Goal: Task Accomplishment & Management: Complete application form

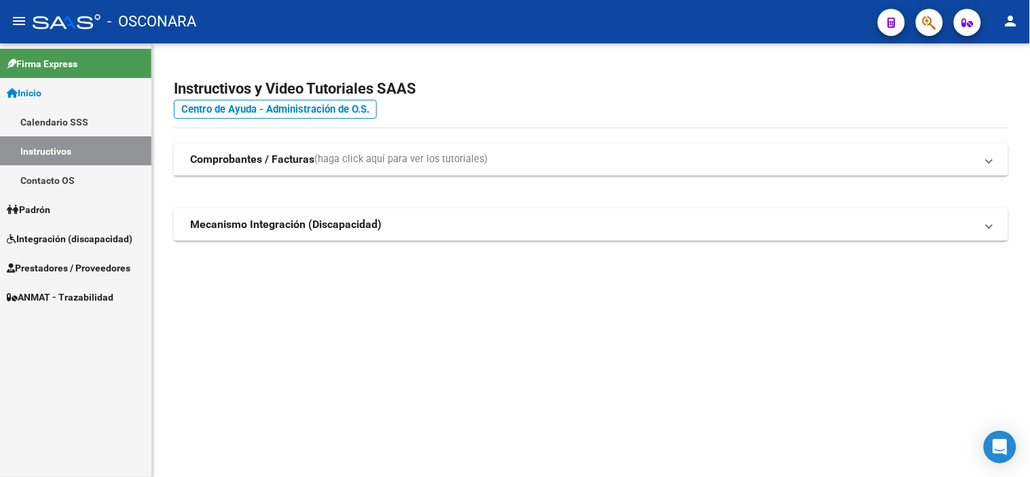
click at [72, 248] on link "Integración (discapacidad)" at bounding box center [75, 238] width 151 height 29
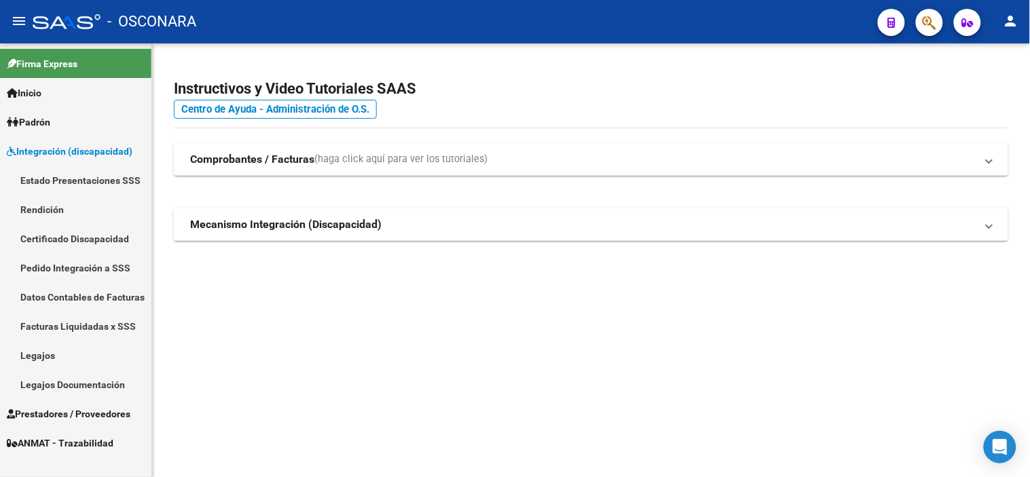
click at [63, 357] on link "Legajos" at bounding box center [75, 355] width 151 height 29
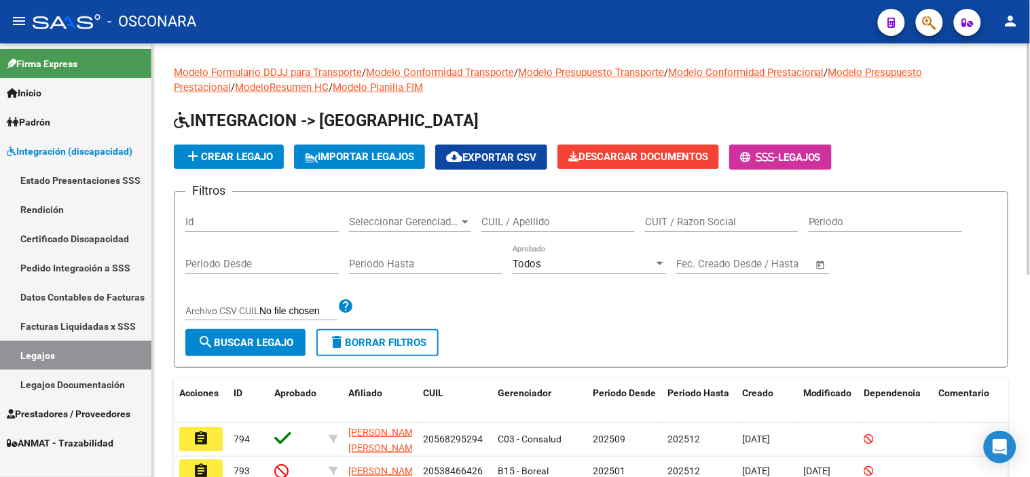
click at [238, 234] on div "Id" at bounding box center [261, 224] width 153 height 42
click at [243, 221] on input "Id" at bounding box center [261, 222] width 153 height 12
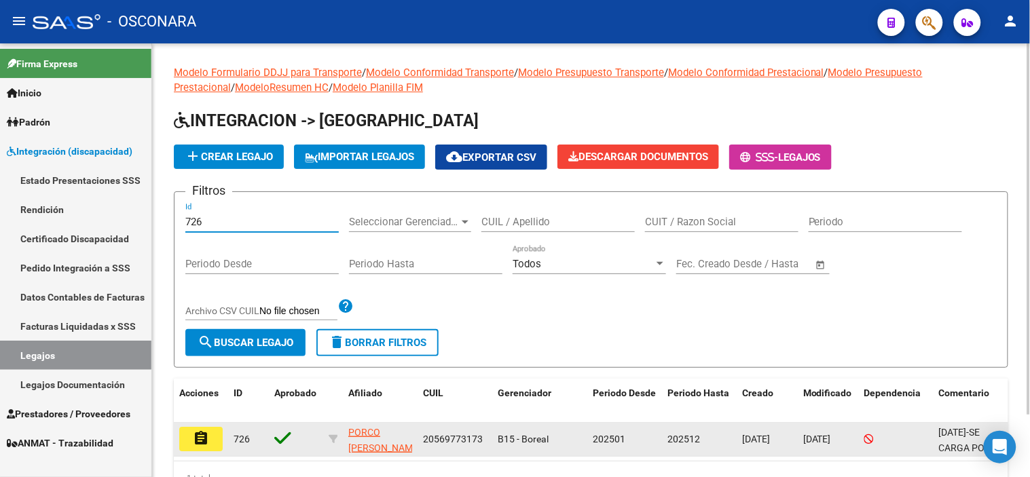
type input "726"
click at [215, 434] on button "assignment" at bounding box center [200, 439] width 43 height 24
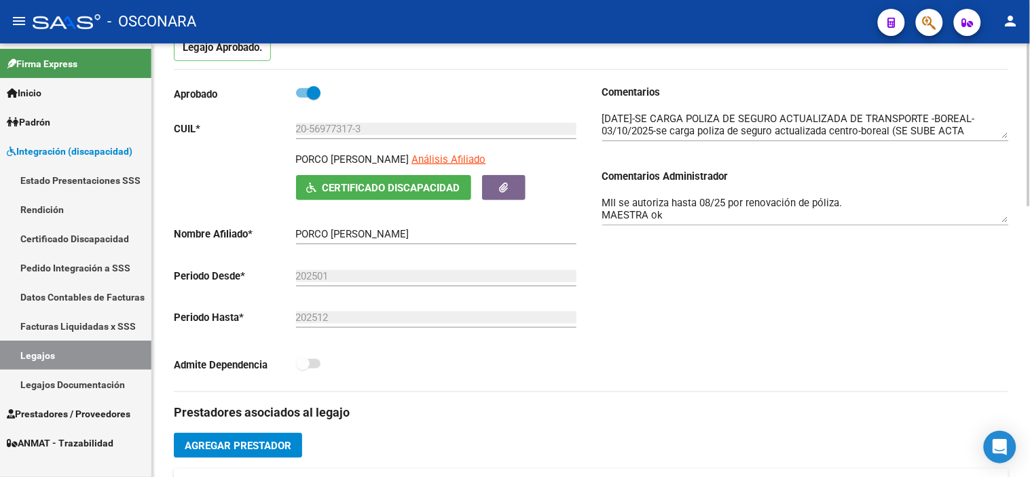
scroll to position [226, 0]
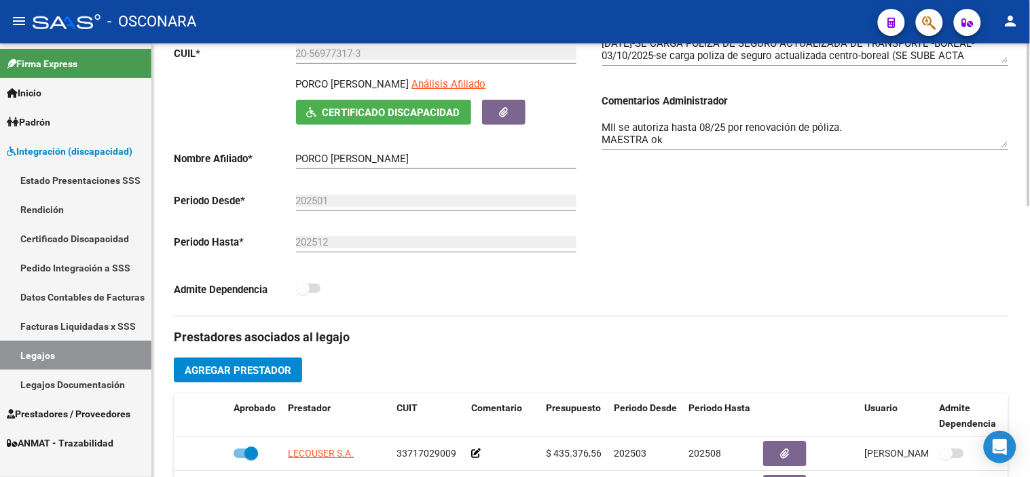
click at [741, 126] on textarea "MII se autoriza hasta 08/25 por renovación de póliza. MAESTRA ok TRANSPORTE hab…" at bounding box center [805, 133] width 407 height 27
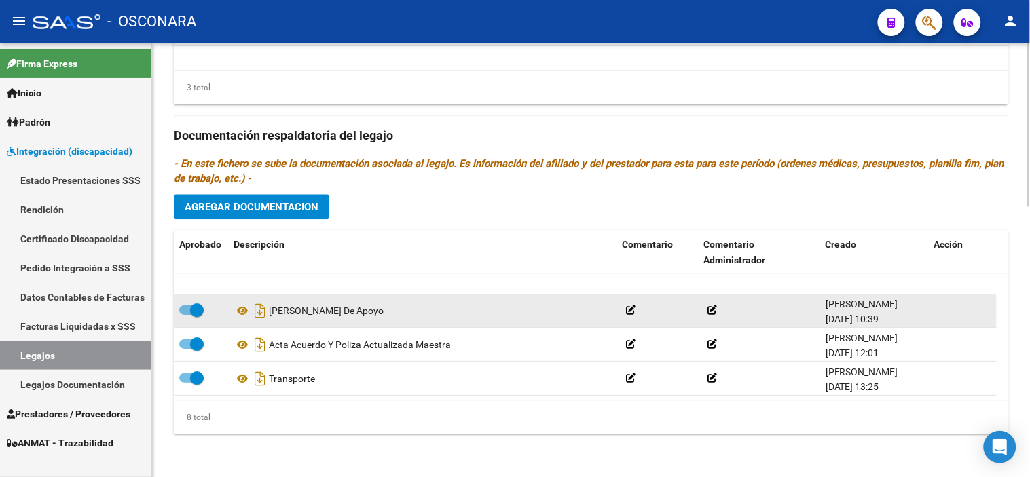
scroll to position [149, 0]
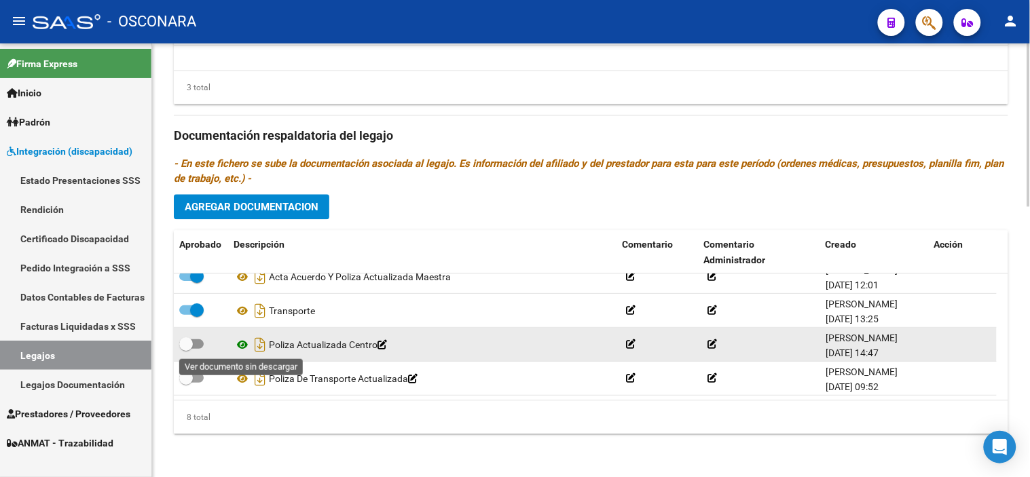
click at [239, 345] on icon at bounding box center [243, 345] width 18 height 16
click at [189, 341] on span at bounding box center [186, 344] width 14 height 14
click at [186, 349] on input "checkbox" at bounding box center [185, 349] width 1 height 1
checkbox input "true"
click at [261, 345] on icon "Descargar documento" at bounding box center [260, 345] width 18 height 22
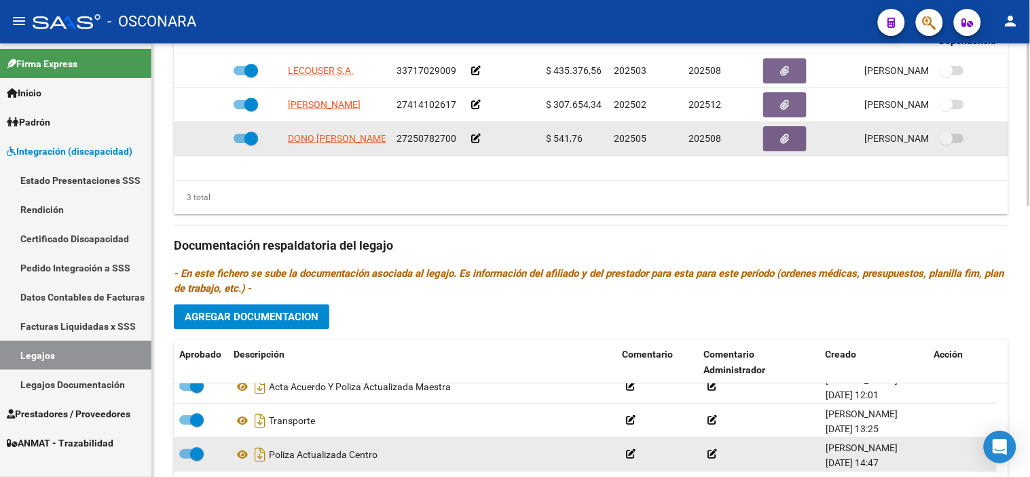
scroll to position [571, 0]
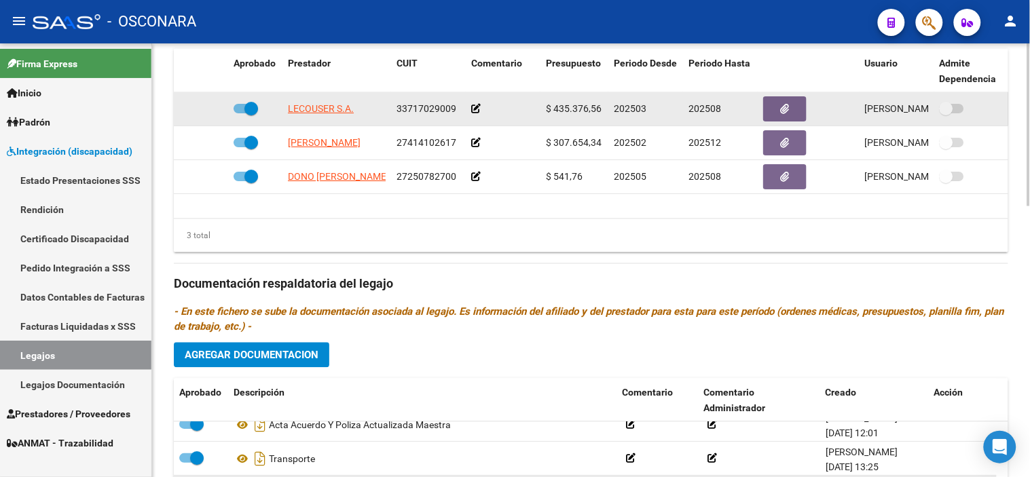
click at [255, 109] on span at bounding box center [251, 109] width 14 height 14
click at [240, 113] on input "checkbox" at bounding box center [240, 113] width 1 height 1
checkbox input "false"
click at [204, 111] on icon at bounding box center [209, 109] width 10 height 10
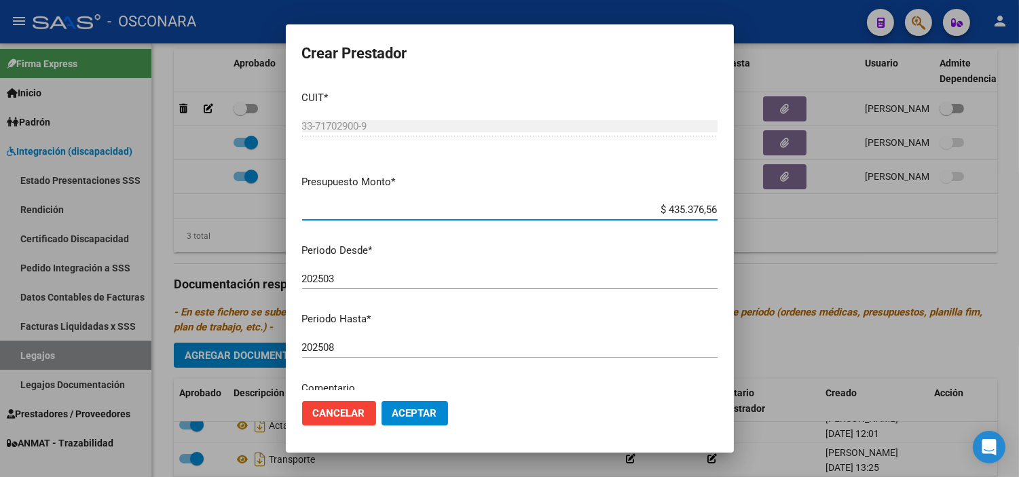
click at [369, 345] on input "202508" at bounding box center [509, 347] width 415 height 12
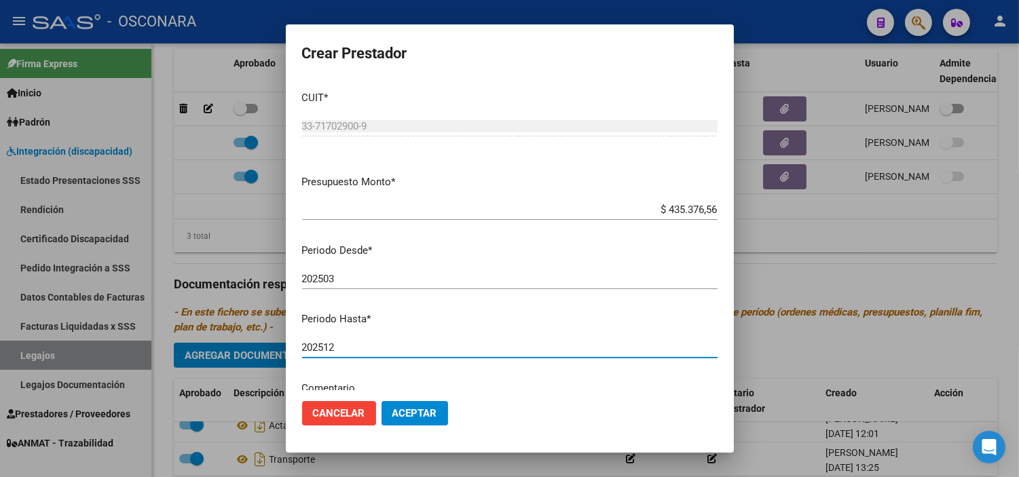
type input "202512"
click at [415, 409] on span "Aceptar" at bounding box center [414, 413] width 45 height 12
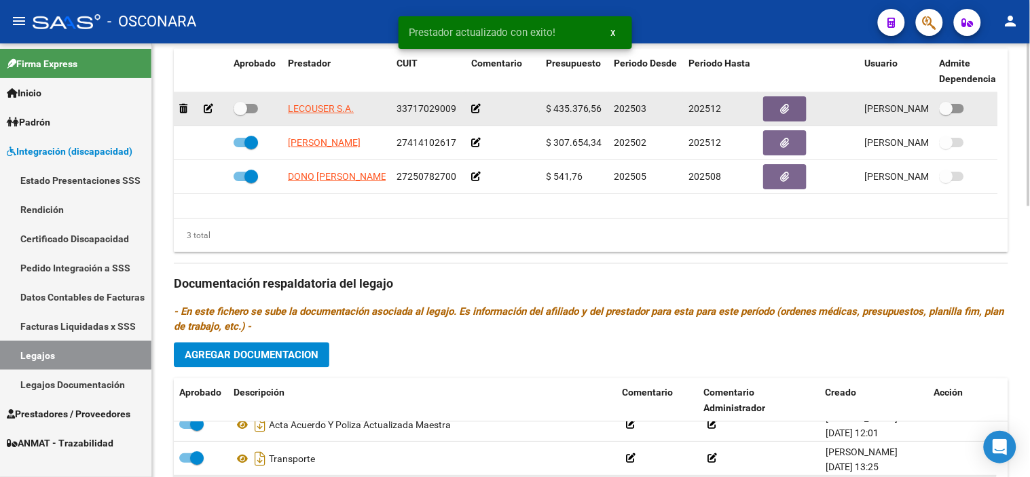
click at [247, 107] on span at bounding box center [246, 109] width 24 height 10
click at [240, 113] on input "checkbox" at bounding box center [240, 113] width 1 height 1
checkbox input "true"
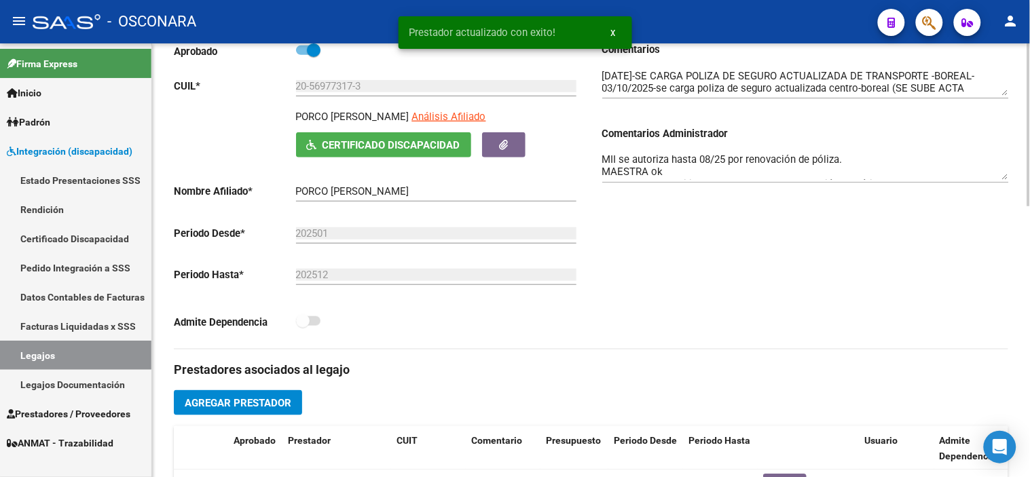
scroll to position [0, 0]
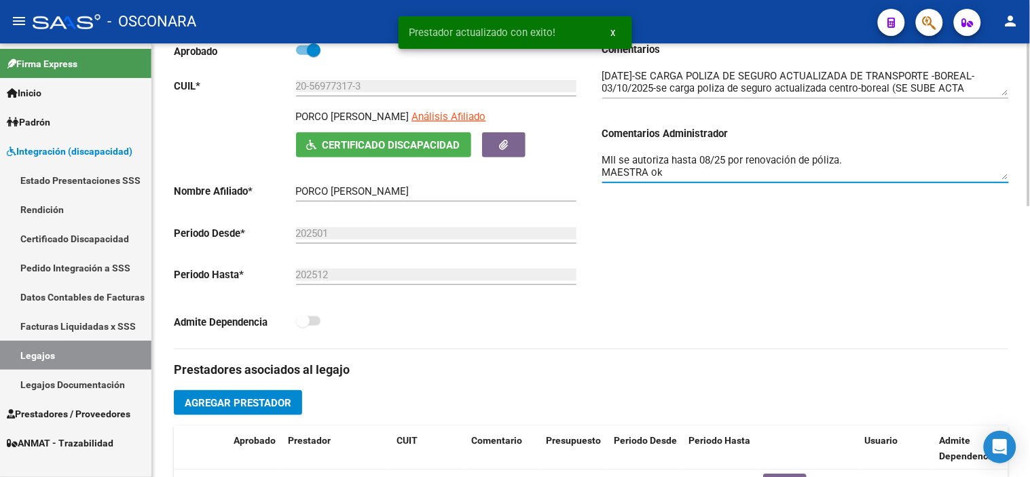
drag, startPoint x: 844, startPoint y: 160, endPoint x: 620, endPoint y: 162, distance: 224.0
click at [620, 162] on textarea "MII se autoriza hasta 08/25 por renovación de póliza. MAESTRA ok TRANSPORTE hab…" at bounding box center [805, 166] width 407 height 27
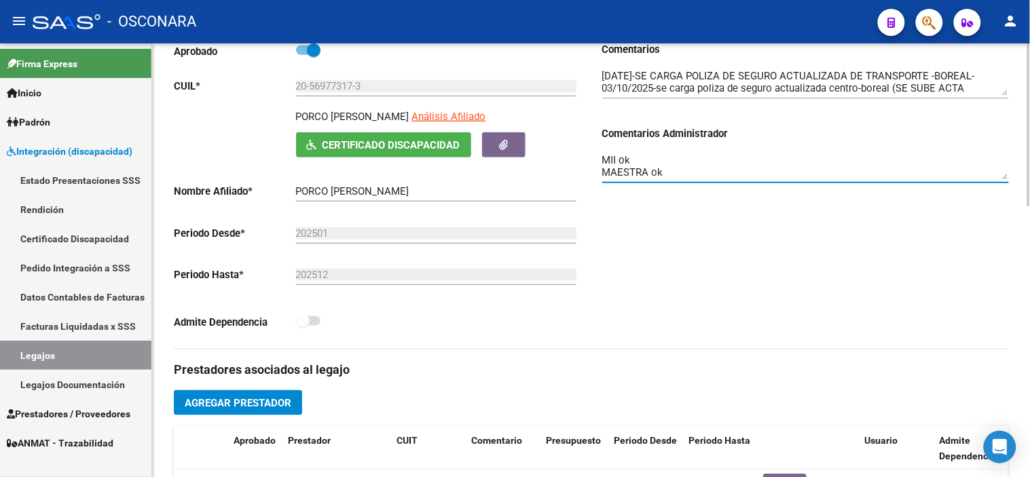
type textarea "MII ok MAESTRA ok TRANSPORTE habilitado hasta 08/25 por renovación de póliza"
click at [758, 246] on div "Comentarios Comentarios Administrador MII ok MAESTRA ok TRANSPORTE habilitado h…" at bounding box center [799, 195] width 417 height 307
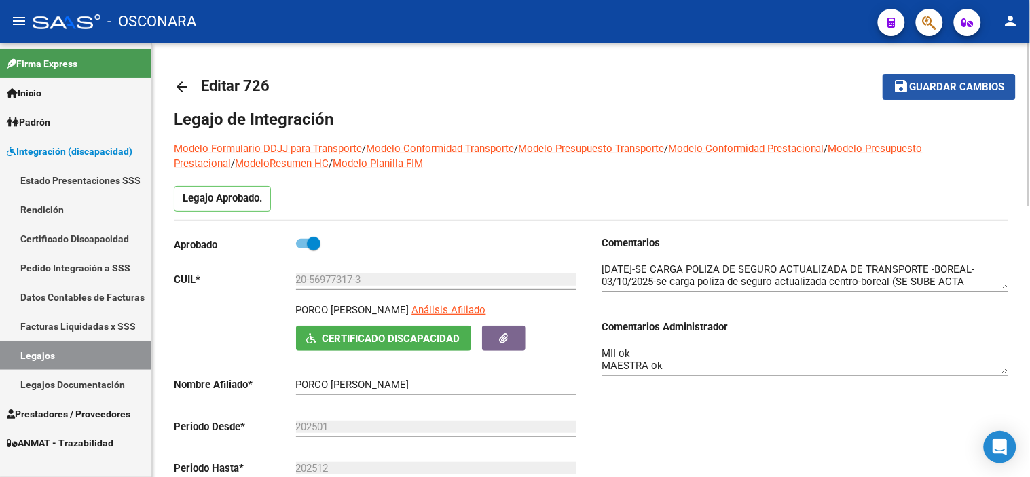
click at [937, 98] on button "save Guardar cambios" at bounding box center [949, 86] width 133 height 25
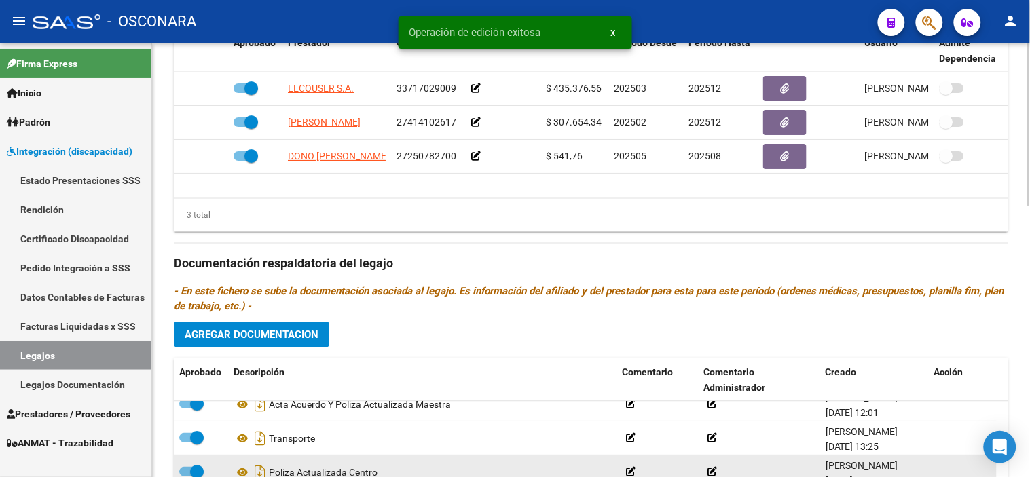
scroll to position [722, 0]
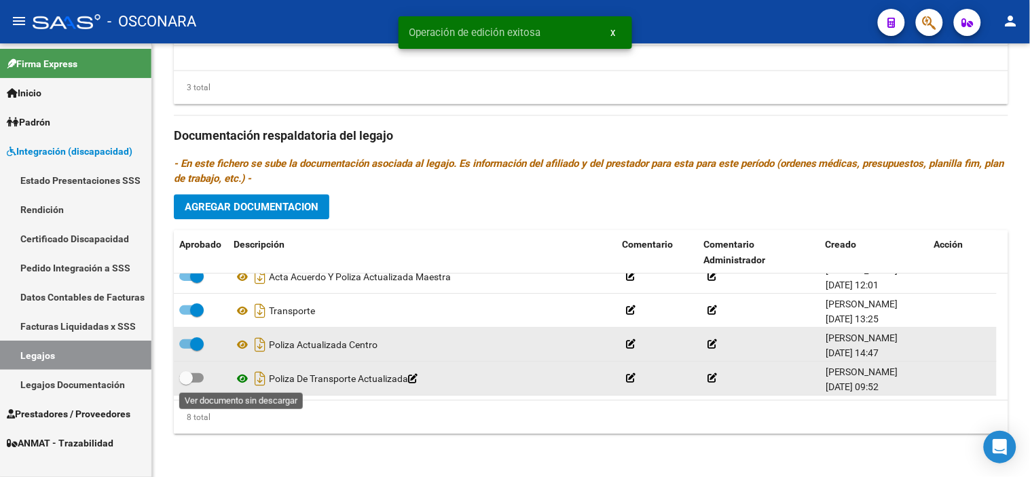
click at [244, 376] on icon at bounding box center [243, 379] width 18 height 16
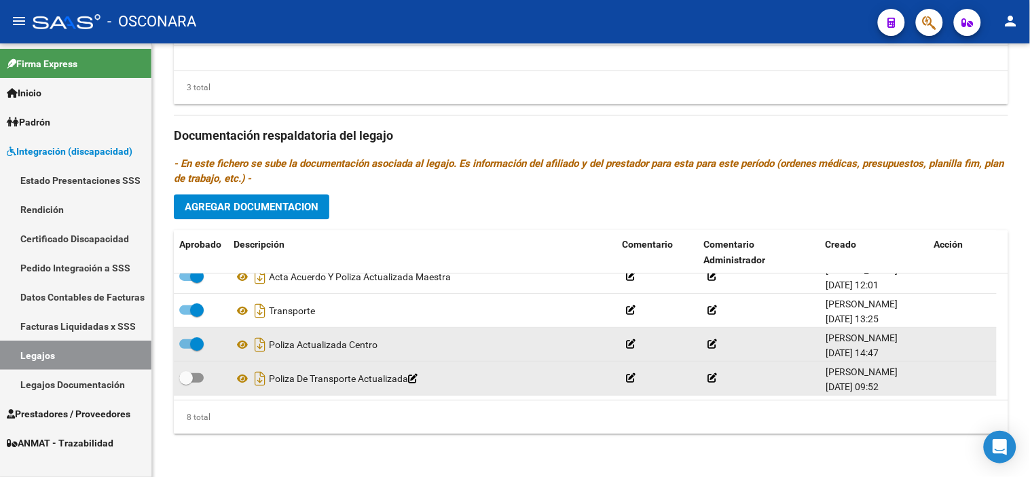
drag, startPoint x: 187, startPoint y: 378, endPoint x: 209, endPoint y: 377, distance: 21.7
click at [187, 378] on span at bounding box center [186, 378] width 14 height 14
click at [186, 383] on input "checkbox" at bounding box center [185, 383] width 1 height 1
checkbox input "true"
click at [261, 380] on icon "Descargar documento" at bounding box center [260, 379] width 18 height 22
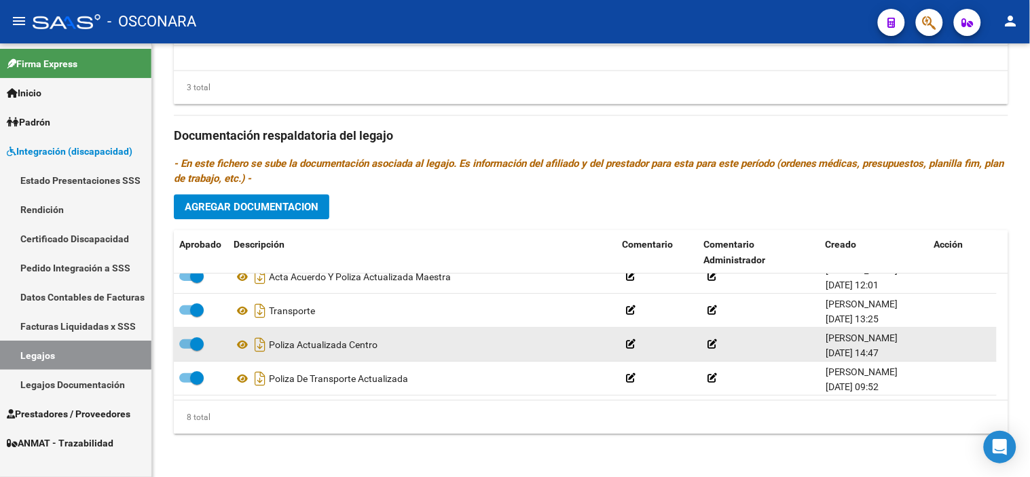
click at [436, 422] on div "8 total" at bounding box center [591, 418] width 834 height 34
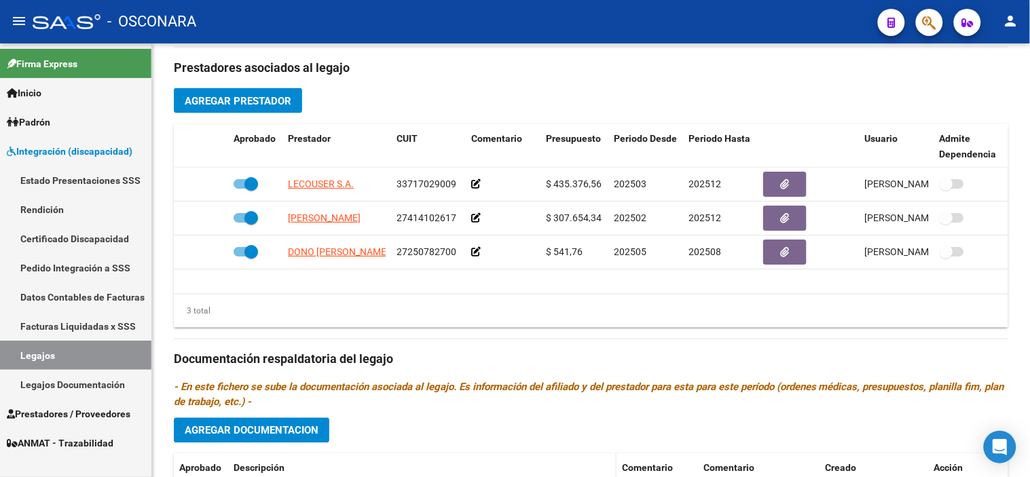
scroll to position [420, 0]
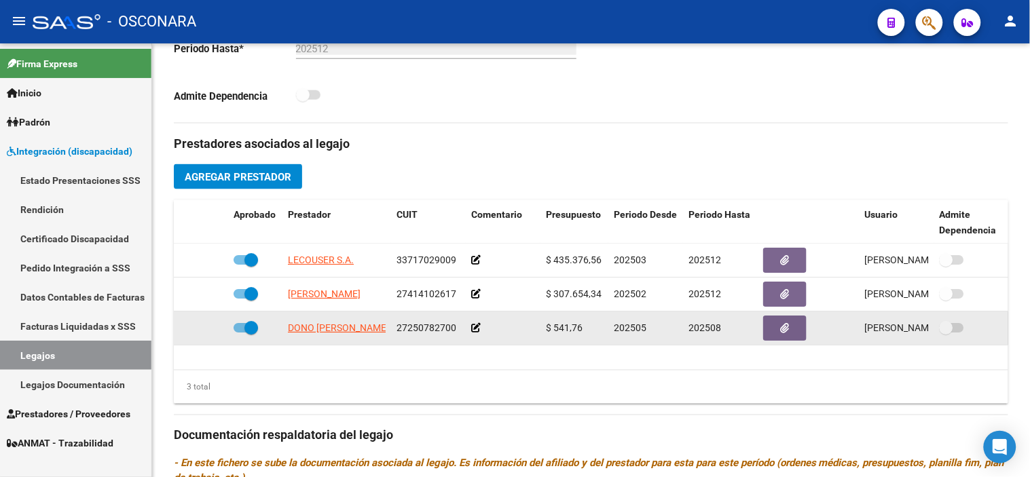
click at [256, 327] on span at bounding box center [251, 328] width 14 height 14
click at [240, 333] on input "checkbox" at bounding box center [240, 333] width 1 height 1
checkbox input "false"
click at [206, 329] on icon at bounding box center [209, 328] width 10 height 10
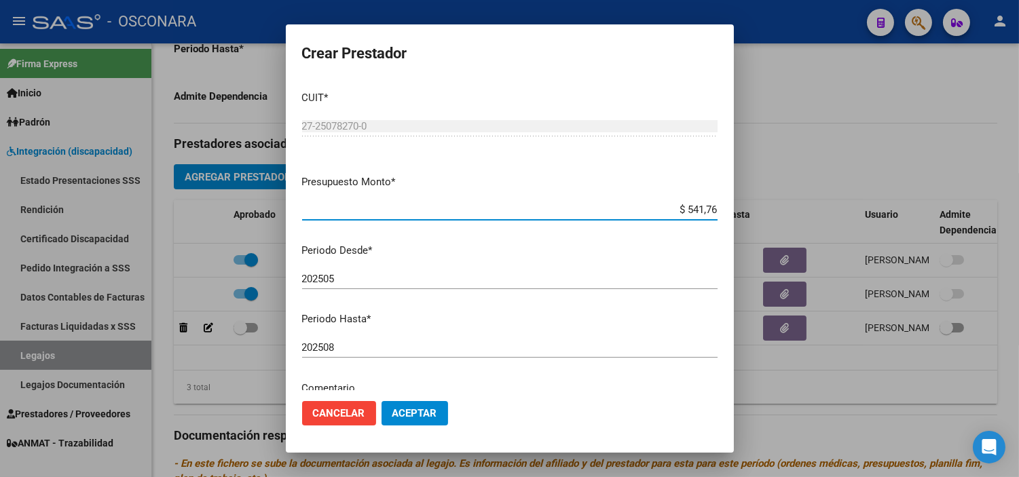
click at [348, 351] on input "202508" at bounding box center [509, 347] width 415 height 12
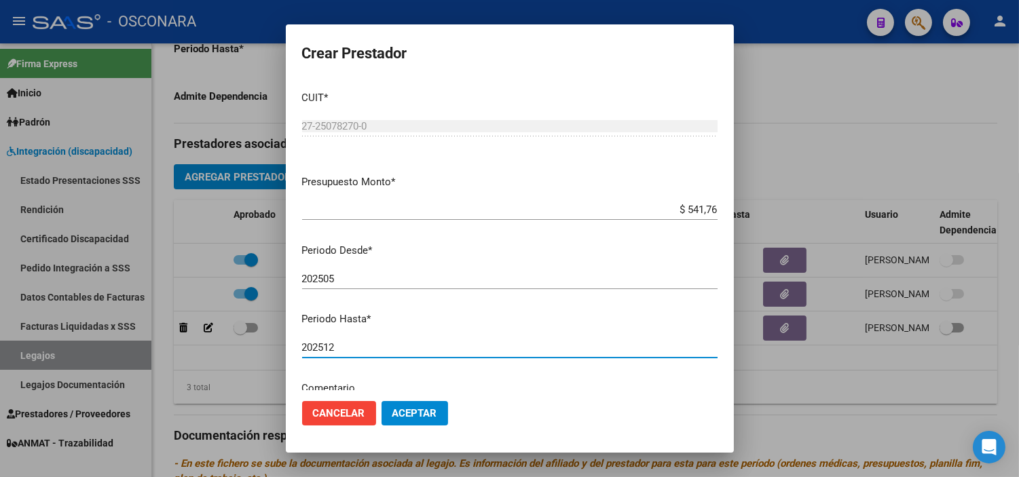
type input "202512"
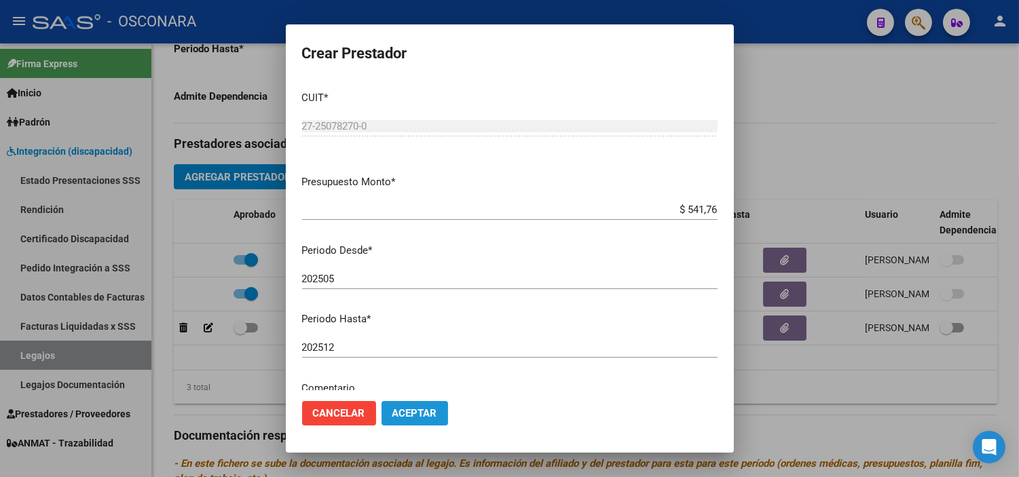
click at [410, 415] on span "Aceptar" at bounding box center [414, 413] width 45 height 12
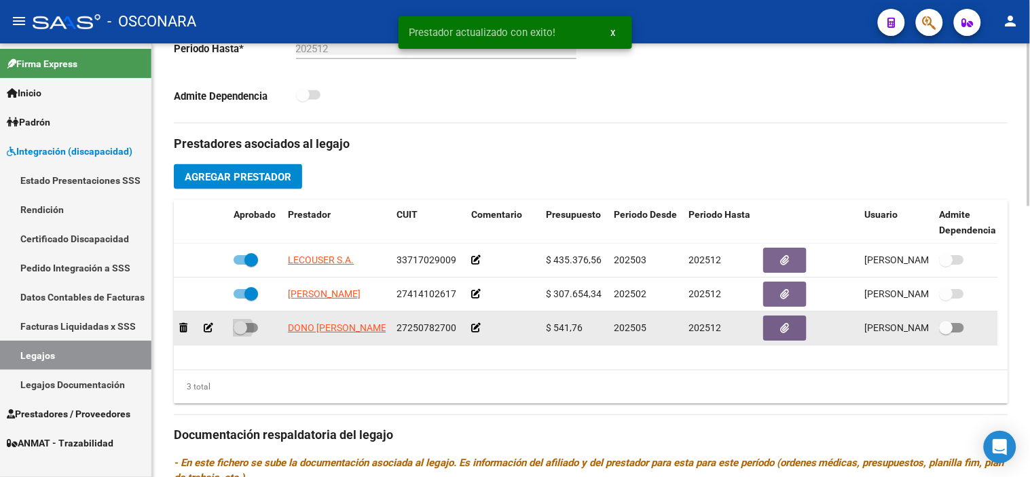
click at [246, 331] on span at bounding box center [241, 328] width 14 height 14
click at [240, 333] on input "checkbox" at bounding box center [240, 333] width 1 height 1
checkbox input "true"
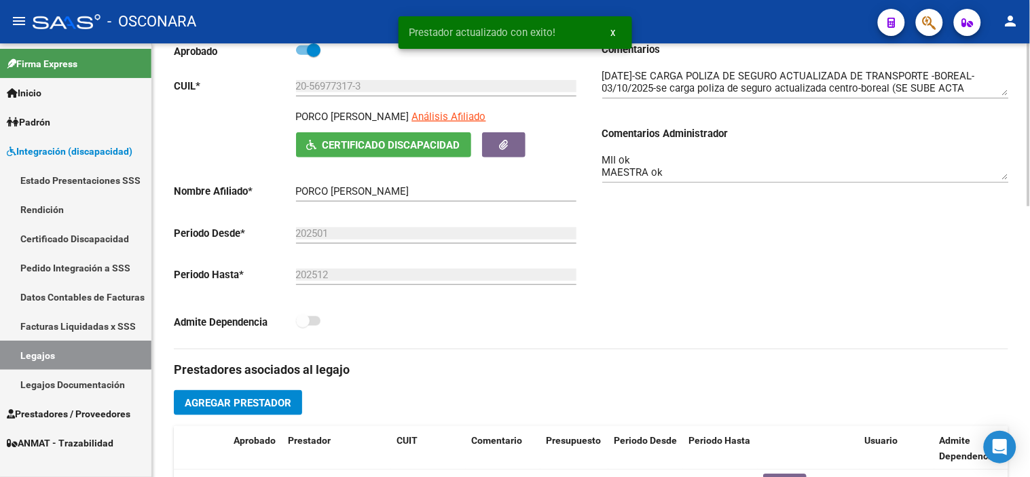
scroll to position [43, 0]
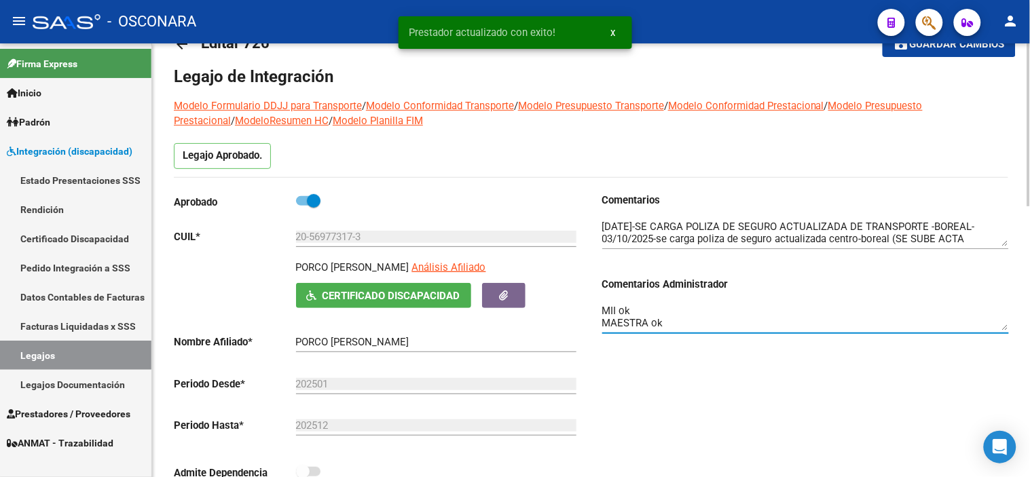
click at [713, 308] on textarea "MII ok MAESTRA ok TRANSPORTE habilitado hasta 08/25 por renovación de póliza" at bounding box center [805, 316] width 407 height 27
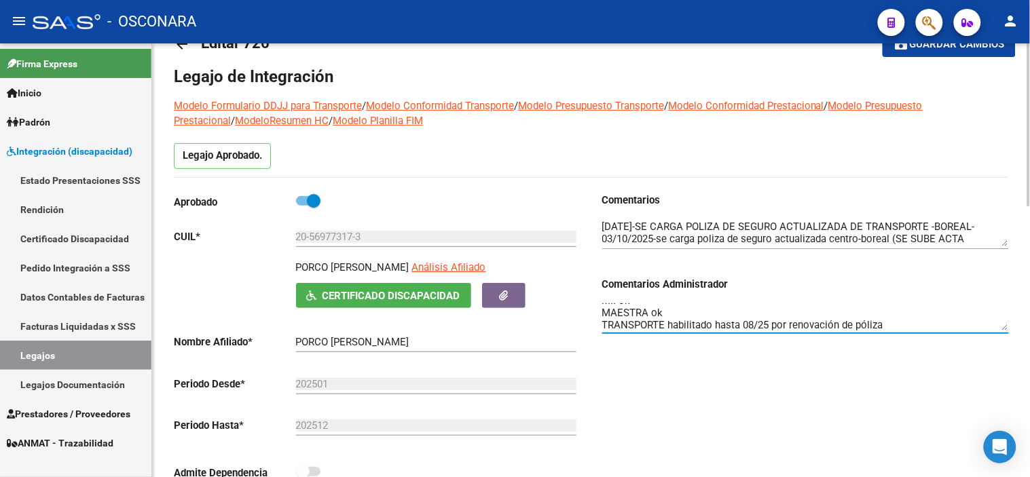
scroll to position [12, 0]
drag, startPoint x: 669, startPoint y: 323, endPoint x: 942, endPoint y: 324, distance: 272.2
click at [942, 324] on textarea "MII ok MAESTRA ok TRANSPORTE habilitado hasta 08/25 por renovación de póliza" at bounding box center [805, 316] width 407 height 27
type textarea "MII ok MAESTRA ok TRANSPORTE ok"
click at [912, 390] on div "Comentarios Comentarios Administrador MII ok MAESTRA ok TRANSPORTE ok" at bounding box center [799, 346] width 417 height 307
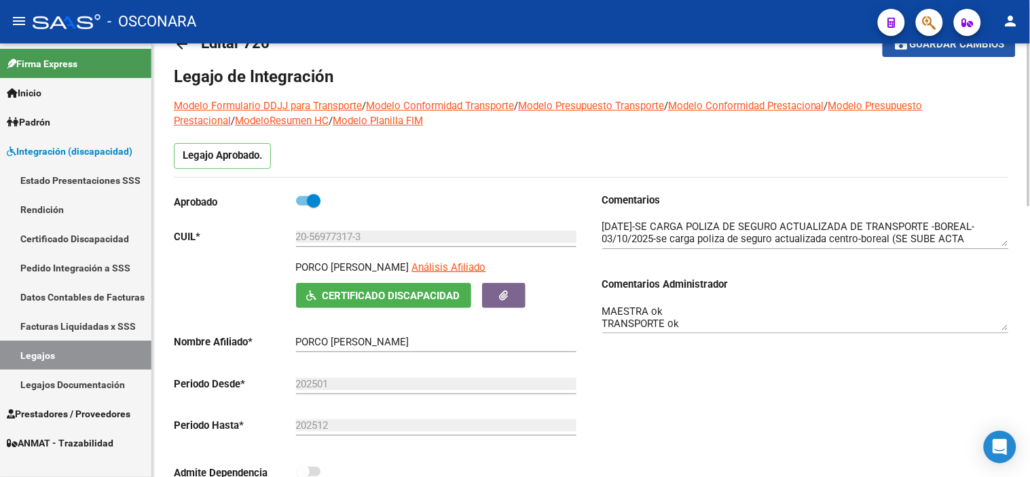
click at [957, 51] on button "save Guardar cambios" at bounding box center [949, 43] width 133 height 25
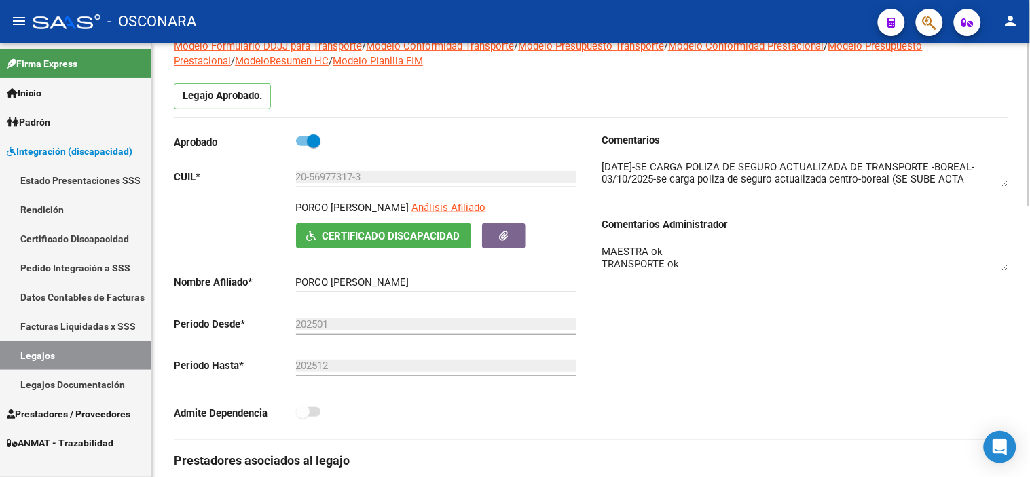
scroll to position [0, 0]
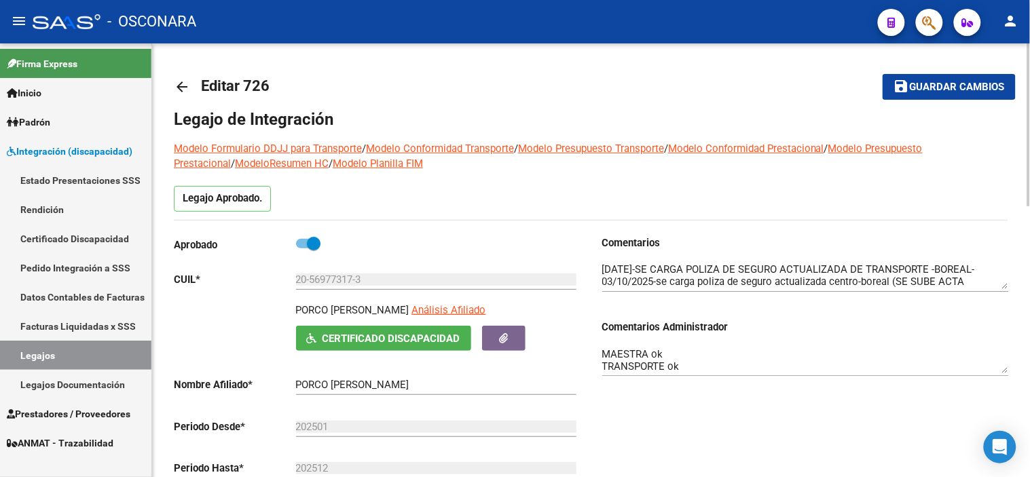
click at [901, 89] on mat-icon "save" at bounding box center [901, 86] width 16 height 16
click at [603, 351] on textarea "MII ok MAESTRA ok TRANSPORTE ok" at bounding box center [805, 359] width 407 height 27
drag, startPoint x: 602, startPoint y: 351, endPoint x: 761, endPoint y: 382, distance: 161.9
click at [761, 382] on div "MII ok MAESTRA ok TRANSPORTE ok" at bounding box center [805, 362] width 407 height 54
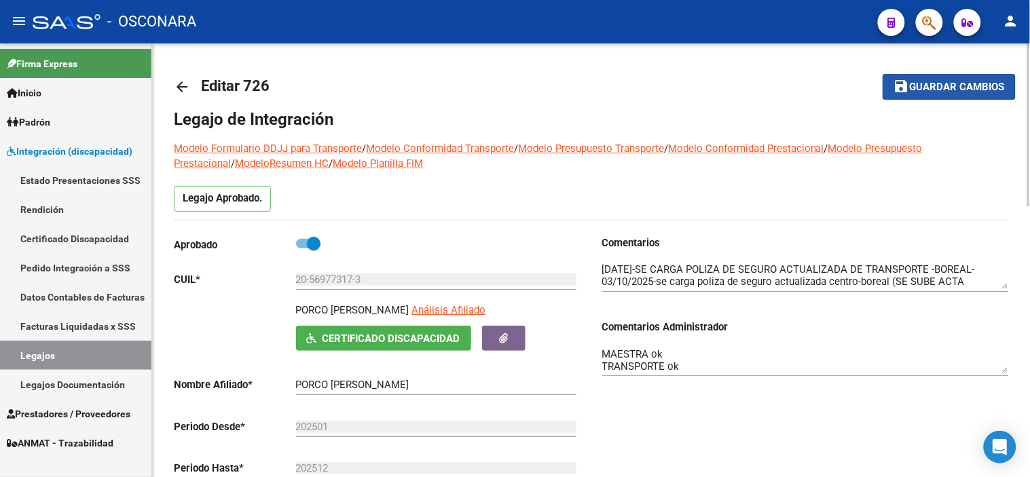
click at [939, 87] on span "Guardar cambios" at bounding box center [957, 87] width 95 height 12
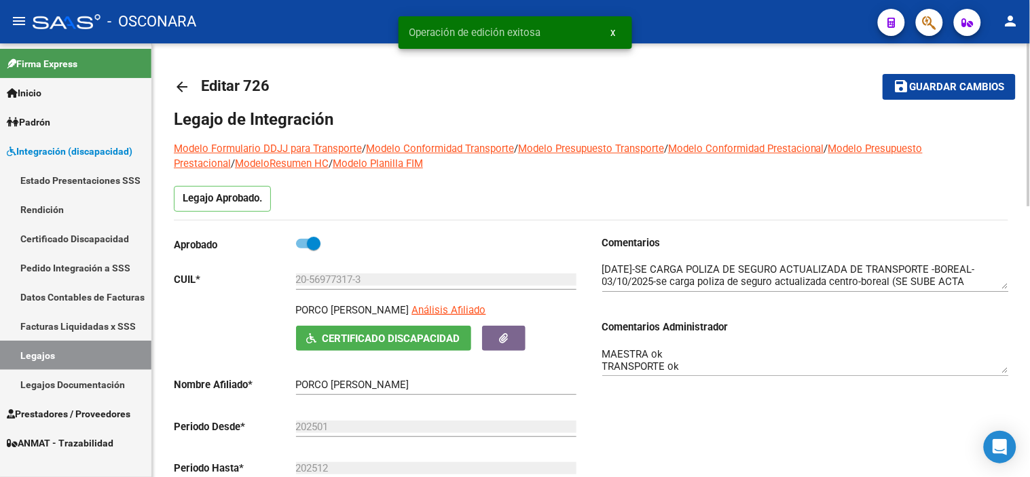
click at [175, 89] on mat-icon "arrow_back" at bounding box center [182, 87] width 16 height 16
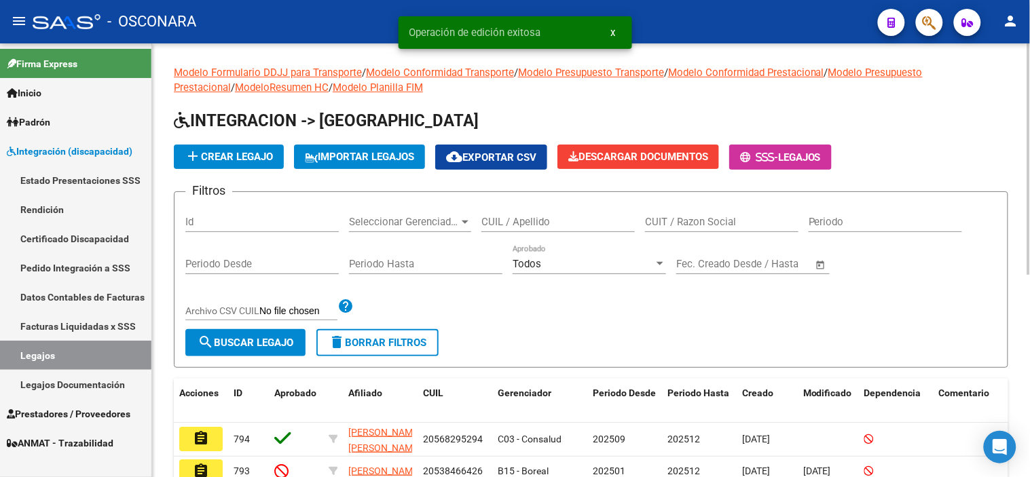
click at [244, 220] on input "Id" at bounding box center [261, 222] width 153 height 12
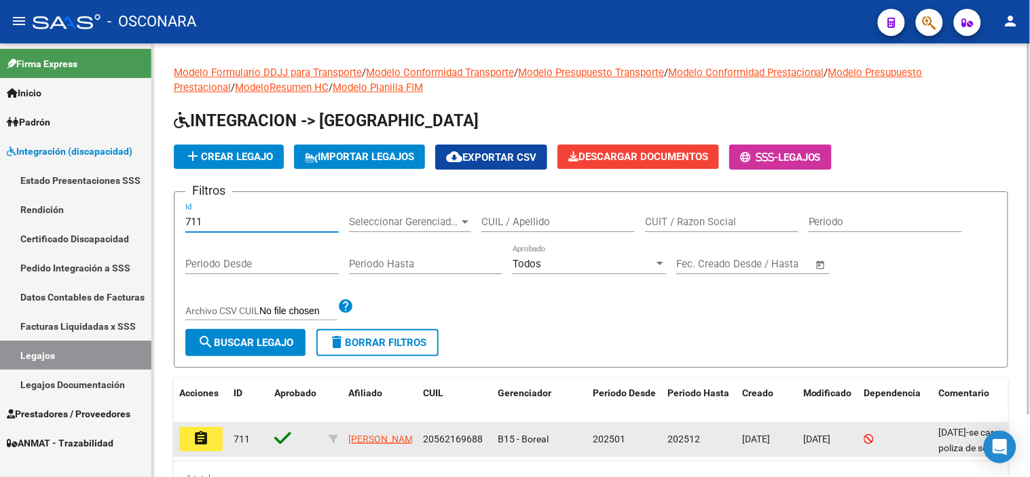
type input "711"
click at [205, 444] on mat-icon "assignment" at bounding box center [201, 438] width 16 height 16
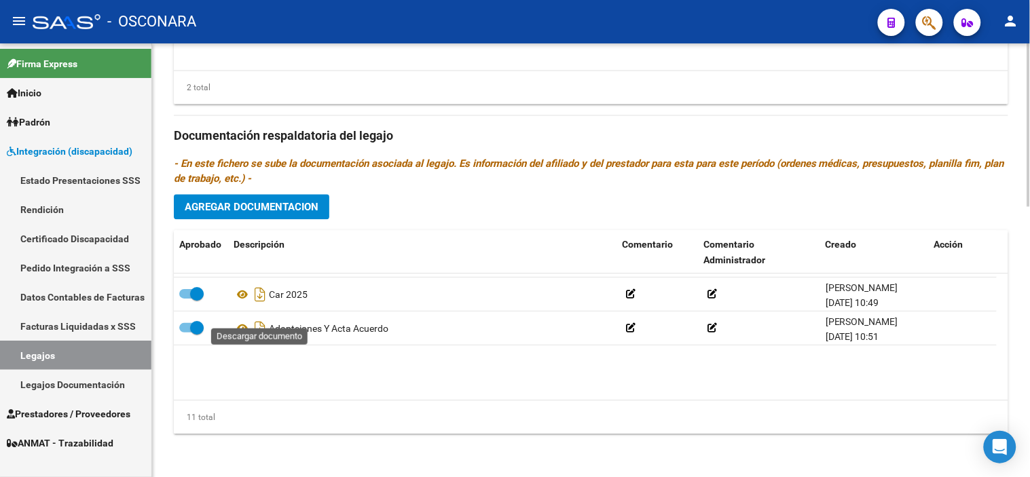
scroll to position [251, 0]
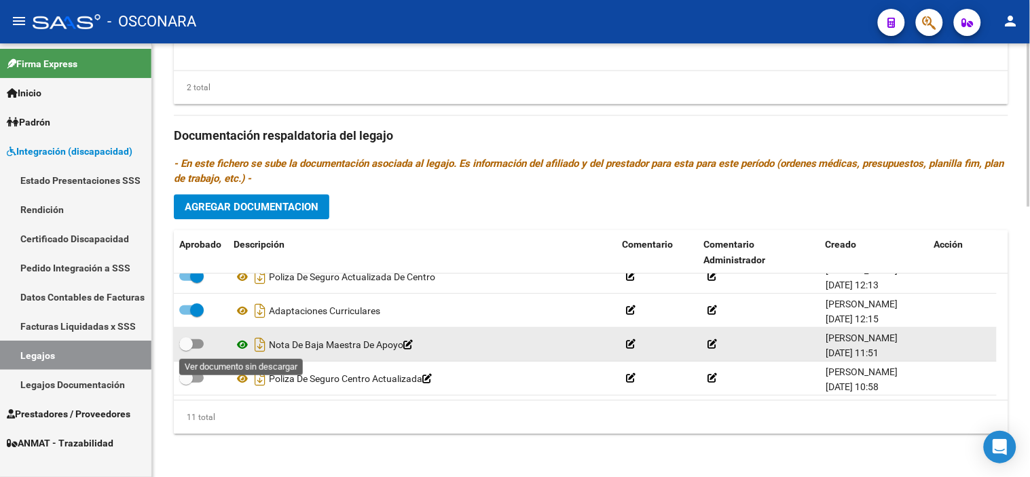
click at [240, 347] on icon at bounding box center [243, 345] width 18 height 16
click at [188, 347] on span at bounding box center [186, 344] width 14 height 14
click at [186, 349] on input "checkbox" at bounding box center [185, 349] width 1 height 1
checkbox input "true"
click at [261, 343] on icon "Descargar documento" at bounding box center [260, 345] width 18 height 22
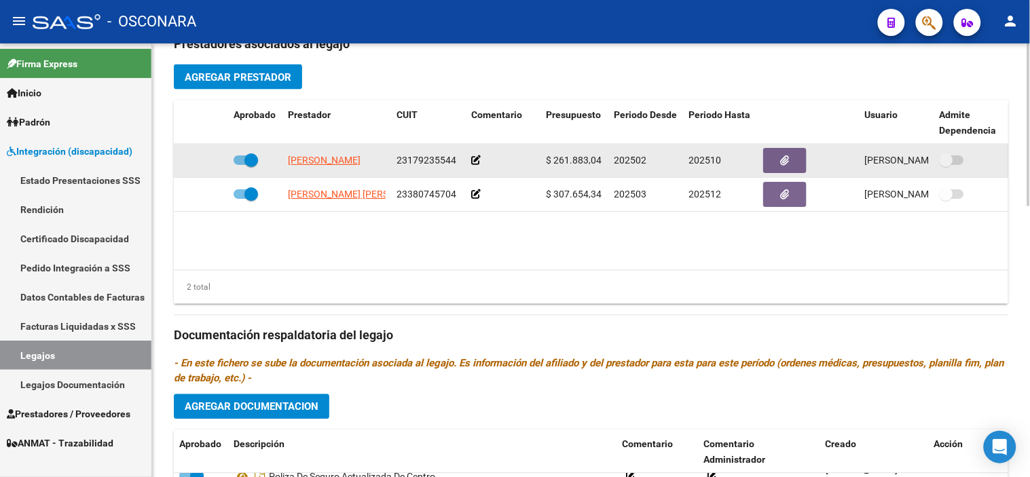
scroll to position [496, 0]
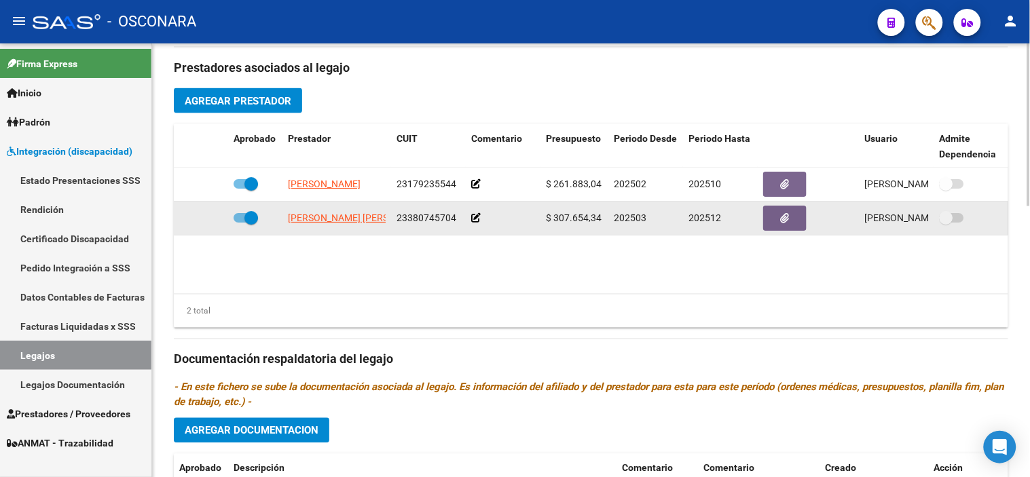
click at [246, 214] on span at bounding box center [251, 218] width 14 height 14
click at [240, 223] on input "checkbox" at bounding box center [240, 223] width 1 height 1
checkbox input "false"
click at [211, 218] on icon at bounding box center [209, 218] width 10 height 10
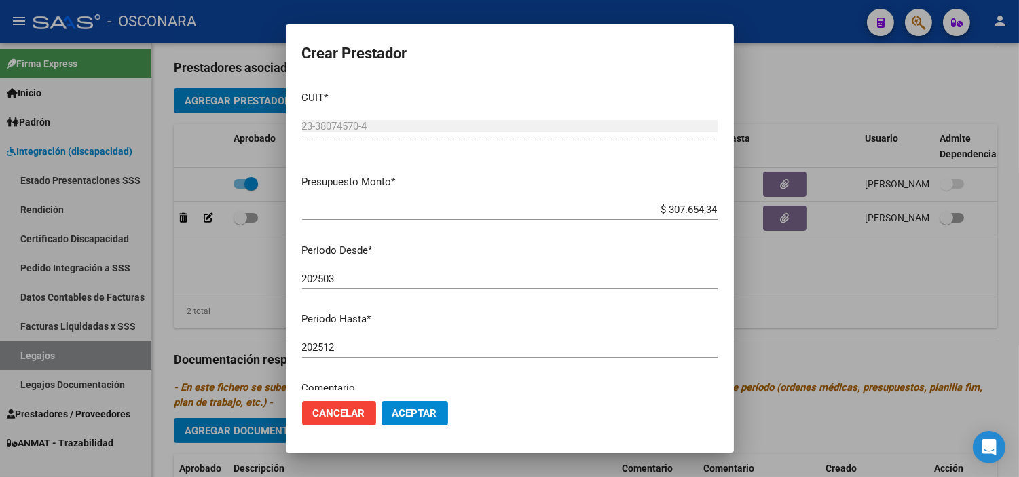
click at [445, 338] on div "202512 Ingresar el periodo" at bounding box center [509, 347] width 415 height 20
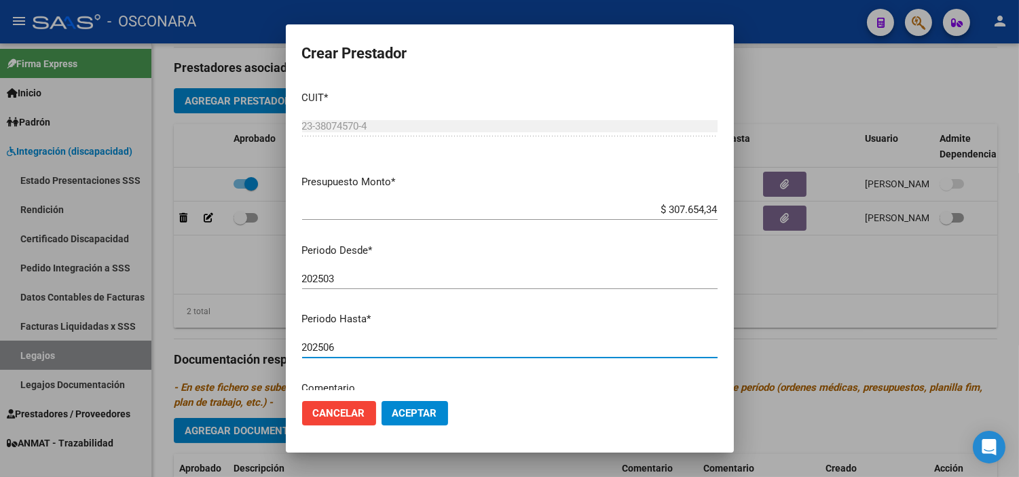
type input "202506"
click at [430, 416] on span "Aceptar" at bounding box center [414, 413] width 45 height 12
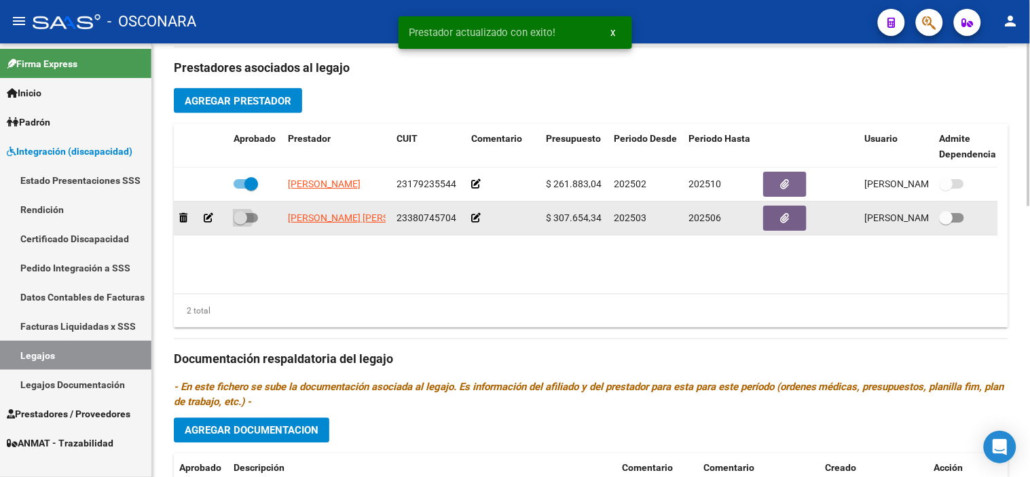
click at [239, 221] on span at bounding box center [241, 218] width 14 height 14
click at [240, 223] on input "checkbox" at bounding box center [240, 223] width 1 height 1
checkbox input "true"
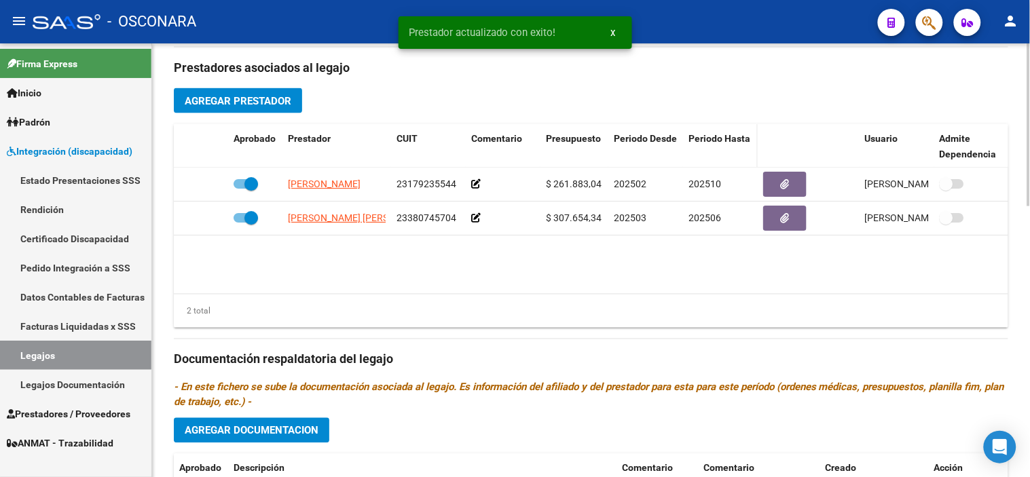
scroll to position [193, 0]
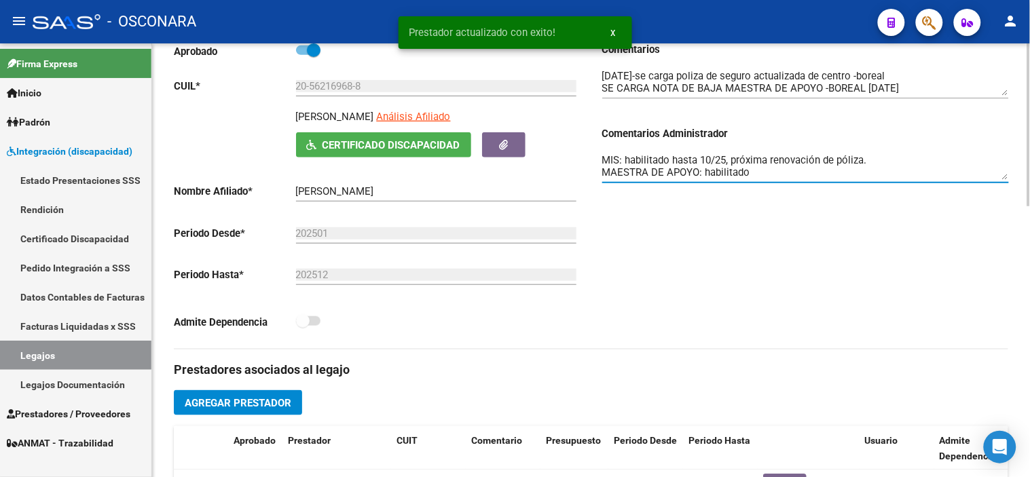
click at [863, 179] on textarea "MIS: habilitado hasta 10/25, próxima renovación de póliza. MAESTRA DE APOYO: ha…" at bounding box center [805, 166] width 407 height 27
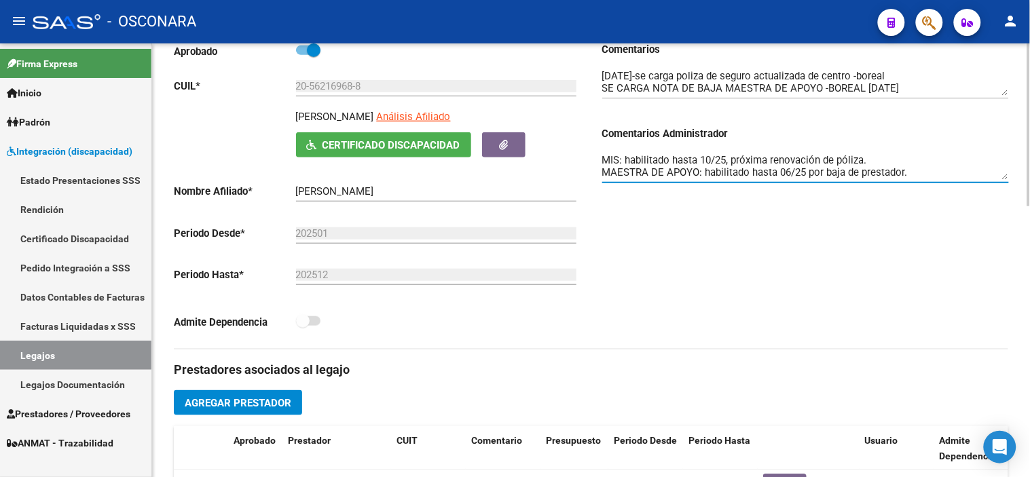
type textarea "MIS: habilitado hasta 10/25, próxima renovación de póliza. MAESTRA DE APOYO: ha…"
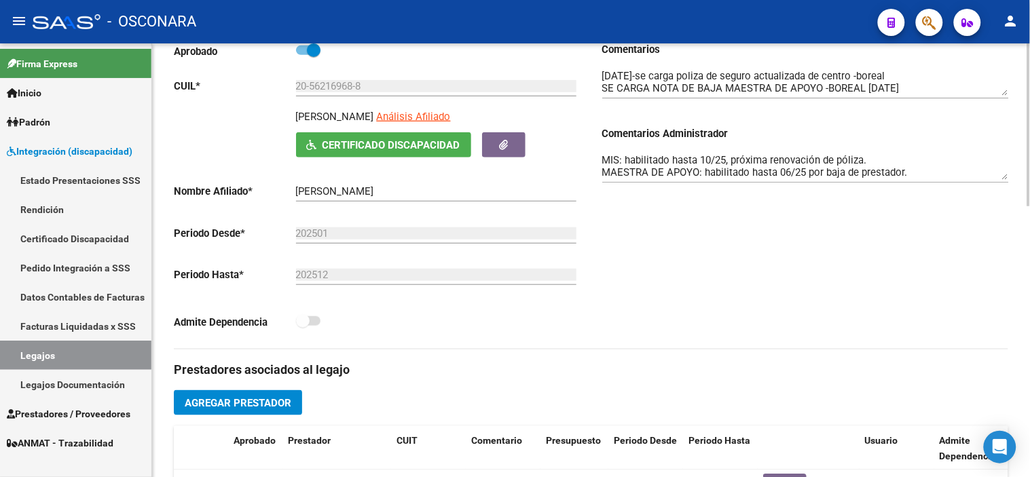
click at [692, 331] on div "Comentarios Comentarios Administrador MIS: habilitado hasta 10/25, próxima reno…" at bounding box center [799, 195] width 417 height 307
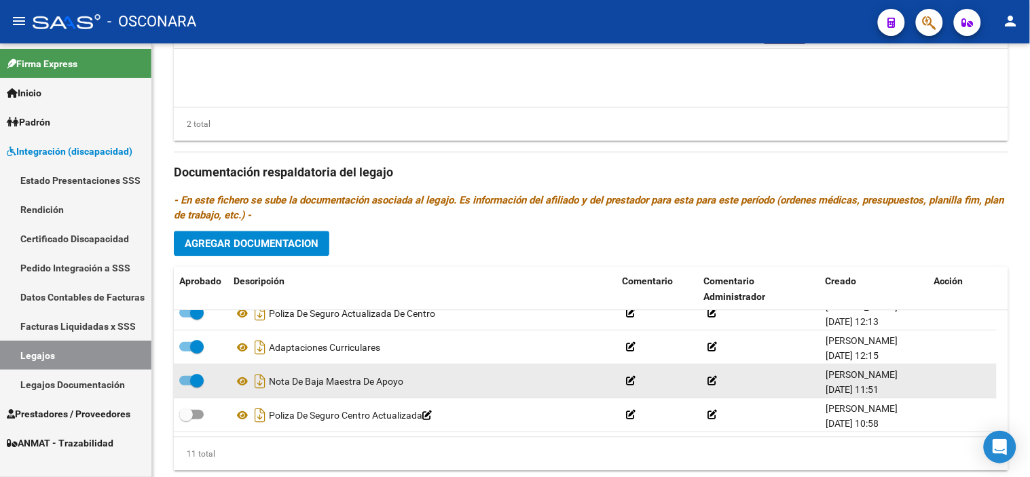
scroll to position [722, 0]
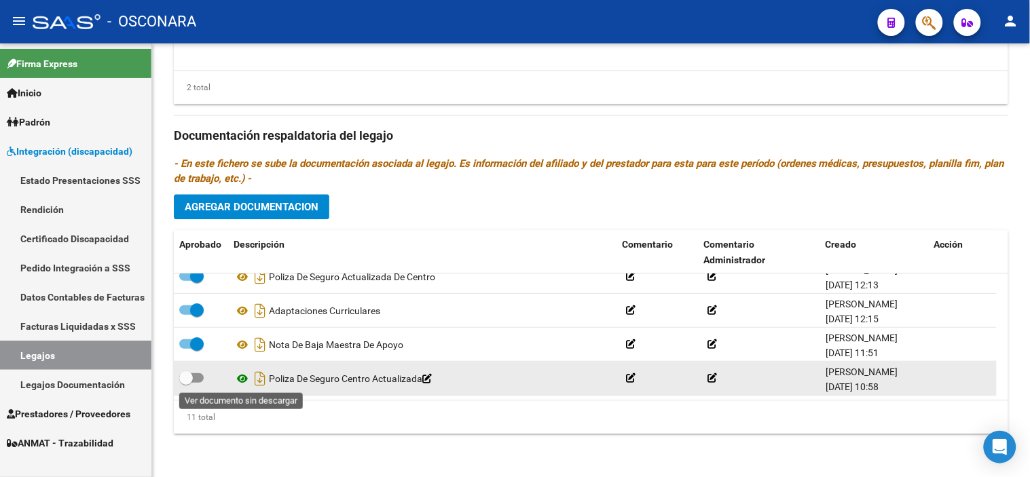
click at [242, 377] on icon at bounding box center [243, 379] width 18 height 16
click at [263, 378] on icon "Descargar documento" at bounding box center [260, 379] width 18 height 22
click at [187, 377] on span at bounding box center [186, 378] width 14 height 14
click at [186, 383] on input "checkbox" at bounding box center [185, 383] width 1 height 1
checkbox input "true"
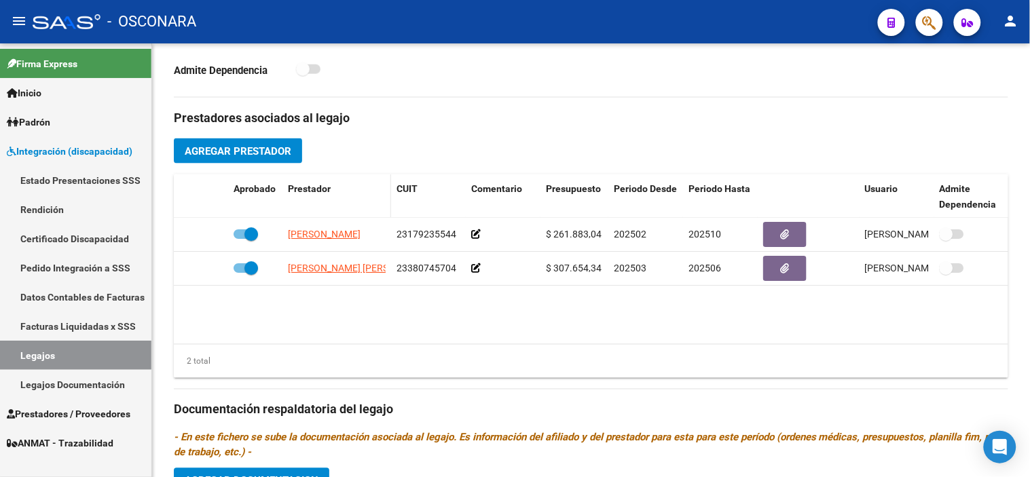
scroll to position [420, 0]
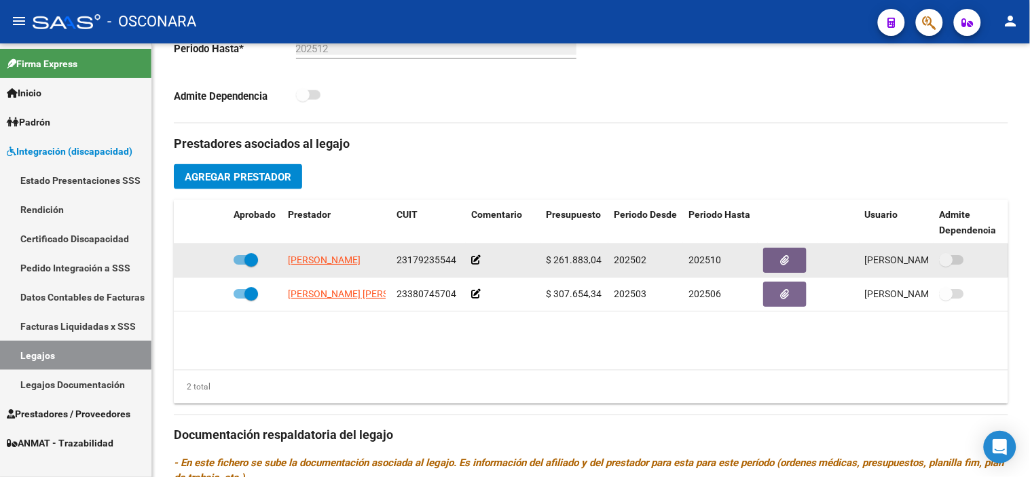
click at [251, 263] on span at bounding box center [251, 260] width 14 height 14
click at [240, 265] on input "checkbox" at bounding box center [240, 265] width 1 height 1
checkbox input "false"
click at [210, 261] on icon at bounding box center [209, 260] width 10 height 10
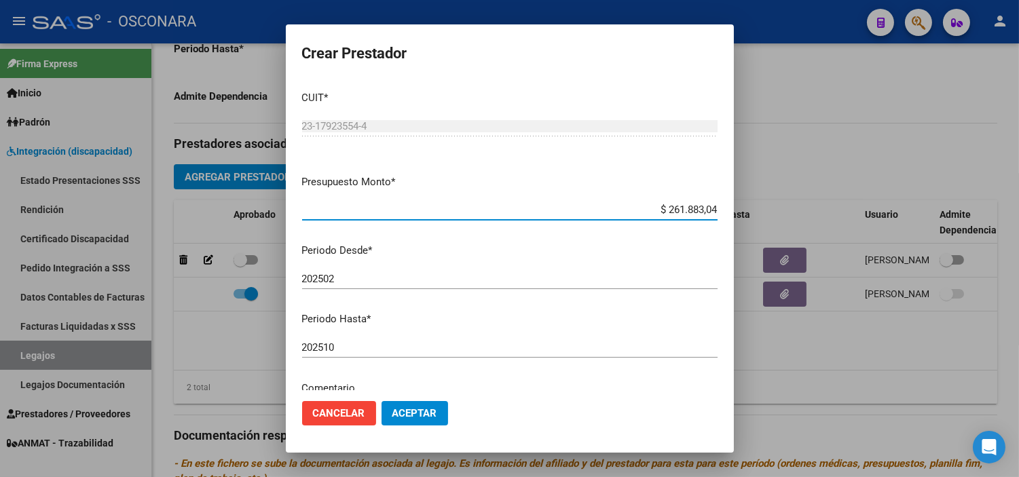
click at [381, 351] on input "202510" at bounding box center [509, 347] width 415 height 12
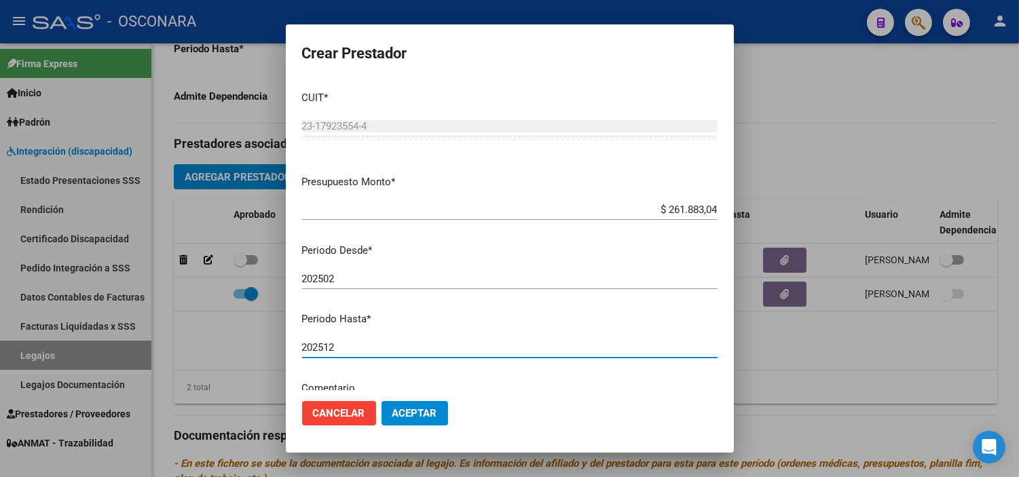
type input "202512"
click at [412, 414] on span "Aceptar" at bounding box center [414, 413] width 45 height 12
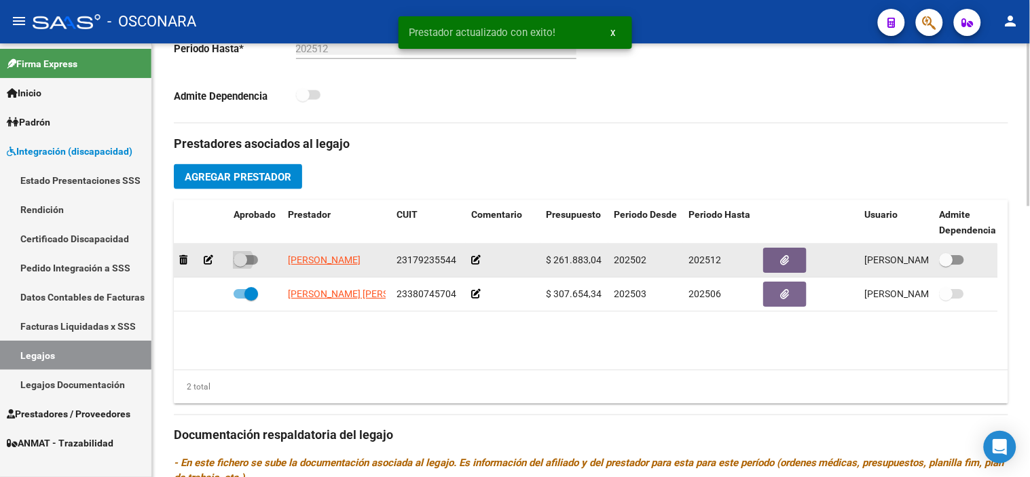
click at [238, 263] on span at bounding box center [241, 260] width 14 height 14
click at [240, 265] on input "checkbox" at bounding box center [240, 265] width 1 height 1
checkbox input "true"
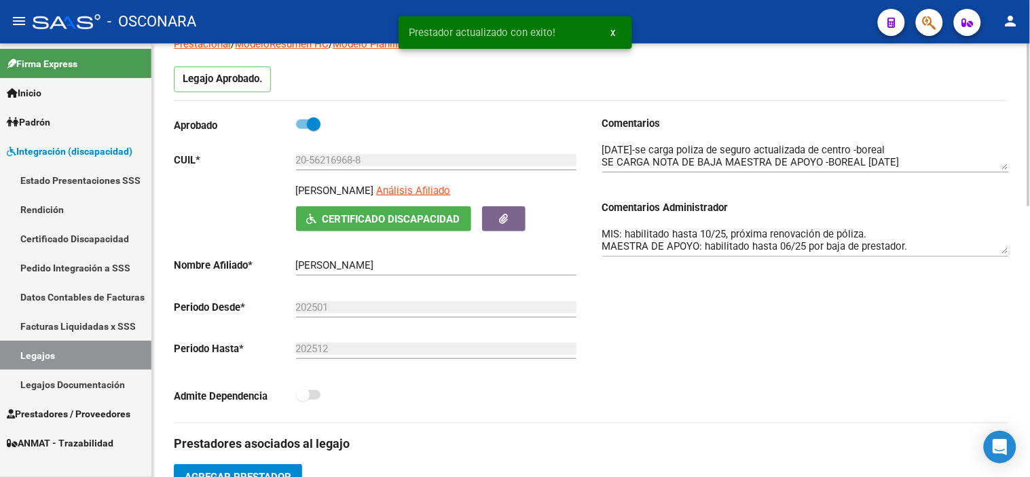
scroll to position [118, 0]
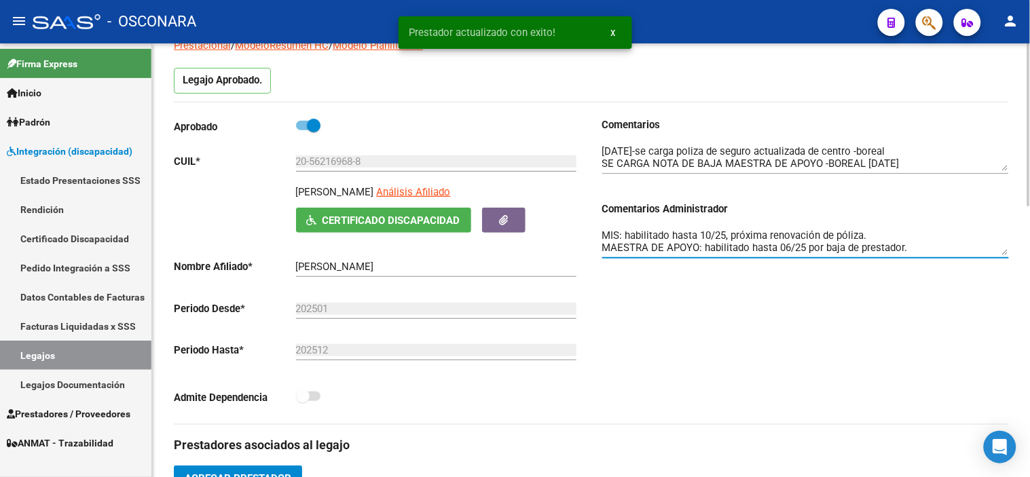
drag, startPoint x: 865, startPoint y: 234, endPoint x: 623, endPoint y: 236, distance: 241.7
click at [623, 236] on textarea "MIS: habilitado hasta 10/25, próxima renovación de póliza. MAESTRA DE APOYO: ha…" at bounding box center [805, 241] width 407 height 27
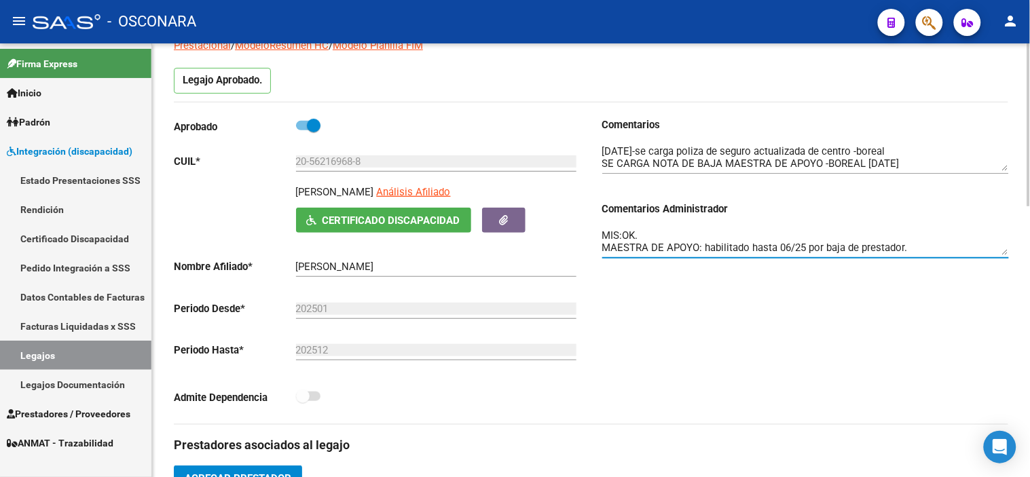
click at [705, 291] on div "Comentarios Comentarios Administrador MIS:OK. MAESTRA DE APOYO: habilitado hast…" at bounding box center [799, 270] width 417 height 307
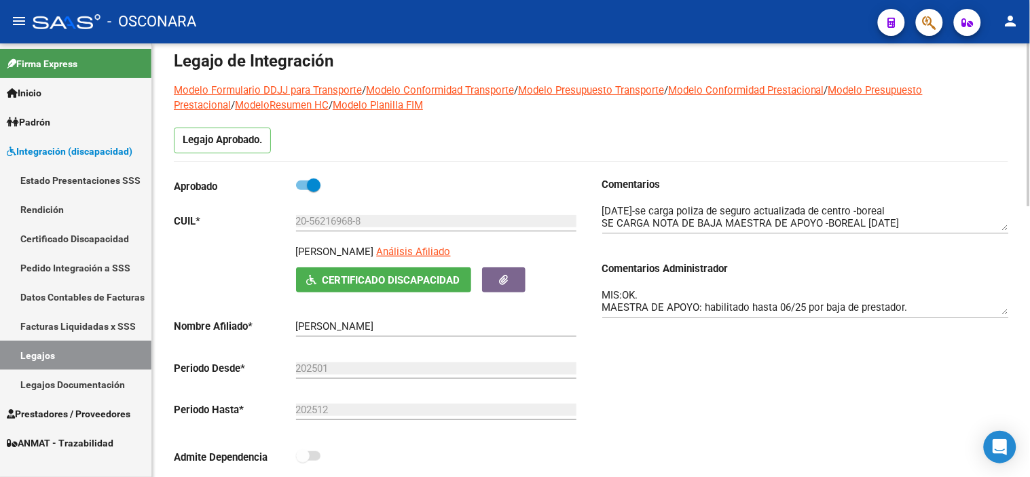
scroll to position [0, 0]
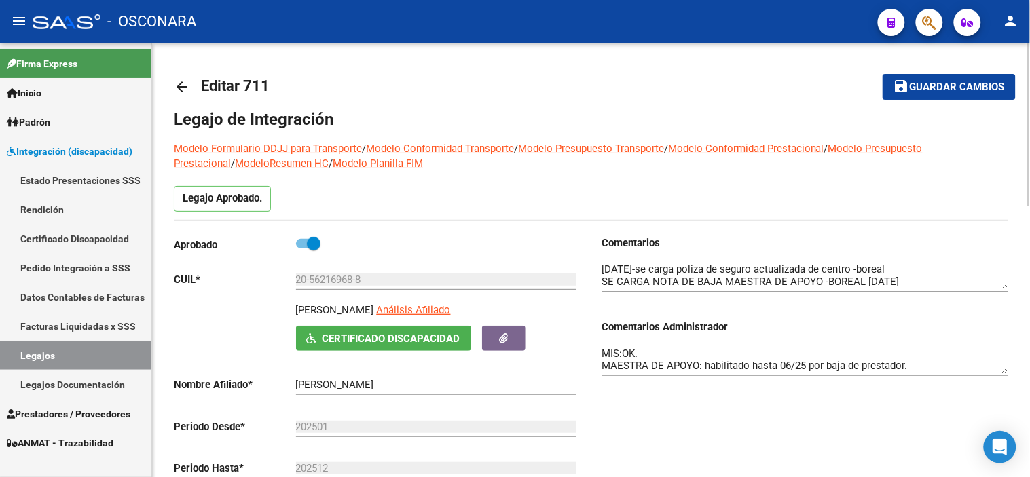
click at [621, 349] on textarea "MIS:OK. MAESTRA DE APOYO: habilitado hasta 06/25 por baja de prestador." at bounding box center [805, 359] width 407 height 27
type textarea "MIS: OK. MAESTRA DE APOYO: habilitado hasta 06/25 por baja de prestador."
click at [933, 76] on button "save Guardar cambios" at bounding box center [949, 86] width 133 height 25
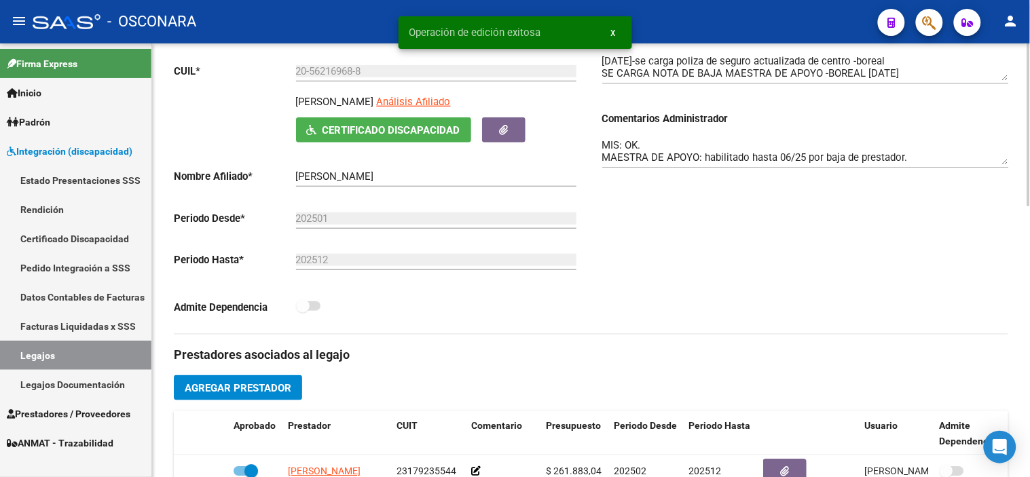
scroll to position [226, 0]
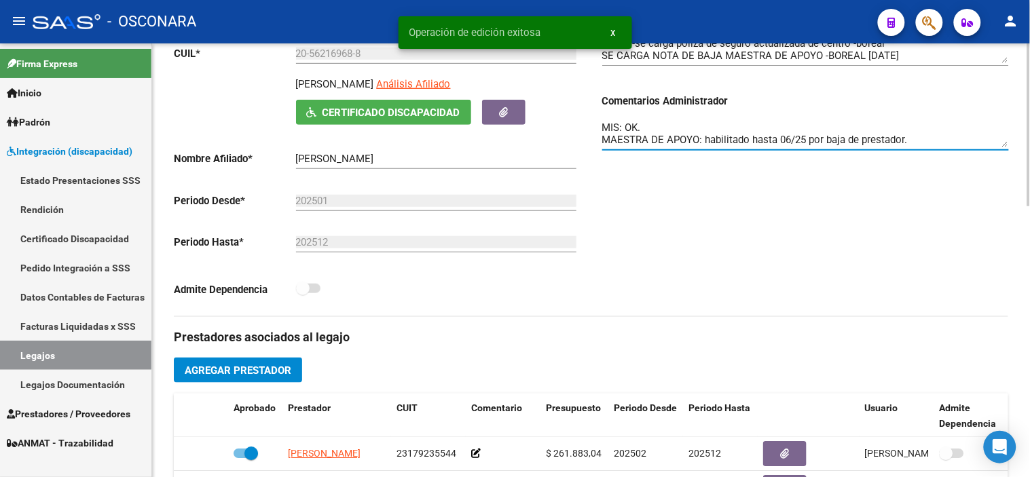
drag, startPoint x: 601, startPoint y: 126, endPoint x: 967, endPoint y: 152, distance: 366.1
click at [967, 152] on div "MIS: OK. MAESTRA DE APOYO: habilitado hasta 06/25 por baja de prestador." at bounding box center [805, 136] width 407 height 54
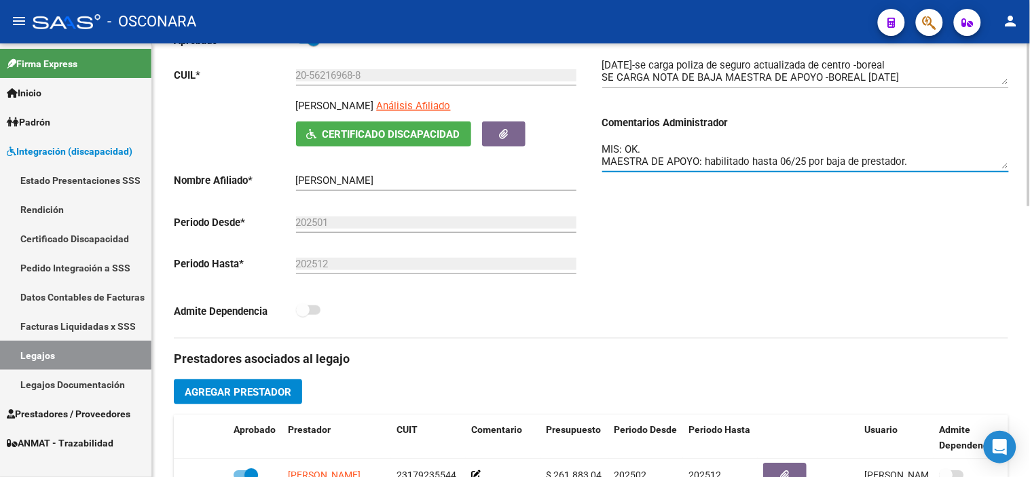
scroll to position [118, 0]
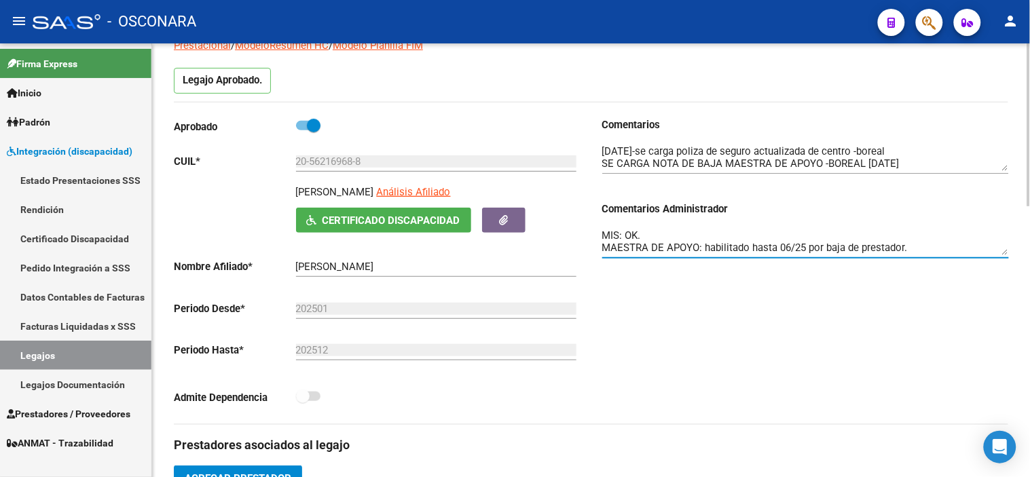
click at [616, 292] on div "Comentarios Comentarios Administrador MIS: OK. MAESTRA DE APOYO: habilitado has…" at bounding box center [799, 270] width 417 height 307
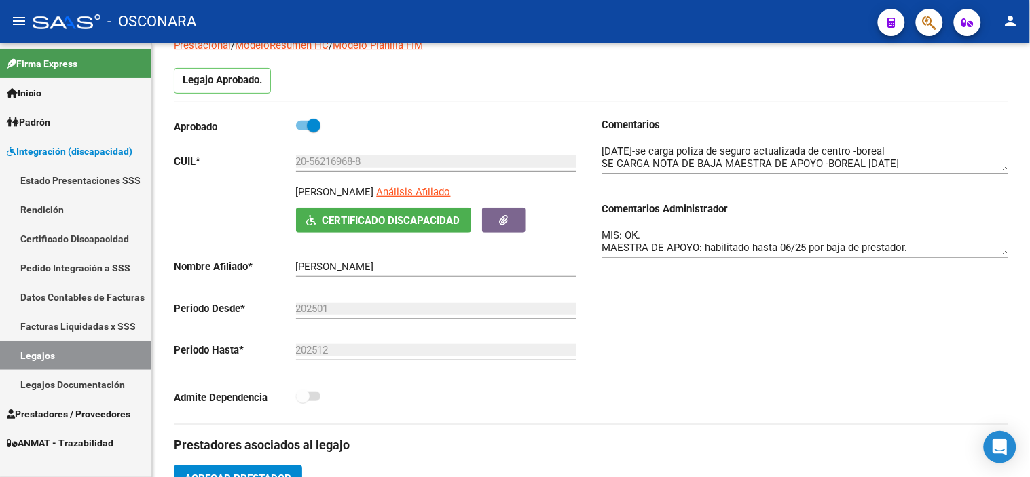
scroll to position [0, 0]
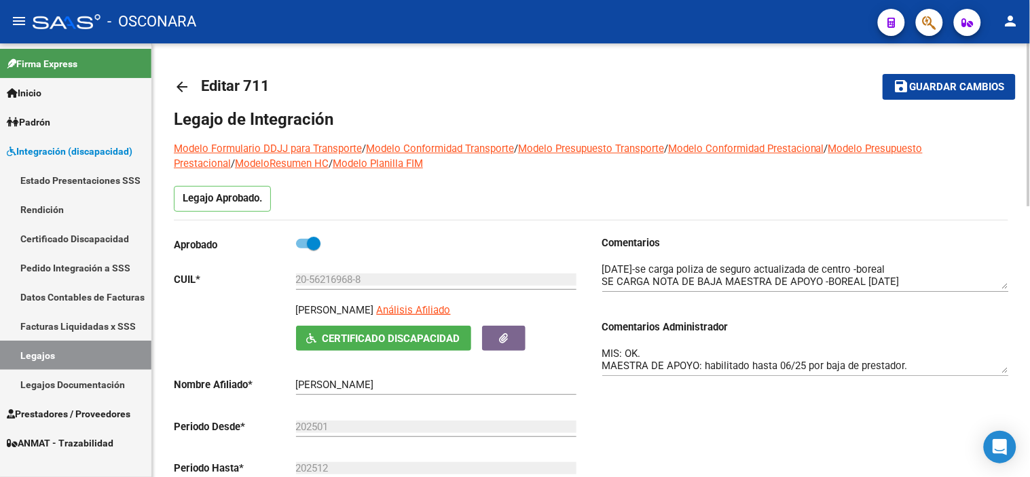
click at [923, 91] on span "Guardar cambios" at bounding box center [957, 87] width 95 height 12
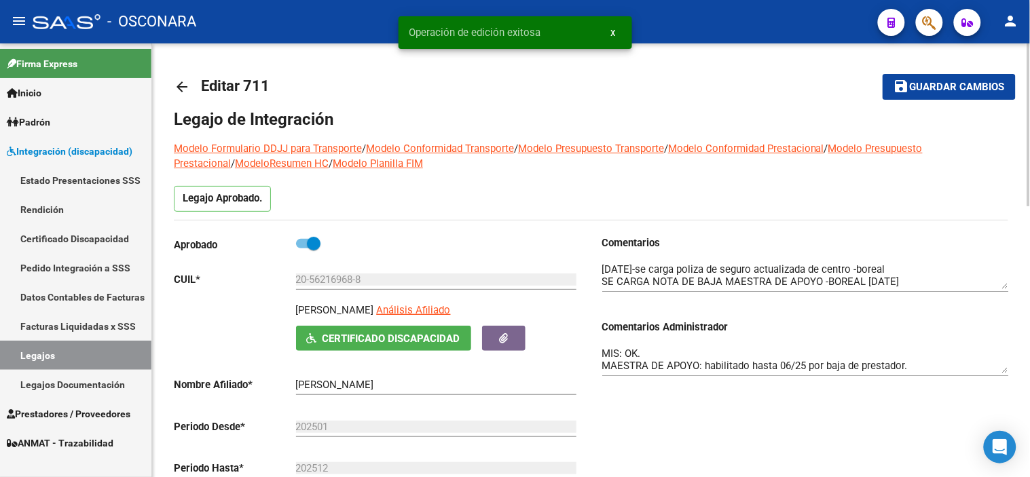
click at [181, 87] on mat-icon "arrow_back" at bounding box center [182, 87] width 16 height 16
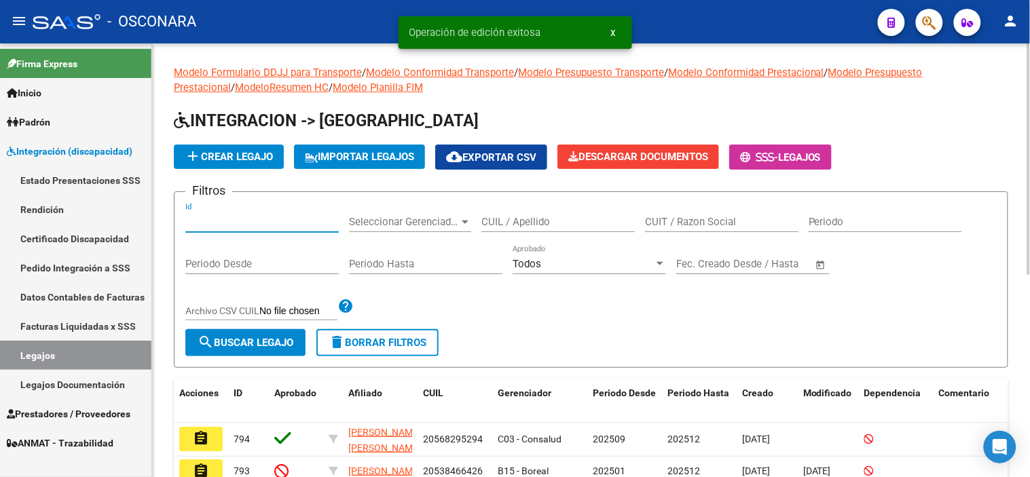
click at [261, 219] on input "Id" at bounding box center [261, 222] width 153 height 12
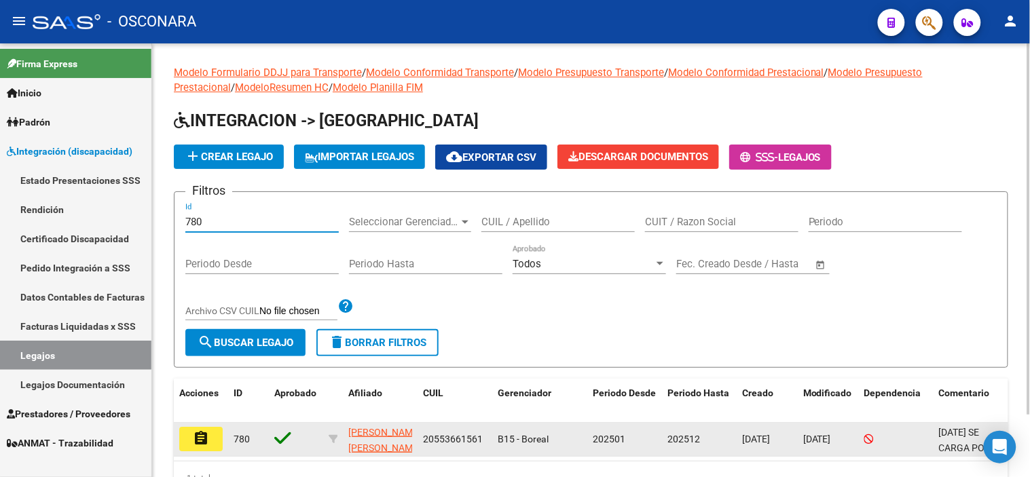
type input "780"
click at [205, 445] on mat-icon "assignment" at bounding box center [201, 438] width 16 height 16
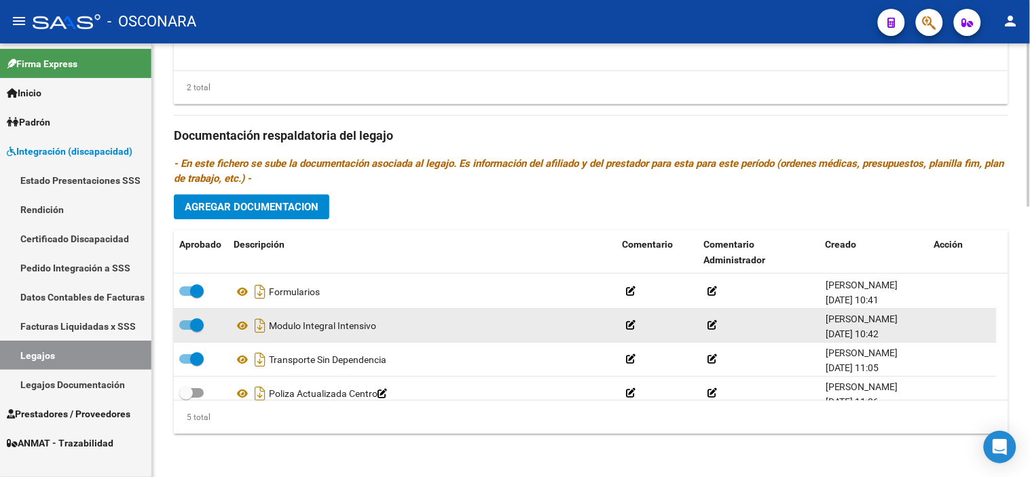
scroll to position [48, 0]
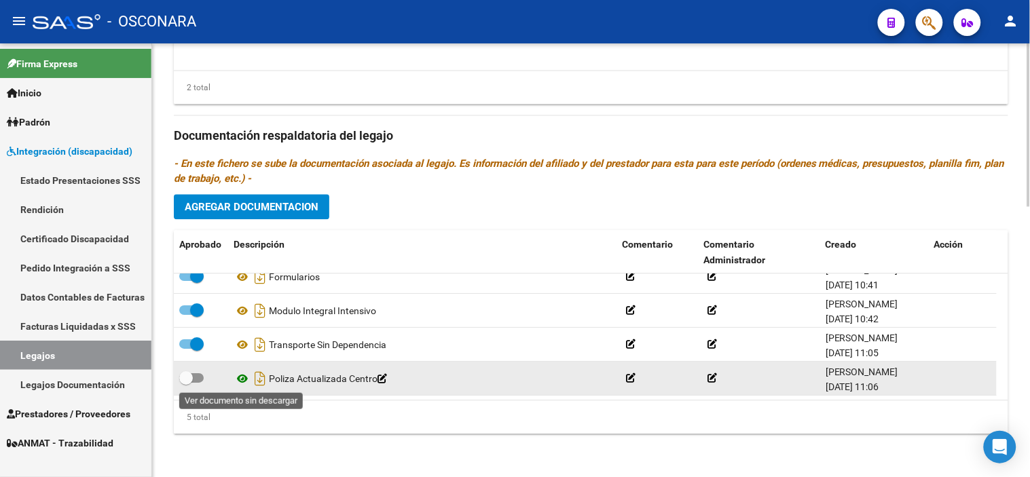
click at [240, 376] on icon at bounding box center [243, 379] width 18 height 16
click at [261, 379] on icon "Descargar documento" at bounding box center [260, 379] width 18 height 22
click at [182, 377] on span at bounding box center [186, 378] width 14 height 14
click at [185, 383] on input "checkbox" at bounding box center [185, 383] width 1 height 1
checkbox input "true"
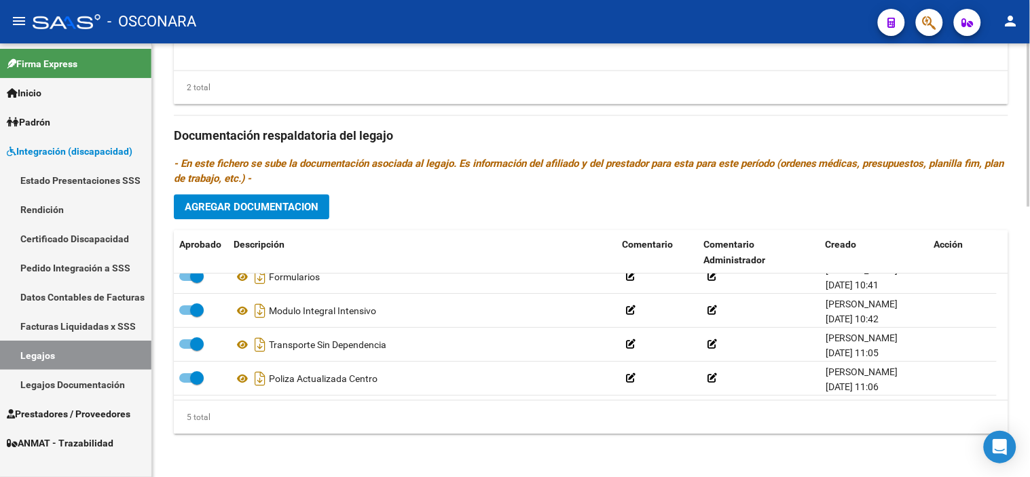
click at [581, 423] on div "5 total" at bounding box center [591, 418] width 834 height 34
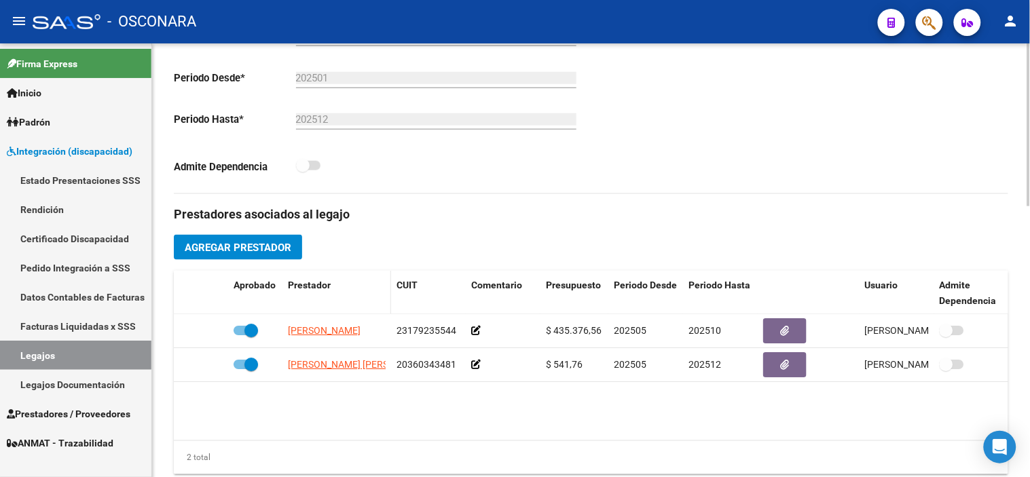
scroll to position [344, 0]
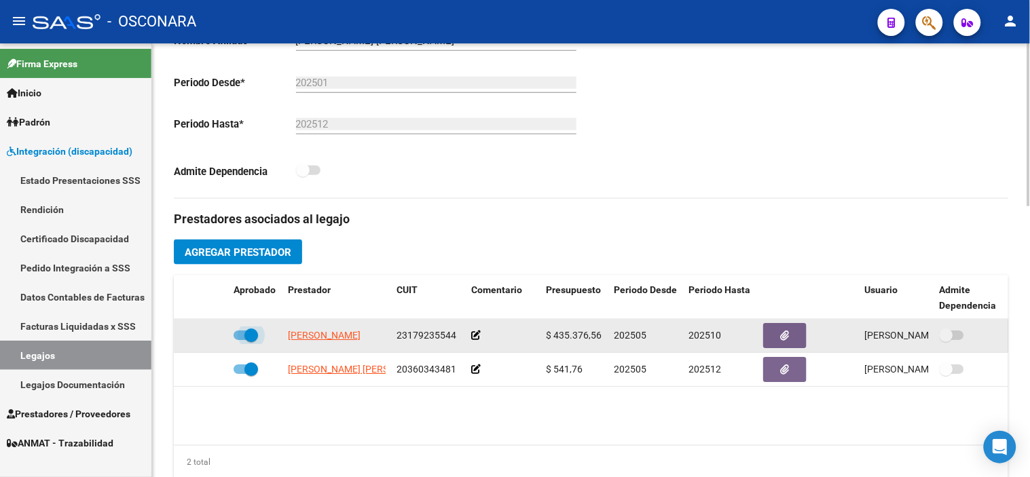
click at [254, 340] on span at bounding box center [251, 336] width 14 height 14
click at [240, 340] on input "checkbox" at bounding box center [240, 340] width 1 height 1
checkbox input "false"
click at [212, 337] on icon at bounding box center [209, 336] width 10 height 10
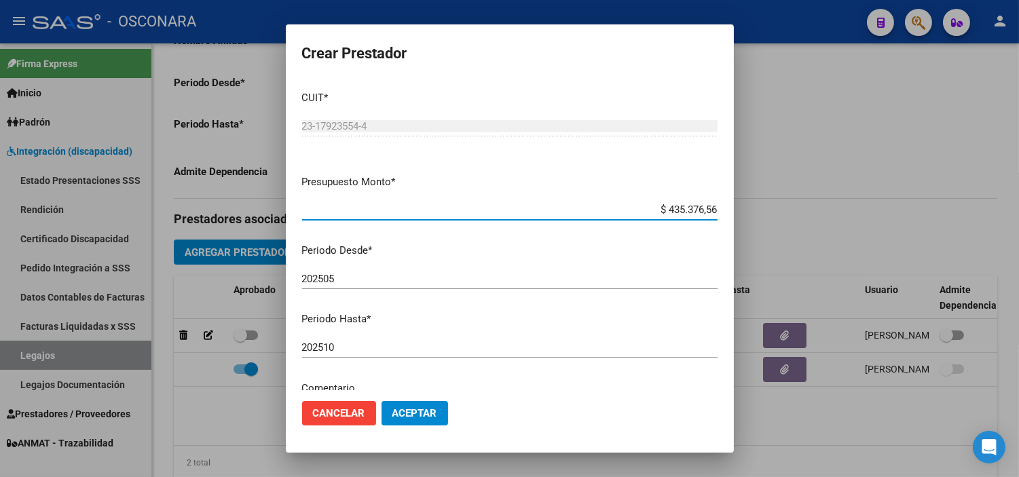
click at [392, 353] on input "202510" at bounding box center [509, 347] width 415 height 12
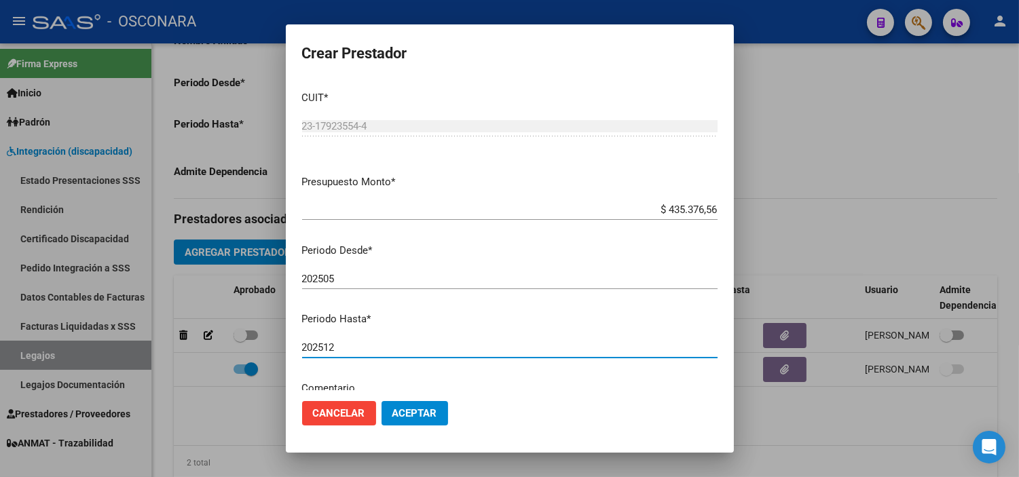
type input "202512"
click at [405, 424] on button "Aceptar" at bounding box center [415, 413] width 67 height 24
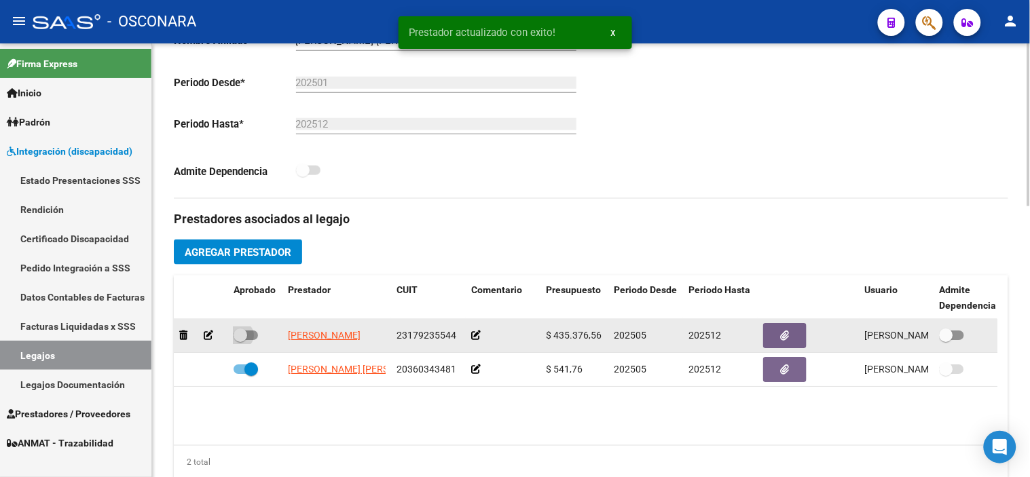
click at [240, 335] on span at bounding box center [241, 336] width 14 height 14
click at [240, 340] on input "checkbox" at bounding box center [240, 340] width 1 height 1
checkbox input "true"
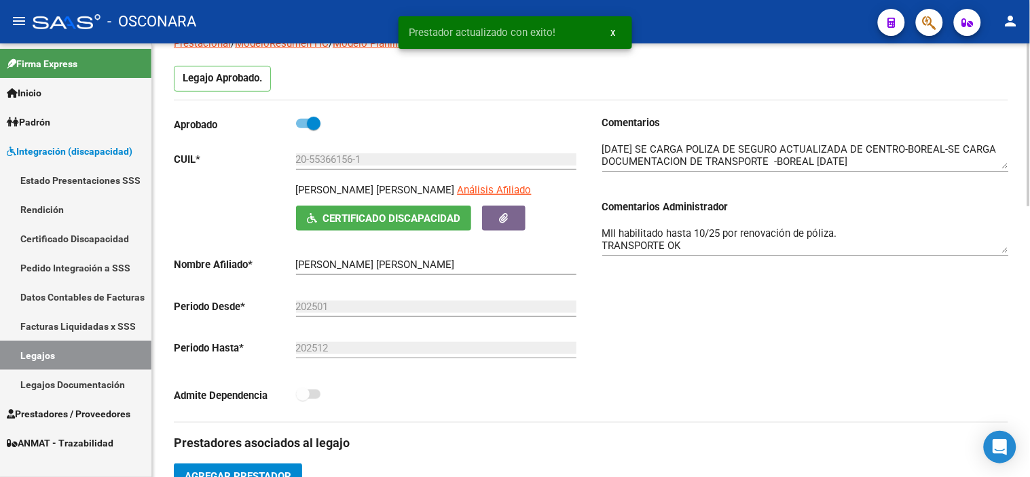
scroll to position [118, 0]
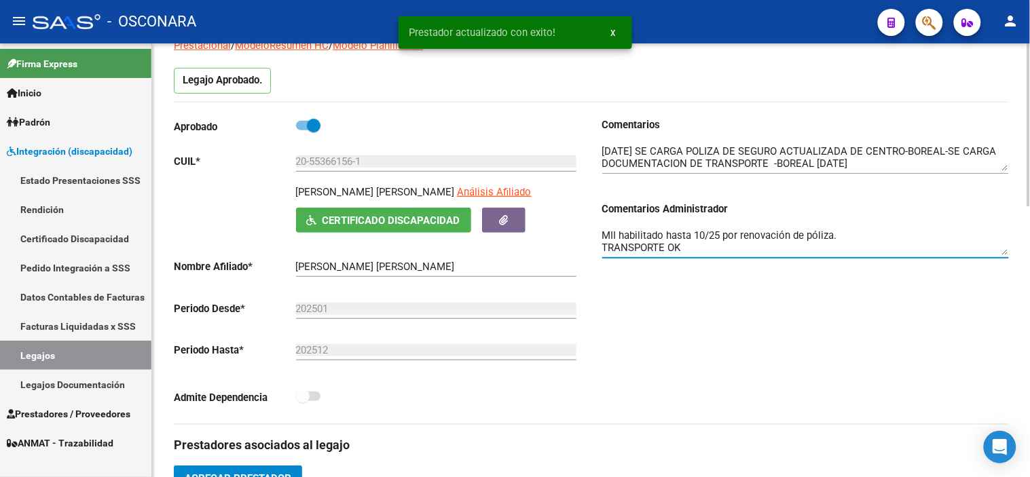
drag, startPoint x: 837, startPoint y: 234, endPoint x: 620, endPoint y: 236, distance: 217.2
click at [620, 236] on textarea "MII habilitado hasta 10/25 por renovación de póliza. TRANSPORTE OK" at bounding box center [805, 241] width 407 height 27
type textarea "MII OK TRANSPORTE OK"
click at [707, 310] on div "Comentarios Comentarios Administrador MII OK TRANSPORTE OK" at bounding box center [799, 270] width 417 height 307
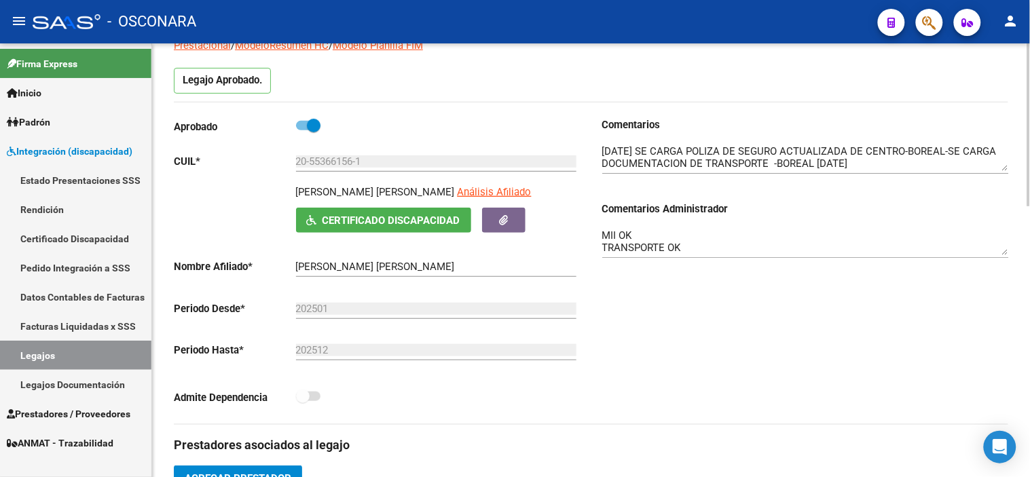
scroll to position [0, 0]
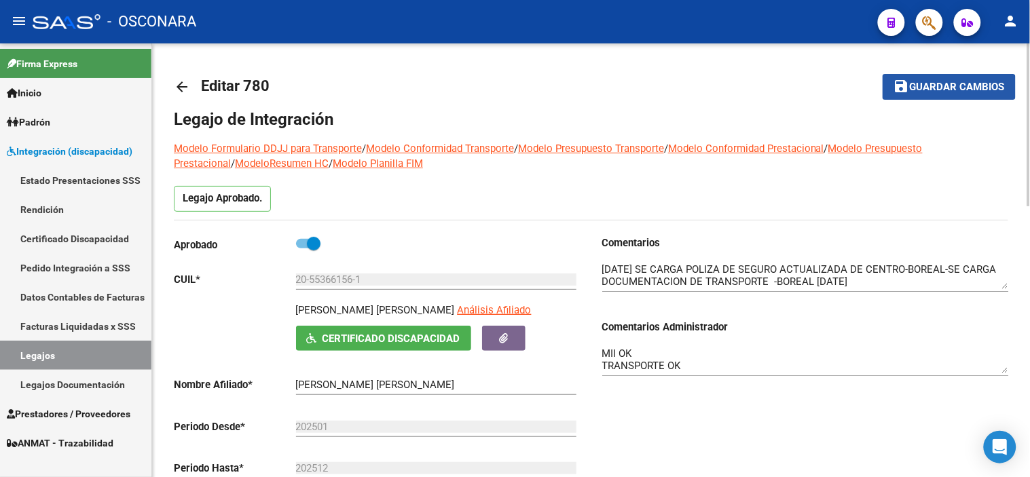
click at [930, 96] on button "save Guardar cambios" at bounding box center [949, 86] width 133 height 25
click at [935, 86] on span "Guardar cambios" at bounding box center [957, 87] width 95 height 12
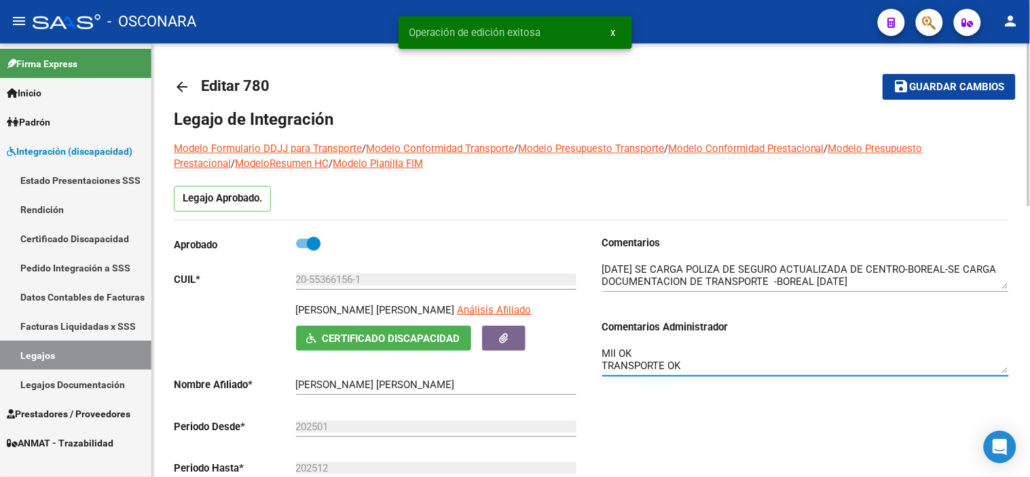
drag, startPoint x: 601, startPoint y: 352, endPoint x: 709, endPoint y: 378, distance: 111.1
click at [709, 378] on div "MII OK TRANSPORTE OK" at bounding box center [805, 362] width 407 height 54
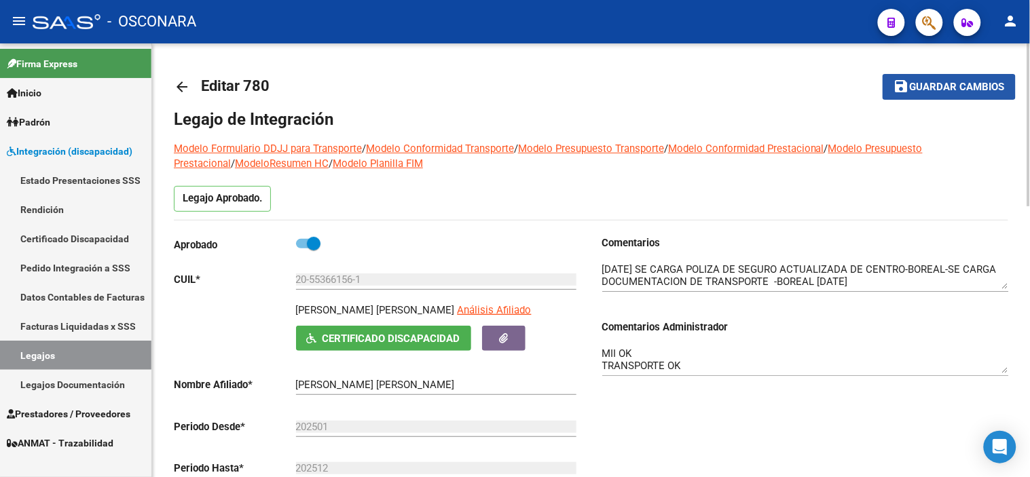
drag, startPoint x: 944, startPoint y: 86, endPoint x: 919, endPoint y: 94, distance: 25.8
click at [944, 86] on span "Guardar cambios" at bounding box center [957, 87] width 95 height 12
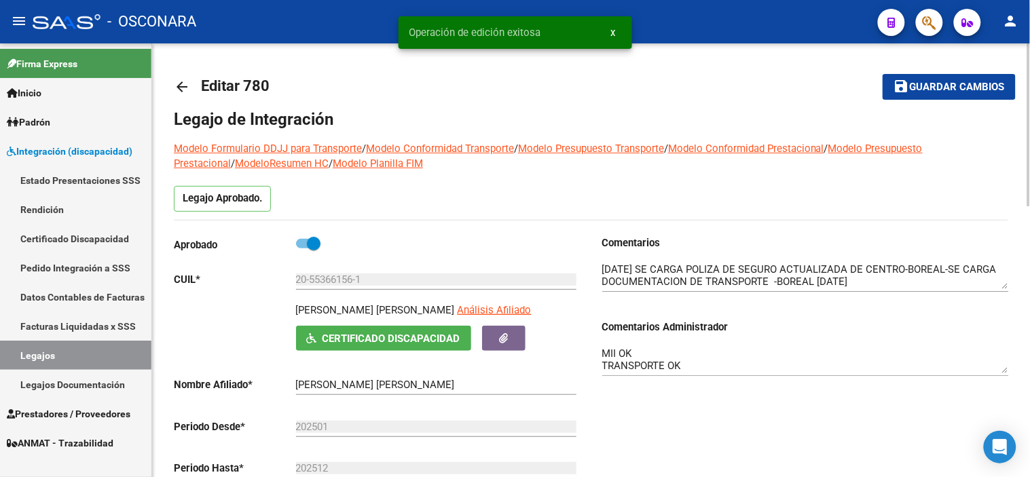
click at [180, 81] on mat-icon "arrow_back" at bounding box center [182, 87] width 16 height 16
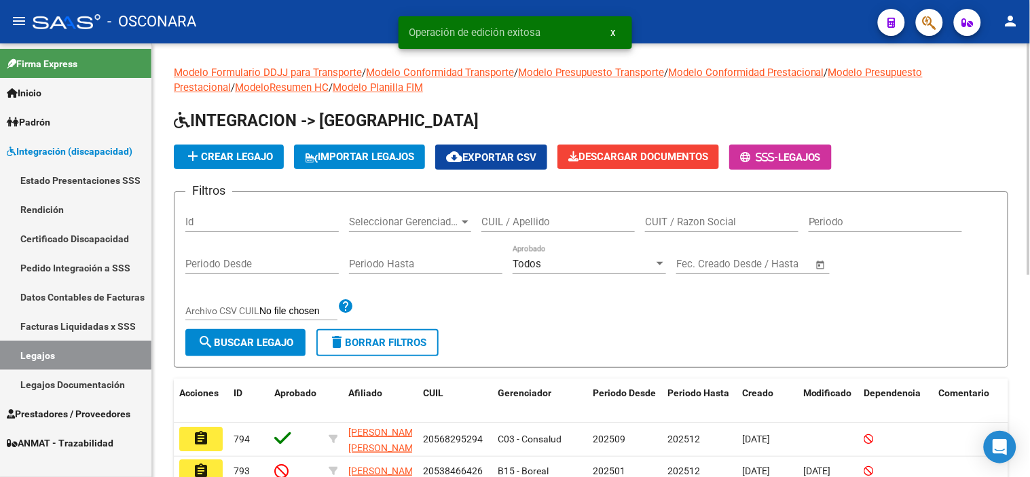
click at [236, 228] on input "Id" at bounding box center [261, 222] width 153 height 12
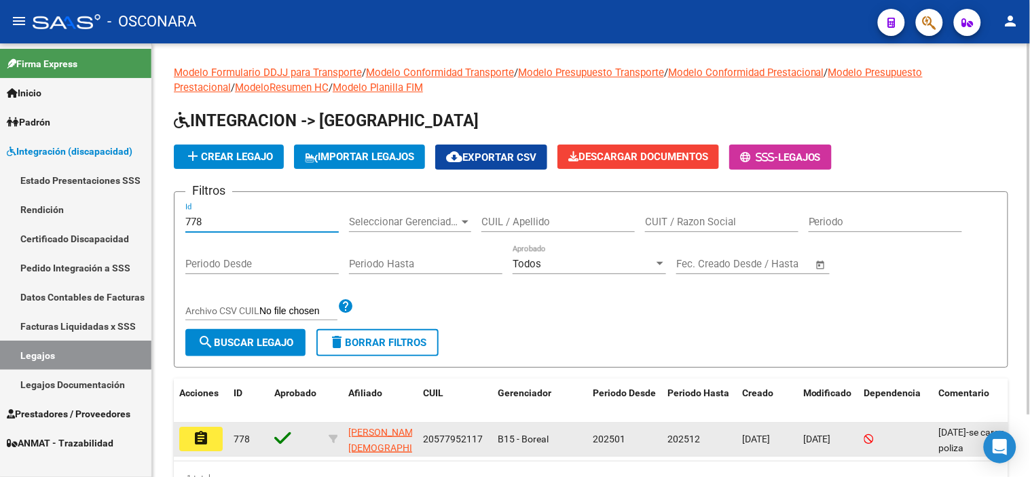
type input "778"
click at [212, 439] on button "assignment" at bounding box center [200, 439] width 43 height 24
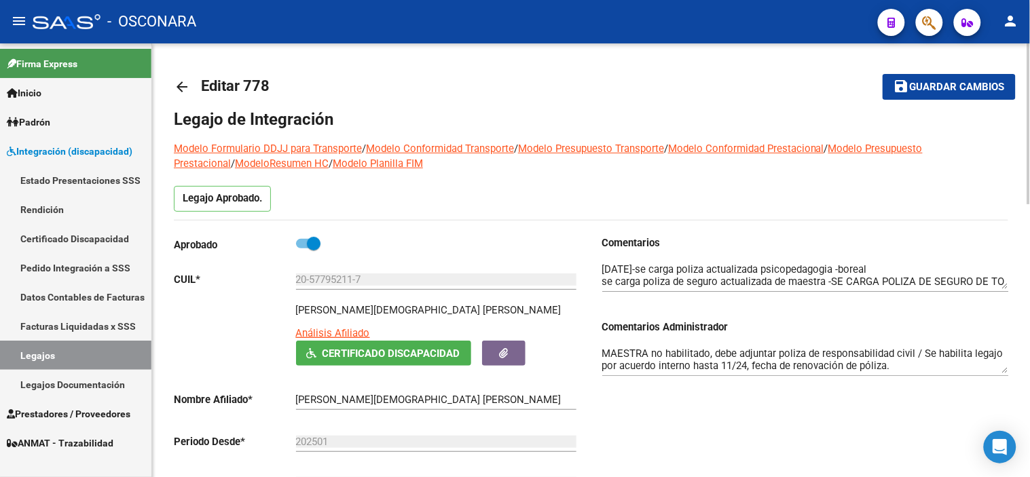
click at [708, 352] on textarea "MAESTRA no habilitado, debe adjuntar poliza de responsabilidad civil / Se habil…" at bounding box center [805, 359] width 407 height 27
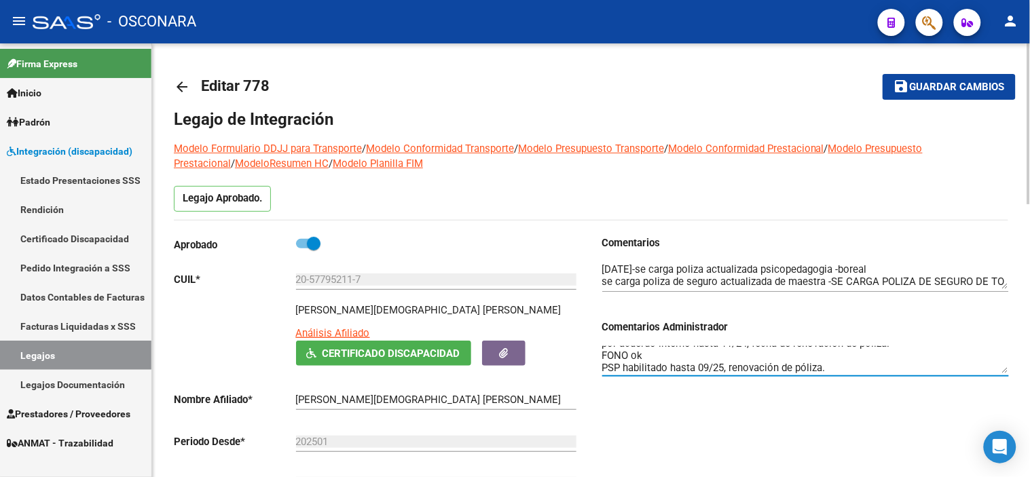
scroll to position [35, 0]
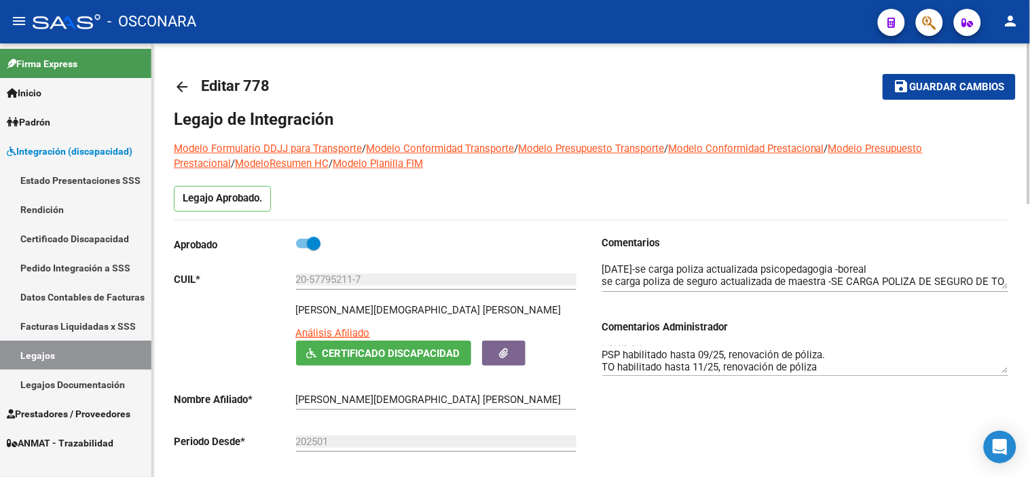
click at [677, 416] on div "Comentarios Comentarios Administrador MAESTRA no habilitado, debe adjuntar poli…" at bounding box center [799, 397] width 417 height 322
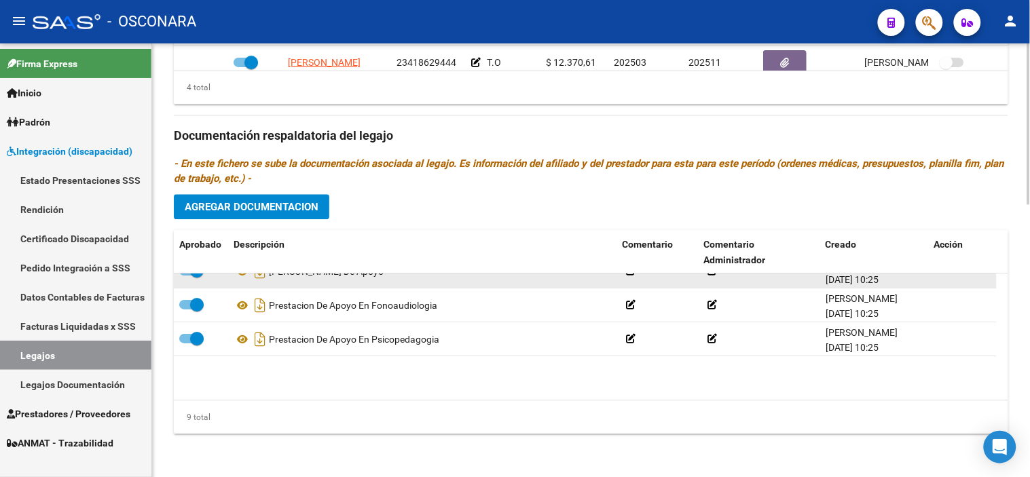
scroll to position [183, 0]
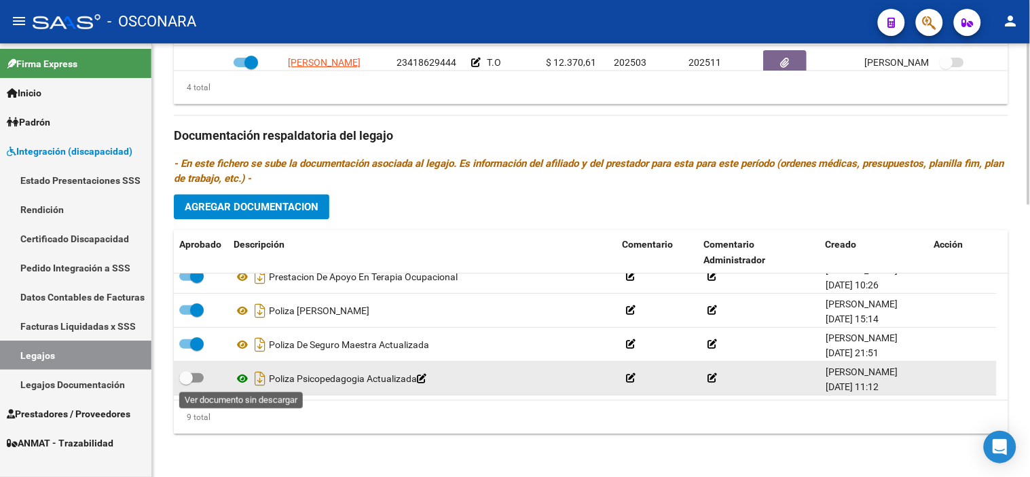
click at [242, 378] on icon at bounding box center [243, 379] width 18 height 16
drag, startPoint x: 191, startPoint y: 373, endPoint x: 198, endPoint y: 374, distance: 7.5
click at [191, 374] on span at bounding box center [186, 378] width 14 height 14
click at [186, 383] on input "checkbox" at bounding box center [185, 383] width 1 height 1
checkbox input "true"
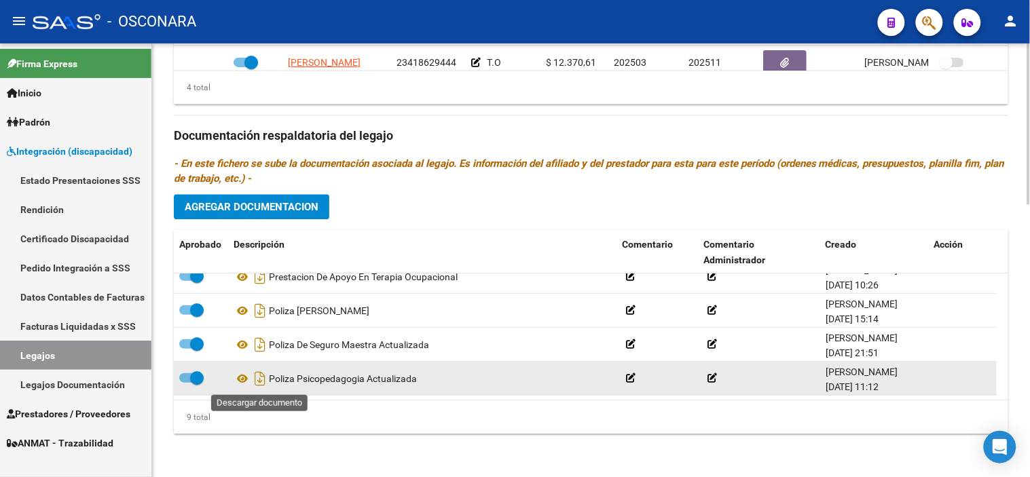
click at [261, 381] on icon "Descargar documento" at bounding box center [260, 379] width 18 height 22
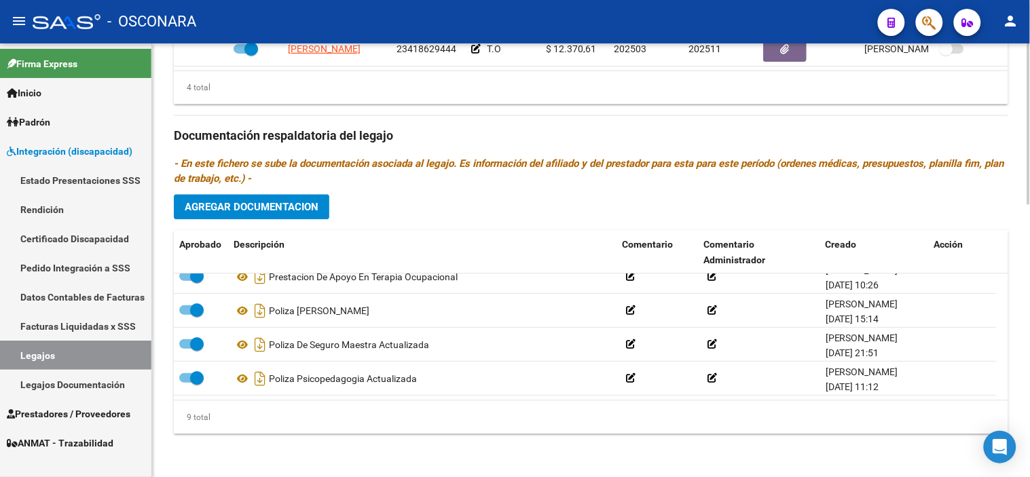
scroll to position [360, 0]
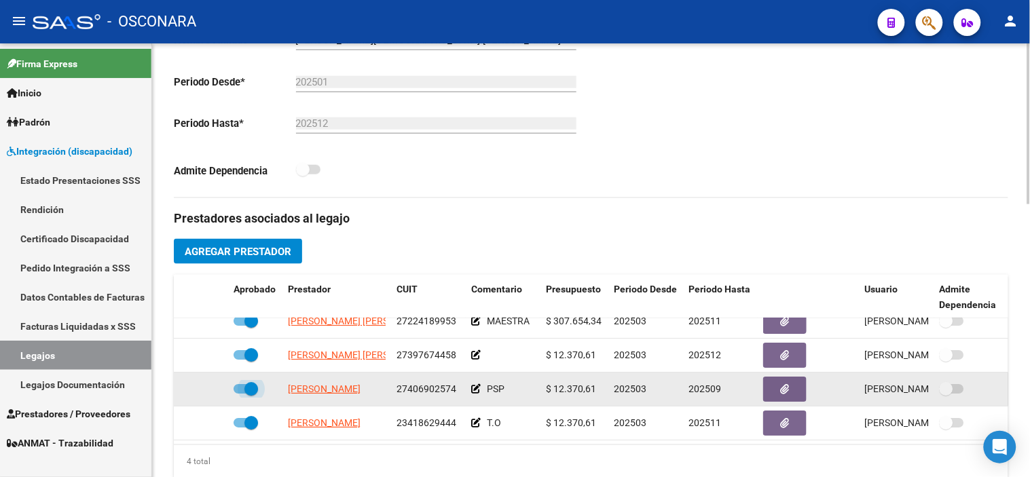
click at [256, 382] on span at bounding box center [251, 389] width 14 height 14
click at [240, 394] on input "checkbox" at bounding box center [240, 394] width 1 height 1
checkbox input "false"
click at [212, 384] on icon at bounding box center [209, 389] width 10 height 10
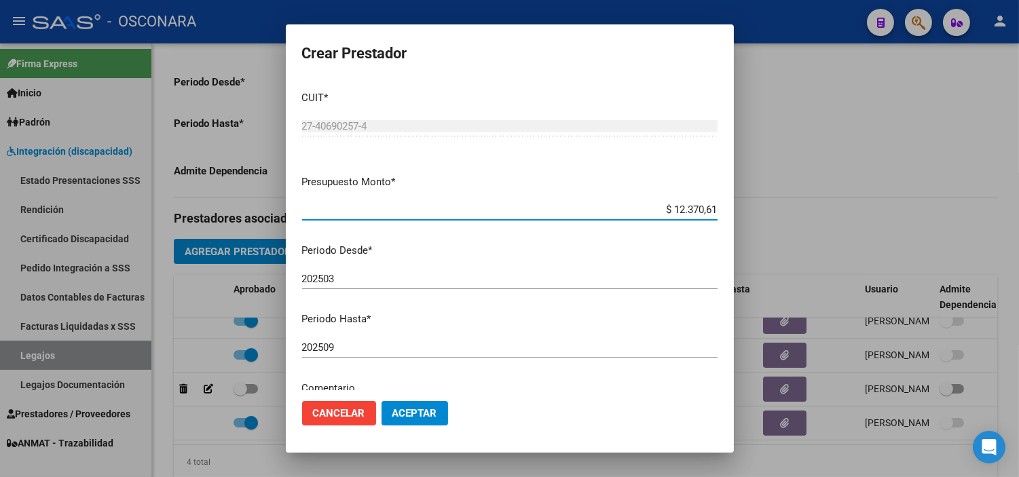
click at [405, 345] on input "202509" at bounding box center [509, 347] width 415 height 12
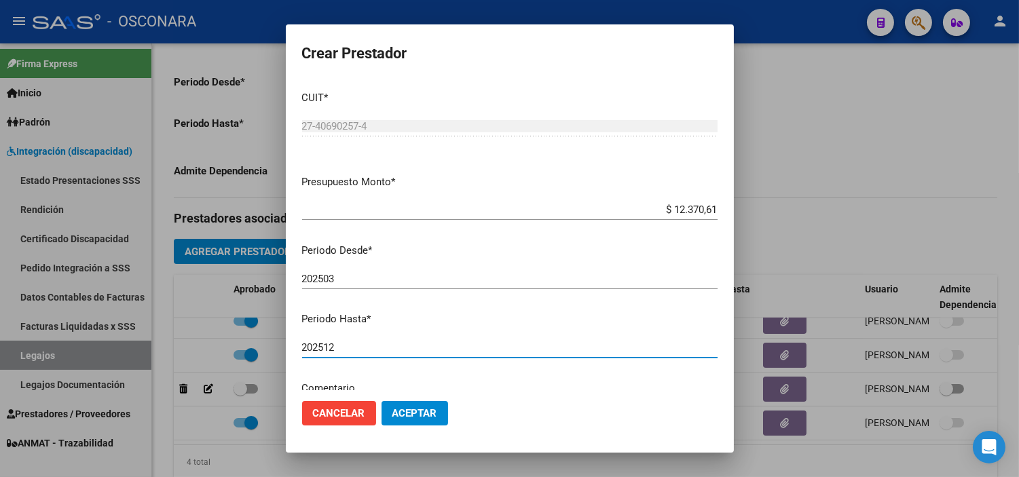
type input "202512"
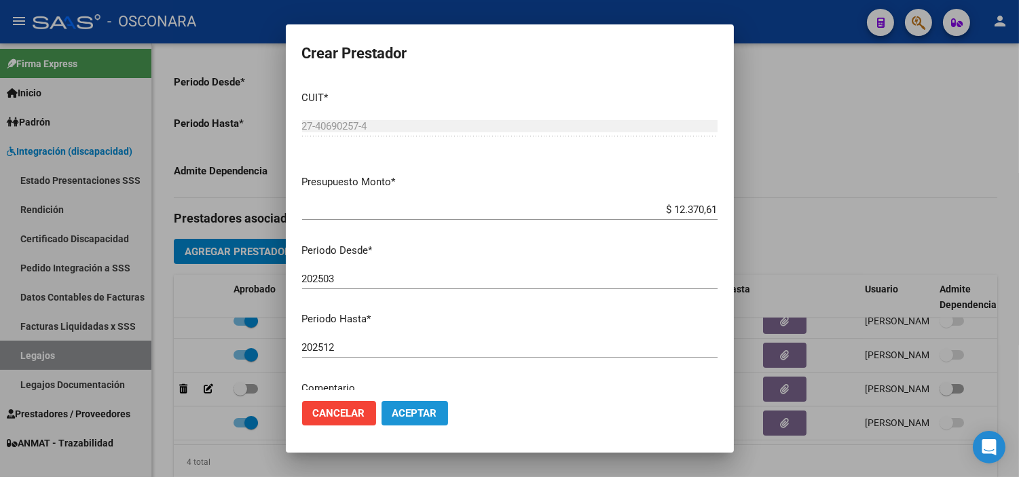
click at [411, 411] on span "Aceptar" at bounding box center [414, 413] width 45 height 12
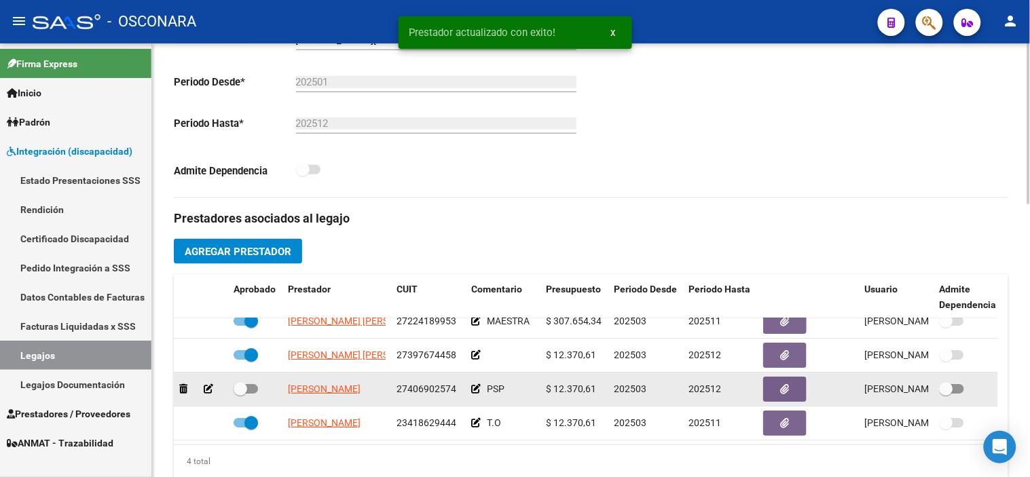
click at [240, 382] on span at bounding box center [241, 389] width 14 height 14
click at [240, 394] on input "checkbox" at bounding box center [240, 394] width 1 height 1
checkbox input "true"
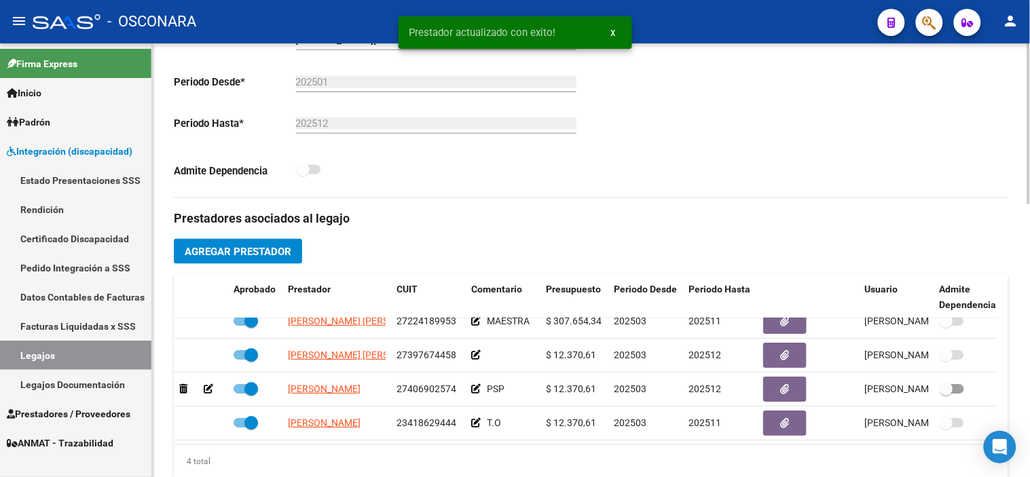
click at [815, 160] on div "Comentarios Comentarios Administrador MAESTRA no habilitado, debe adjuntar poli…" at bounding box center [799, 37] width 417 height 322
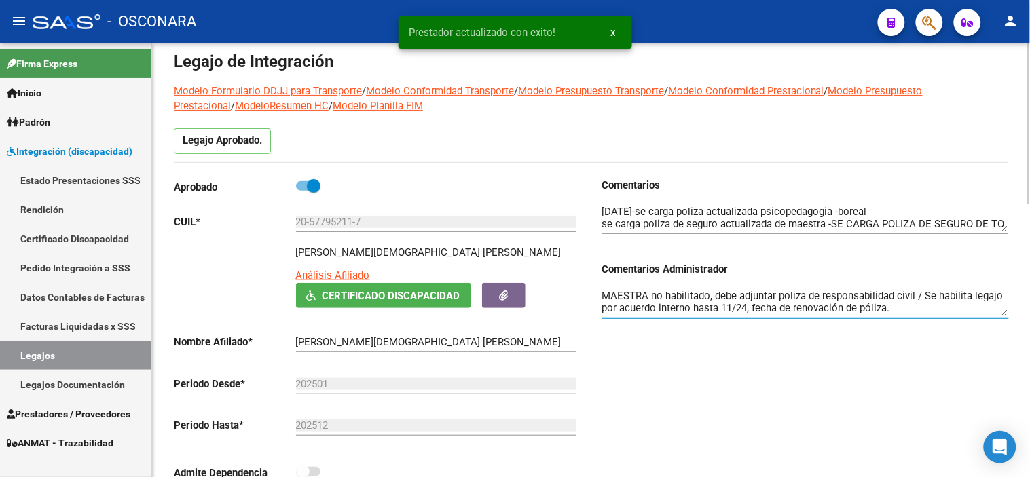
scroll to position [37, 0]
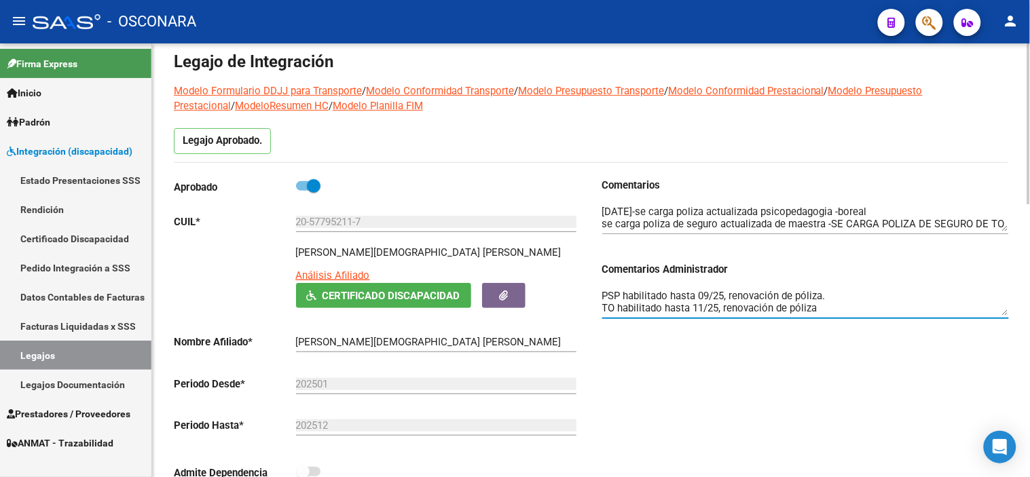
drag, startPoint x: 827, startPoint y: 296, endPoint x: 595, endPoint y: 303, distance: 232.3
click at [595, 303] on div "Comentarios Comentarios Administrador MAESTRA no habilitado, debe adjuntar poli…" at bounding box center [799, 339] width 417 height 322
type textarea "MAESTRA no habilitado, debe adjuntar poliza de responsabilidad civil / Se habil…"
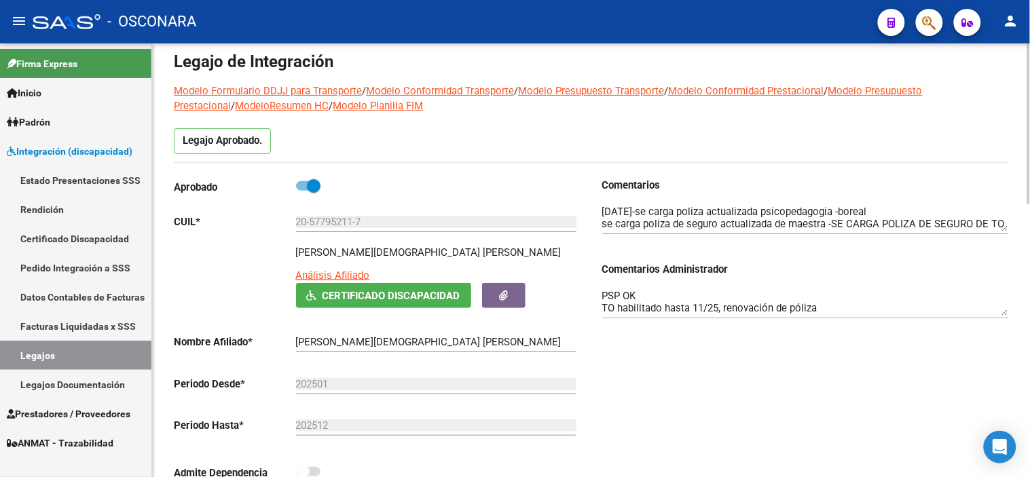
click at [734, 357] on div "Comentarios Comentarios Administrador MAESTRA no habilitado, debe adjuntar poli…" at bounding box center [799, 339] width 417 height 322
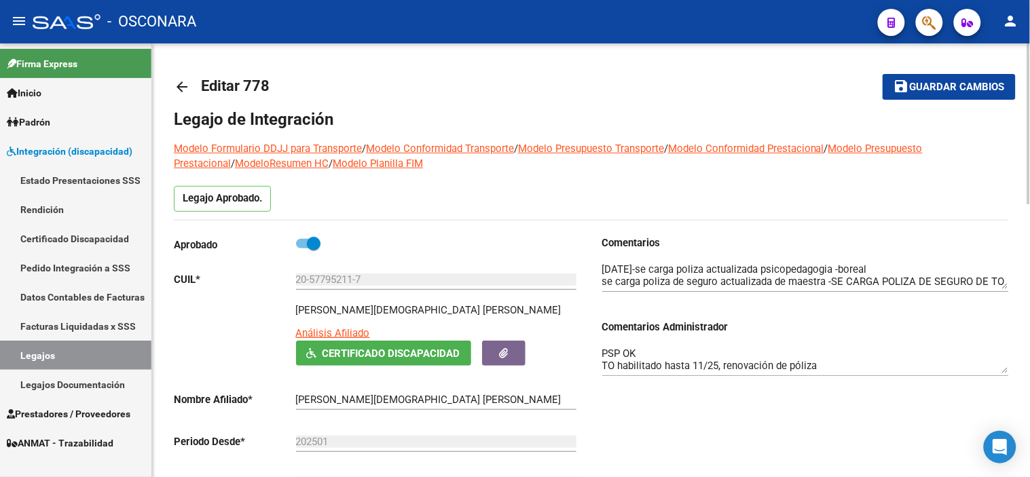
click at [935, 89] on span "Guardar cambios" at bounding box center [957, 87] width 95 height 12
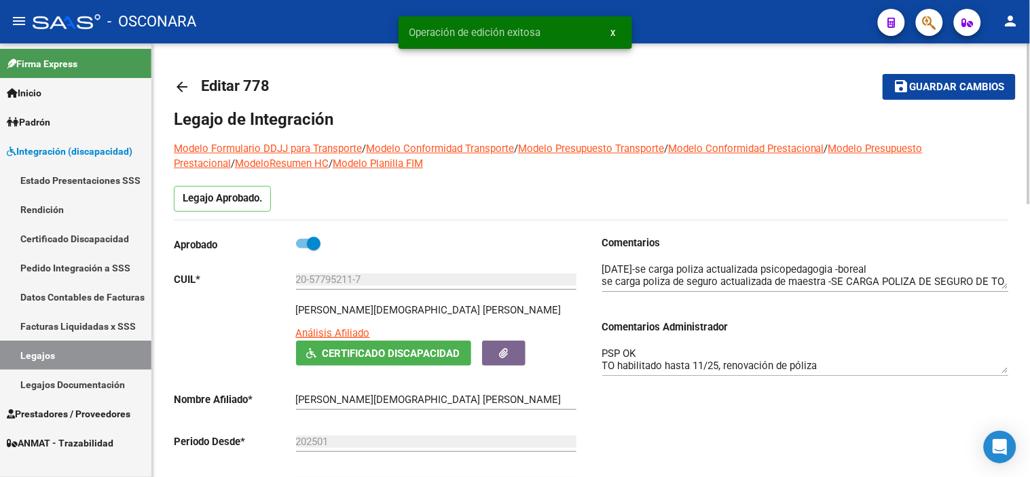
click at [604, 352] on textarea "MAESTRA no habilitado, debe adjuntar poliza de responsabilidad civil / Se habil…" at bounding box center [805, 359] width 407 height 27
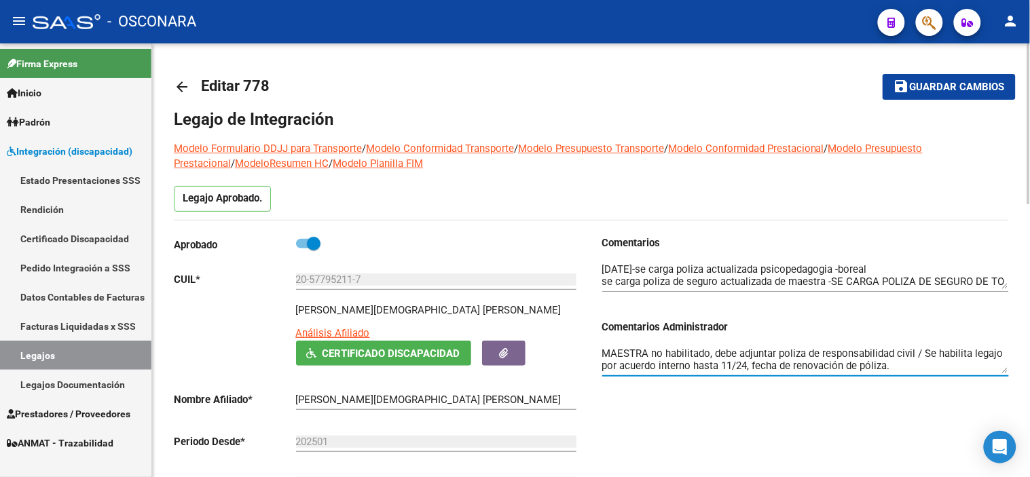
scroll to position [37, 0]
drag, startPoint x: 825, startPoint y: 367, endPoint x: 586, endPoint y: 365, distance: 239.0
click at [586, 365] on div "Aprobado CUIL * 20-57795211-7 Ingresar [PERSON_NAME] [PERSON_NAME] Análisis Afi…" at bounding box center [591, 397] width 834 height 322
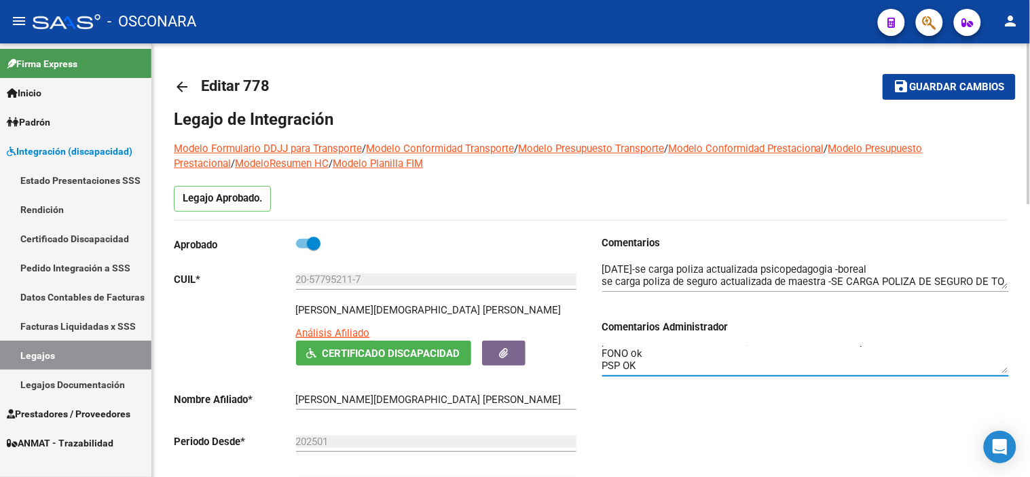
scroll to position [12, 0]
click at [919, 77] on button "save Guardar cambios" at bounding box center [949, 86] width 133 height 25
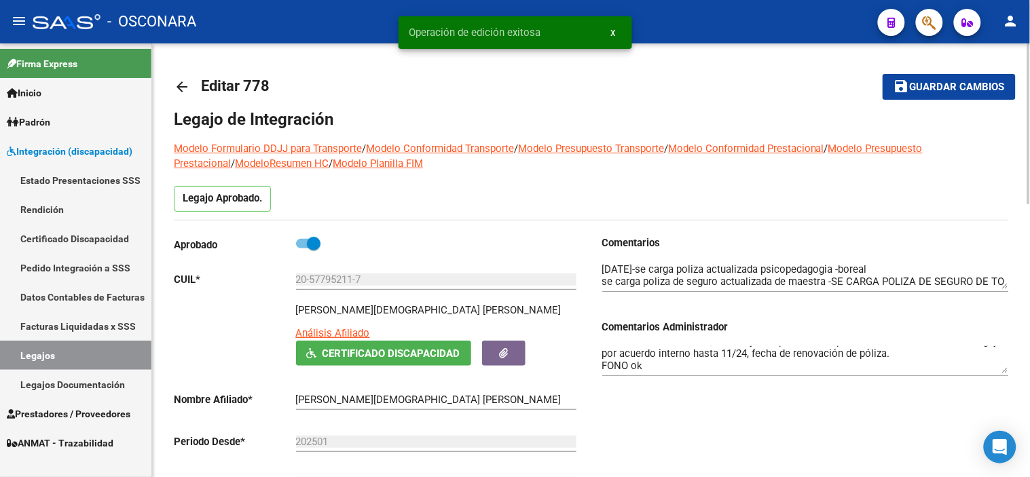
click at [183, 85] on mat-icon "arrow_back" at bounding box center [182, 87] width 16 height 16
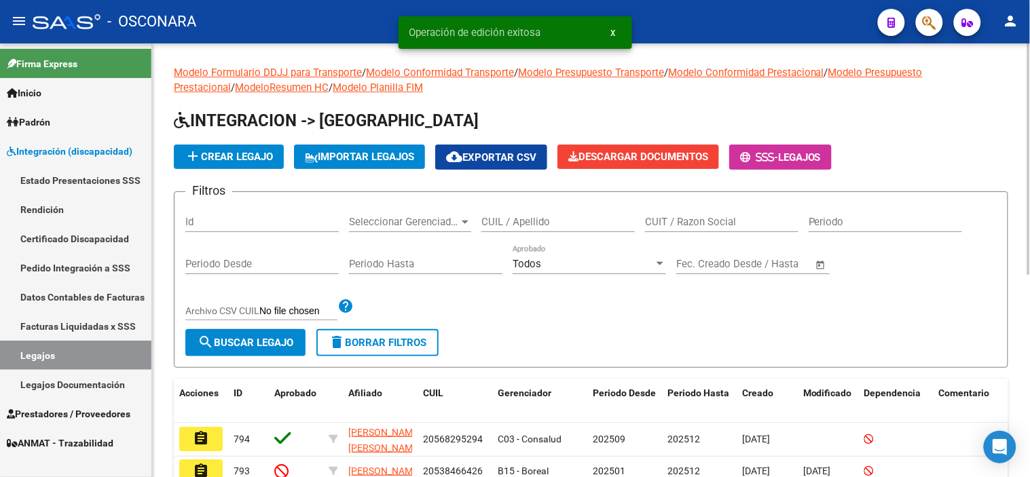
click at [236, 225] on input "Id" at bounding box center [261, 222] width 153 height 12
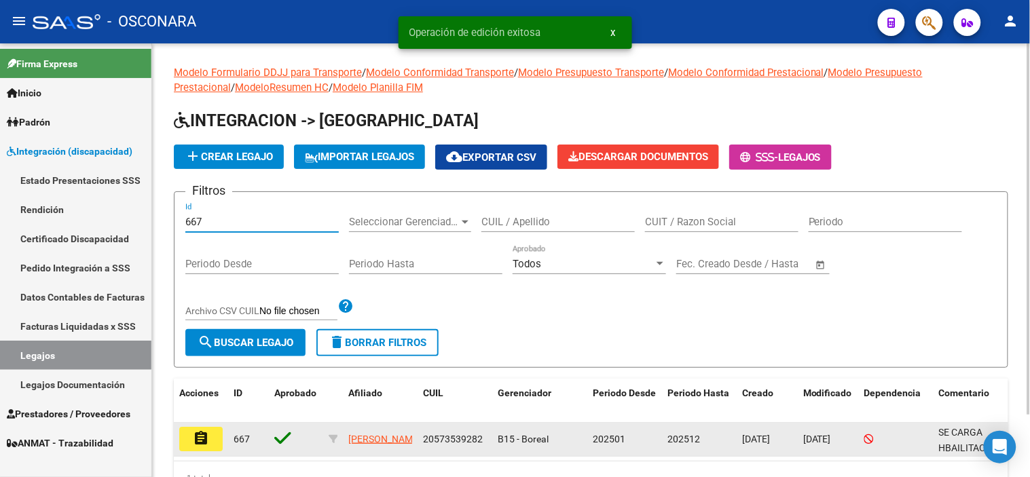
type input "667"
click at [206, 447] on button "assignment" at bounding box center [200, 439] width 43 height 24
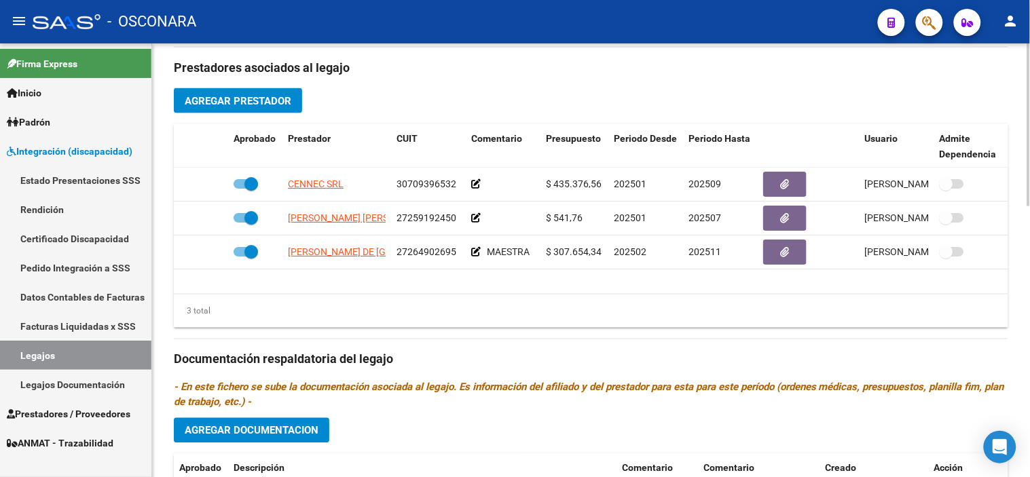
scroll to position [722, 0]
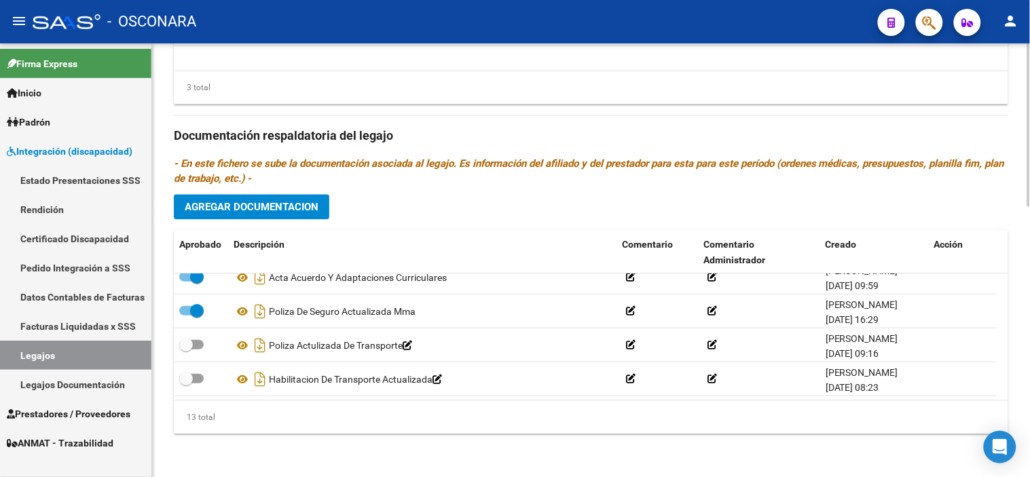
click at [481, 433] on div "13 total" at bounding box center [591, 418] width 834 height 34
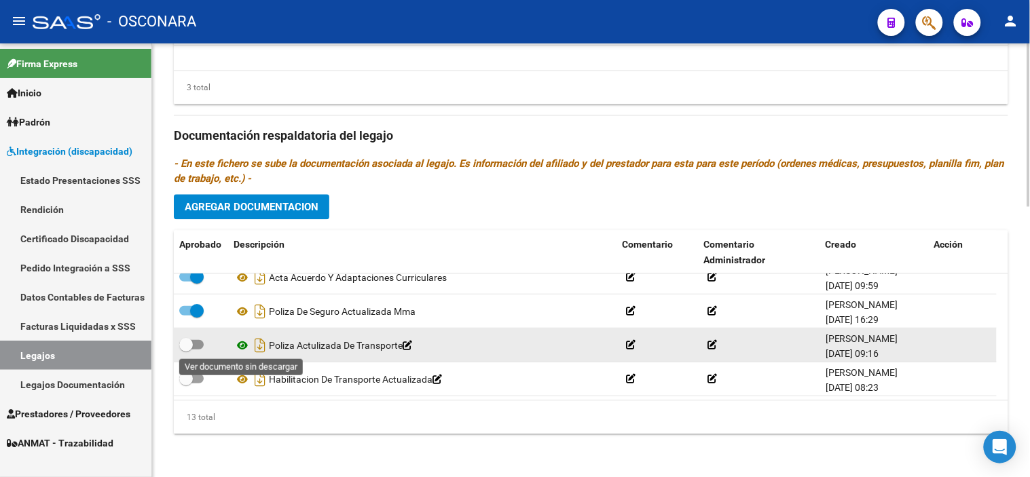
click at [240, 344] on icon at bounding box center [243, 345] width 18 height 16
click at [189, 347] on span at bounding box center [186, 344] width 14 height 14
click at [186, 349] on input "checkbox" at bounding box center [185, 349] width 1 height 1
checkbox input "true"
click at [254, 344] on icon "Descargar documento" at bounding box center [260, 345] width 18 height 22
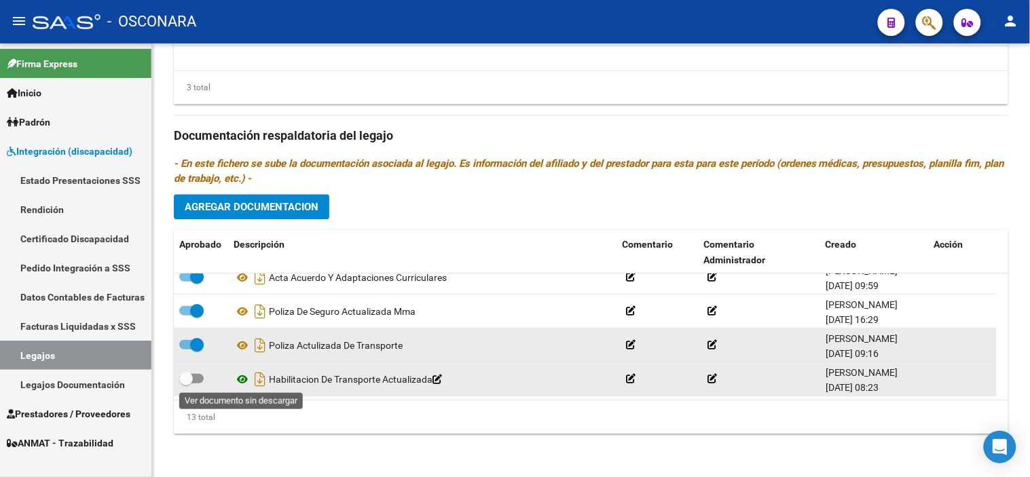
click at [240, 377] on icon at bounding box center [243, 379] width 18 height 16
click at [191, 375] on span at bounding box center [186, 378] width 14 height 14
click at [186, 383] on input "checkbox" at bounding box center [185, 383] width 1 height 1
checkbox input "true"
click at [255, 372] on icon "Descargar documento" at bounding box center [260, 379] width 18 height 22
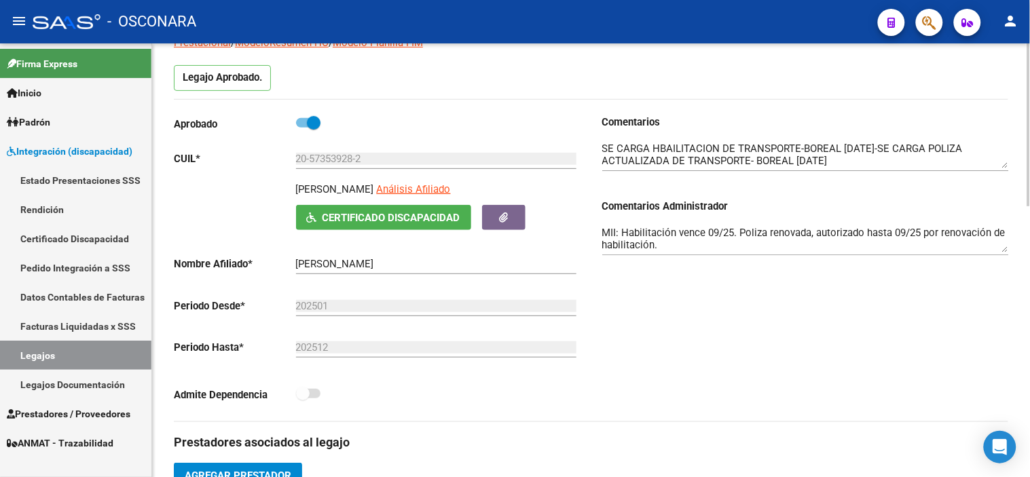
scroll to position [118, 0]
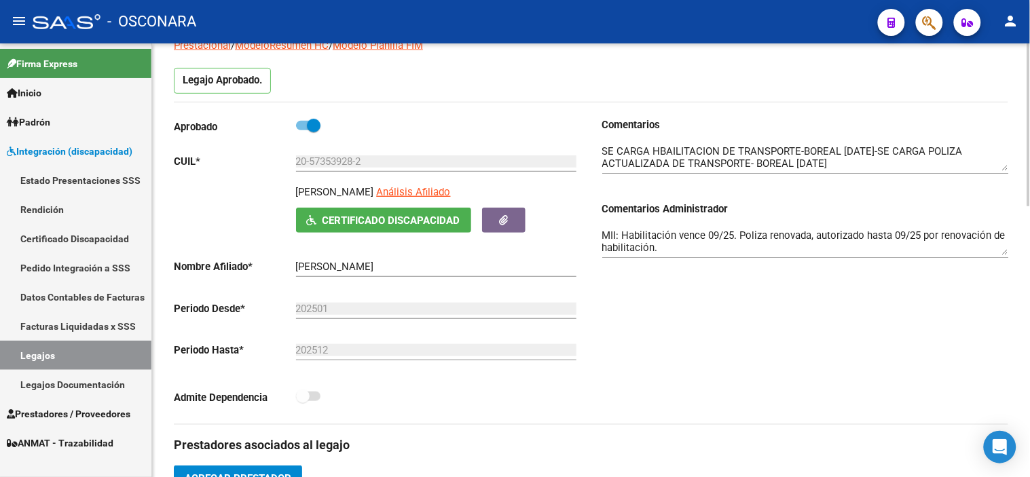
click at [735, 394] on div "Comentarios Comentarios Administrador MII: Habilitación vence 09/25. Poliza ren…" at bounding box center [799, 270] width 417 height 307
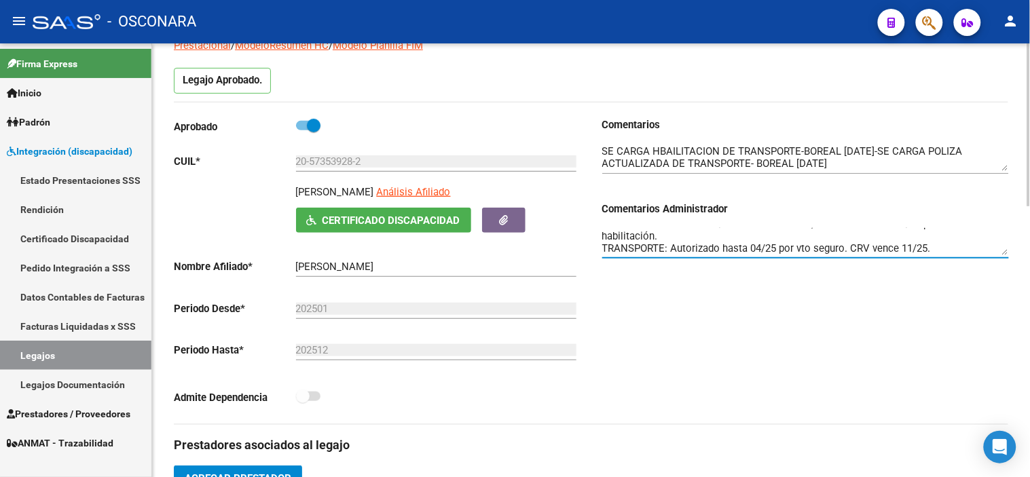
scroll to position [0, 0]
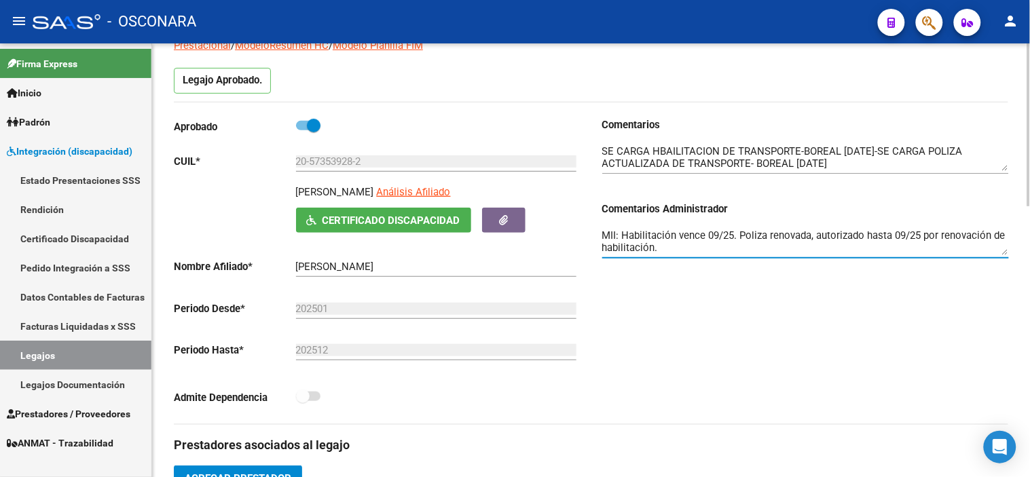
drag, startPoint x: 920, startPoint y: 235, endPoint x: 593, endPoint y: 242, distance: 327.3
click at [593, 242] on div "Comentarios Comentarios Administrador MII: Habilitación vence 09/25. Poliza ren…" at bounding box center [799, 270] width 417 height 307
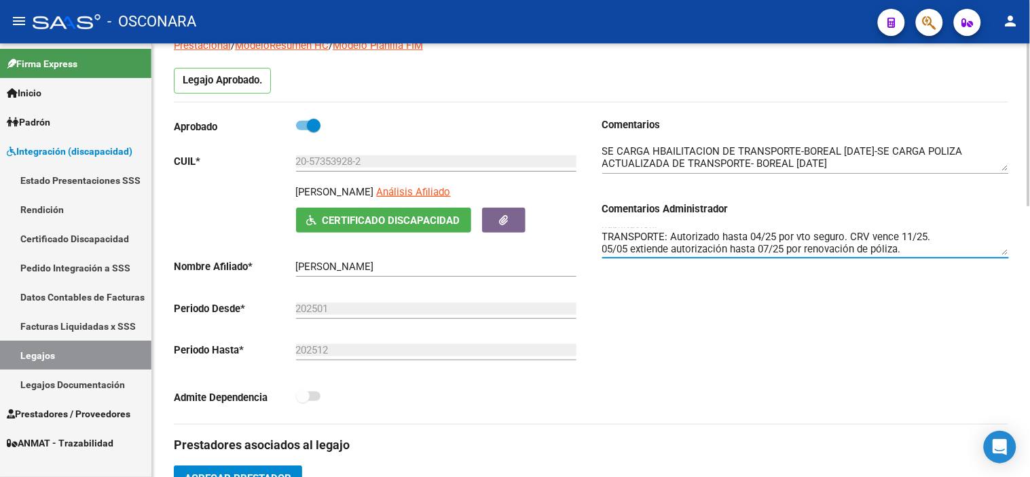
scroll to position [36, 0]
click at [908, 236] on textarea "MII: Habilitación vence 09/25. Poliza renovada, autorizado hasta 09/25 por reno…" at bounding box center [805, 241] width 407 height 27
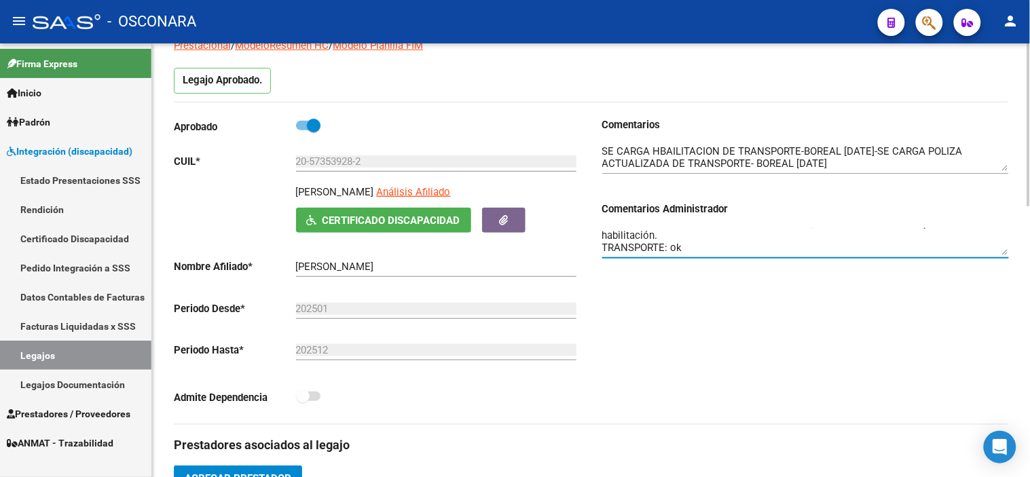
type textarea "MII: Habilitación vence 09/25. Poliza renovada, autorizado hasta 09/25 por reno…"
click at [770, 337] on div "Comentarios Comentarios Administrador MII: Habilitación vence 09/25. Poliza ren…" at bounding box center [799, 270] width 417 height 307
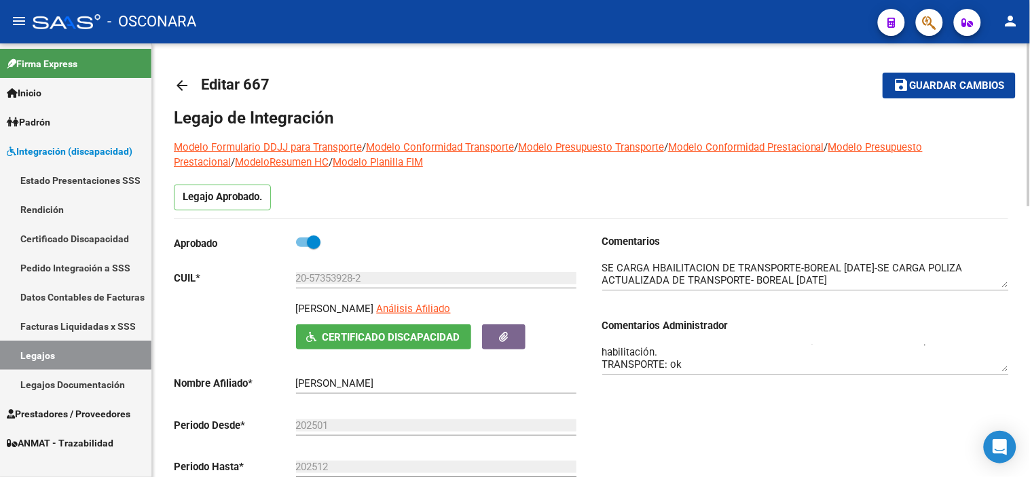
scroll to position [0, 0]
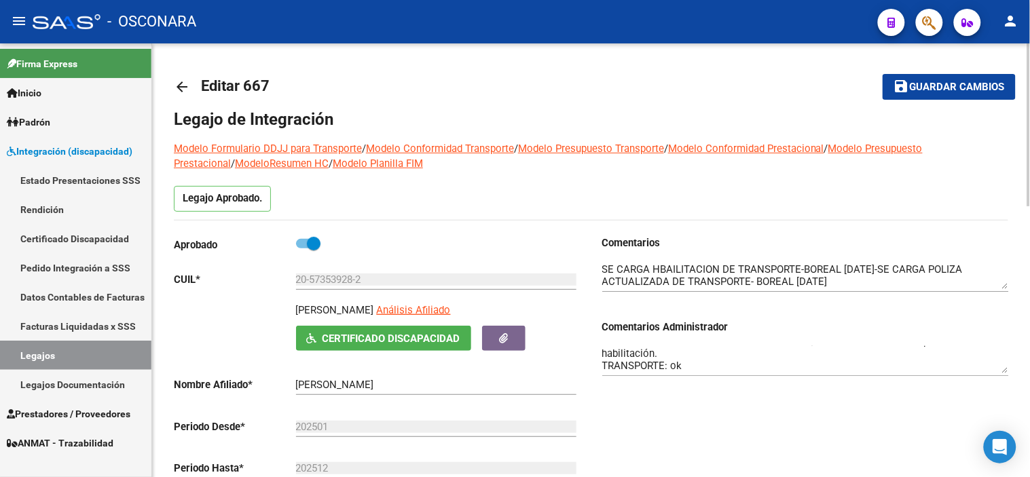
click at [902, 86] on mat-icon "save" at bounding box center [901, 86] width 16 height 16
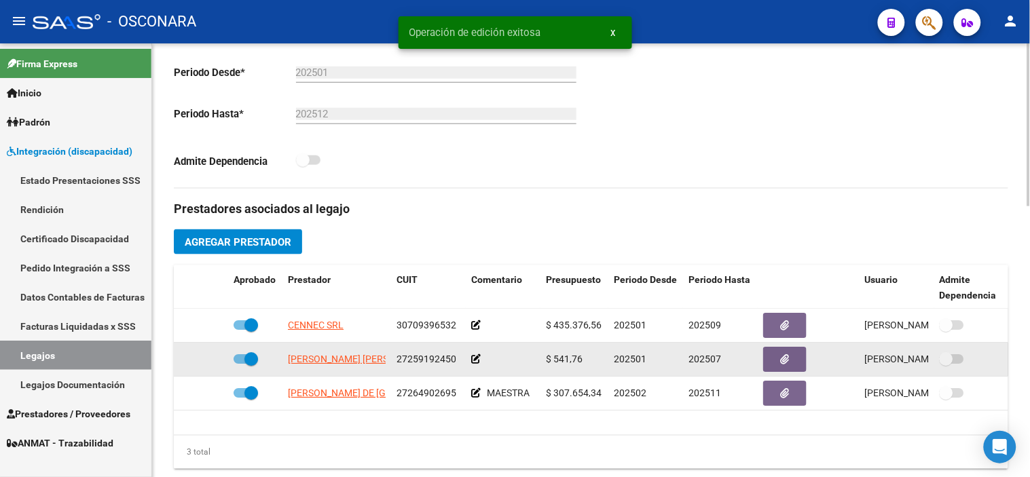
scroll to position [377, 0]
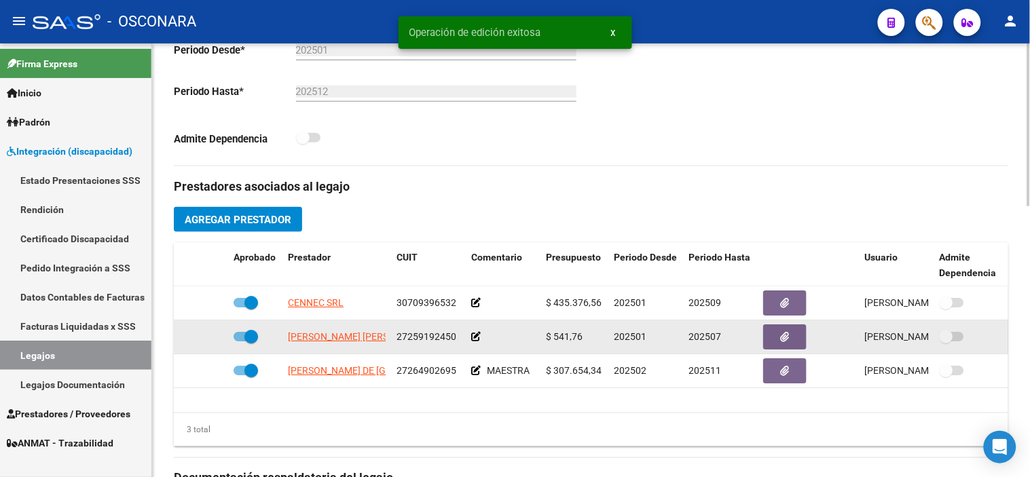
click at [258, 342] on span at bounding box center [251, 337] width 14 height 14
click at [240, 342] on input "checkbox" at bounding box center [240, 341] width 1 height 1
checkbox input "false"
click at [206, 339] on icon at bounding box center [209, 337] width 10 height 10
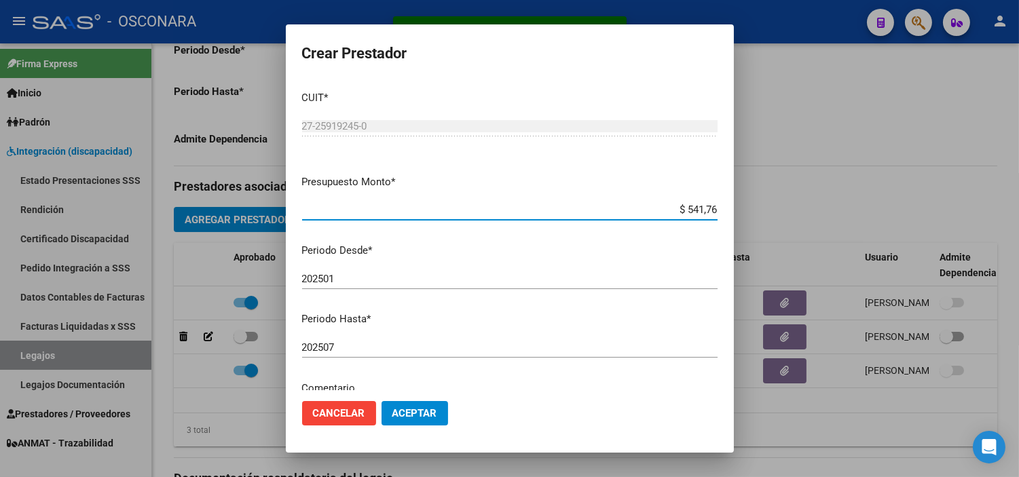
click at [358, 348] on input "202507" at bounding box center [509, 347] width 415 height 12
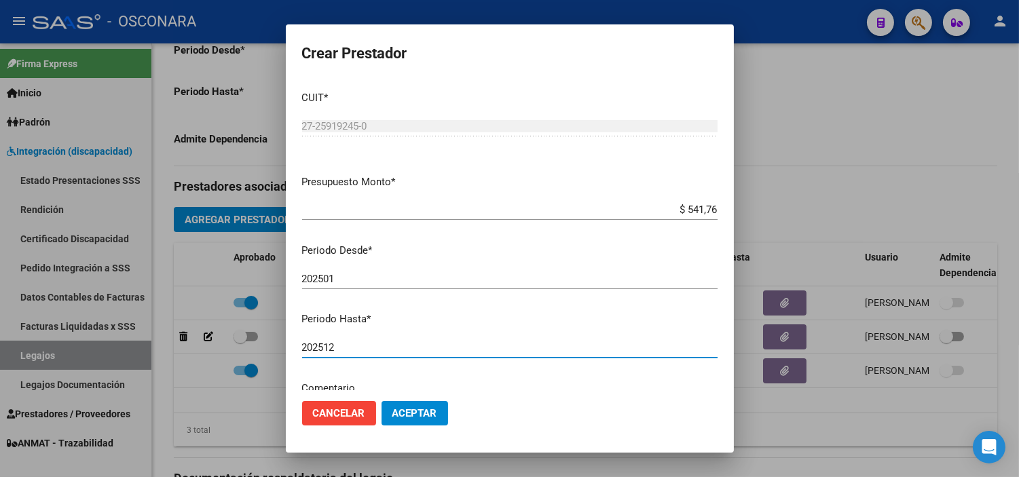
type input "202512"
click at [405, 417] on span "Aceptar" at bounding box center [414, 413] width 45 height 12
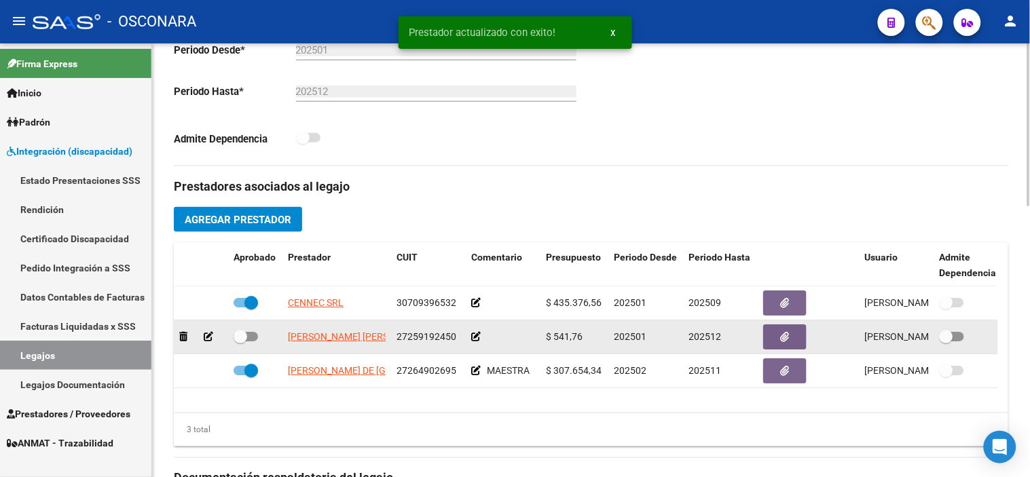
click at [236, 341] on span at bounding box center [241, 337] width 14 height 14
click at [240, 341] on input "checkbox" at bounding box center [240, 341] width 1 height 1
checkbox input "true"
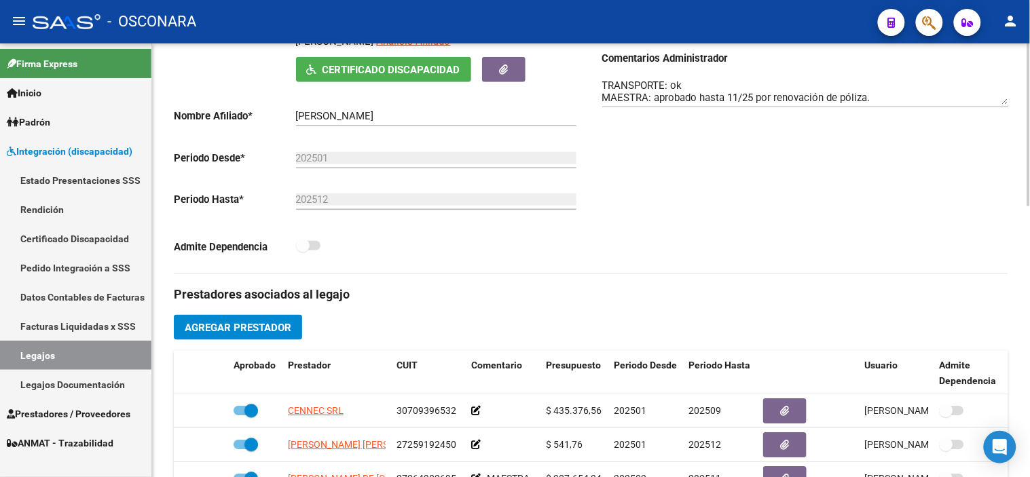
scroll to position [0, 0]
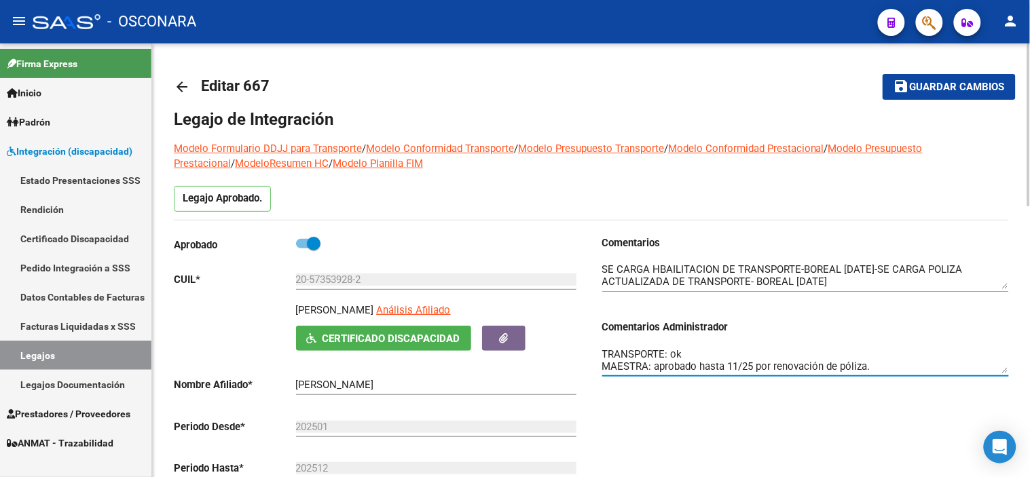
click at [602, 353] on textarea "MII: Habilitación vence 09/25. Poliza renovada, autorizado hasta 09/25 por reno…" at bounding box center [805, 359] width 407 height 27
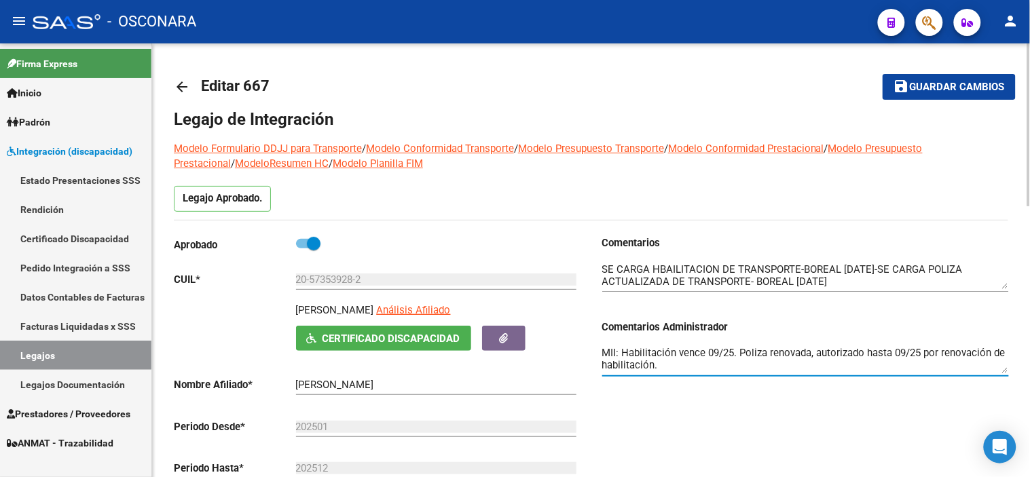
scroll to position [22, 0]
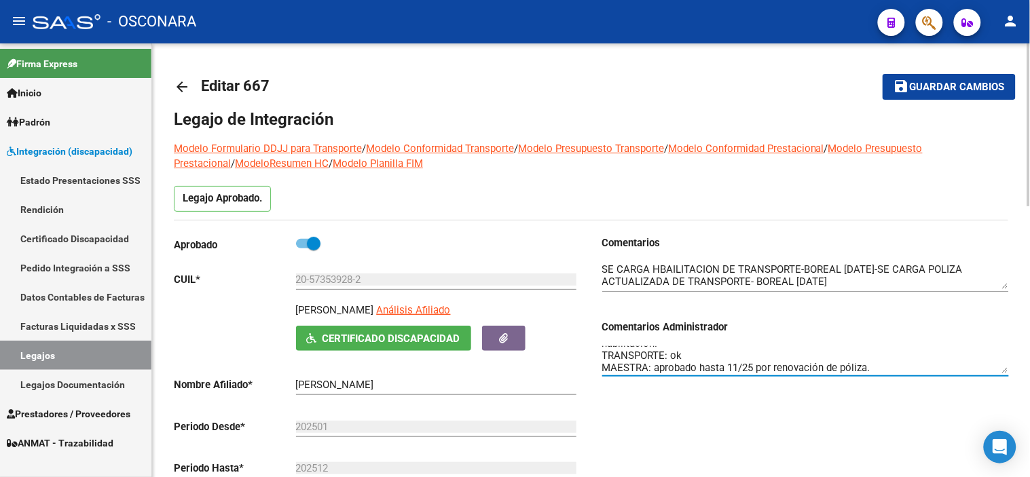
click at [660, 411] on div "Comentarios Comentarios Administrador MII: Habilitación vence 09/25. Poliza ren…" at bounding box center [799, 389] width 417 height 307
click at [998, 73] on mat-toolbar-row "save Guardar cambios" at bounding box center [927, 86] width 177 height 43
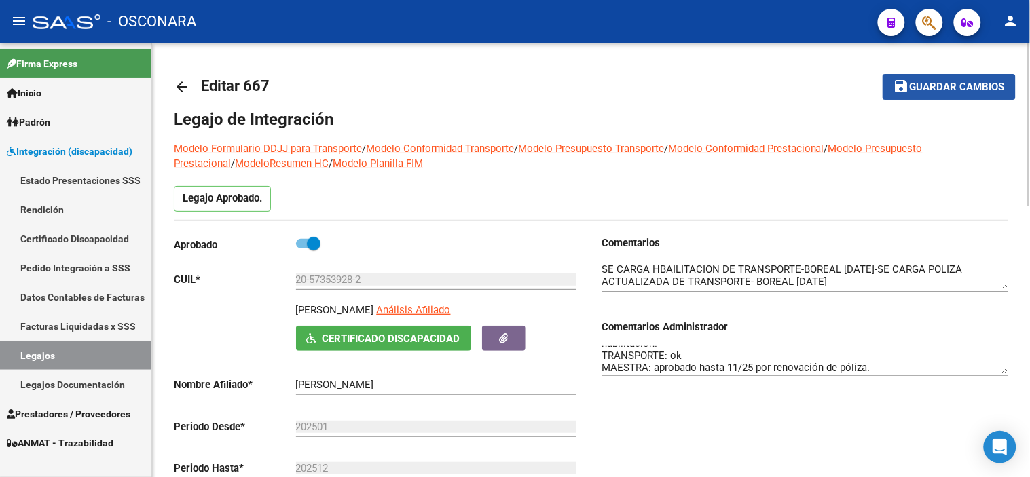
click at [969, 96] on button "save Guardar cambios" at bounding box center [949, 86] width 133 height 25
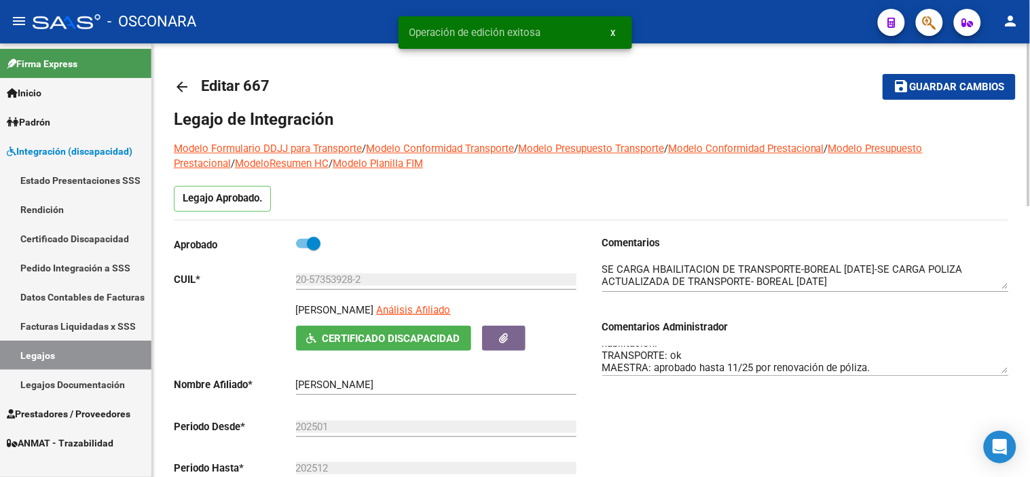
click at [180, 98] on link "arrow_back" at bounding box center [187, 87] width 27 height 32
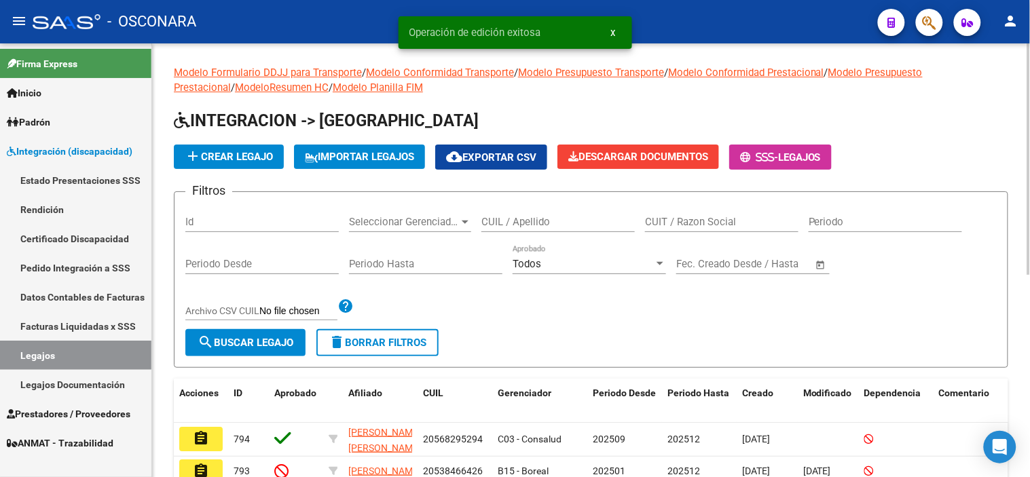
click at [207, 219] on input "Id" at bounding box center [261, 222] width 153 height 12
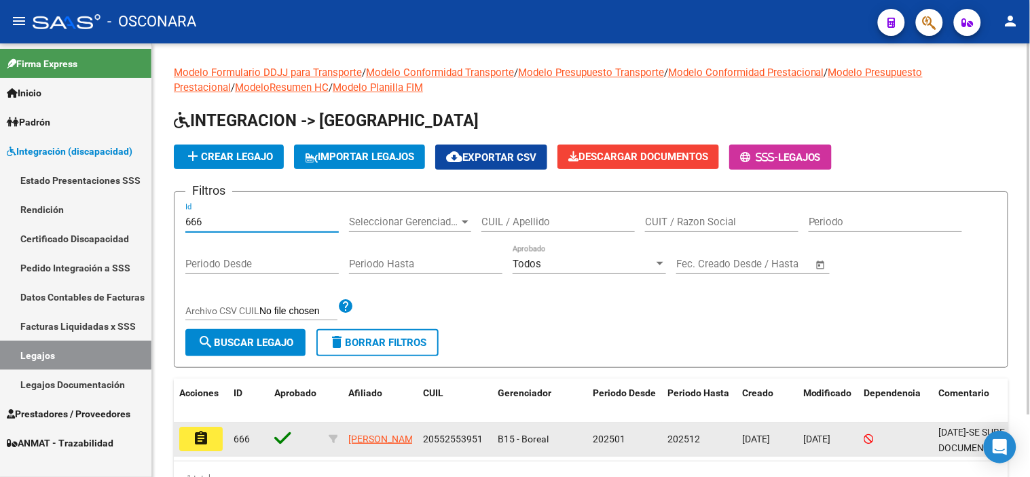
type input "666"
click at [207, 445] on mat-icon "assignment" at bounding box center [201, 438] width 16 height 16
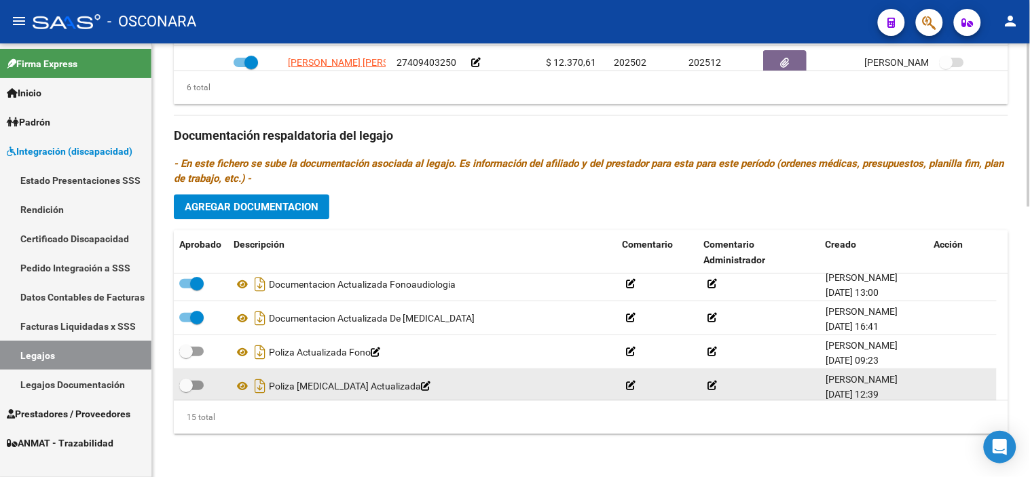
scroll to position [387, 0]
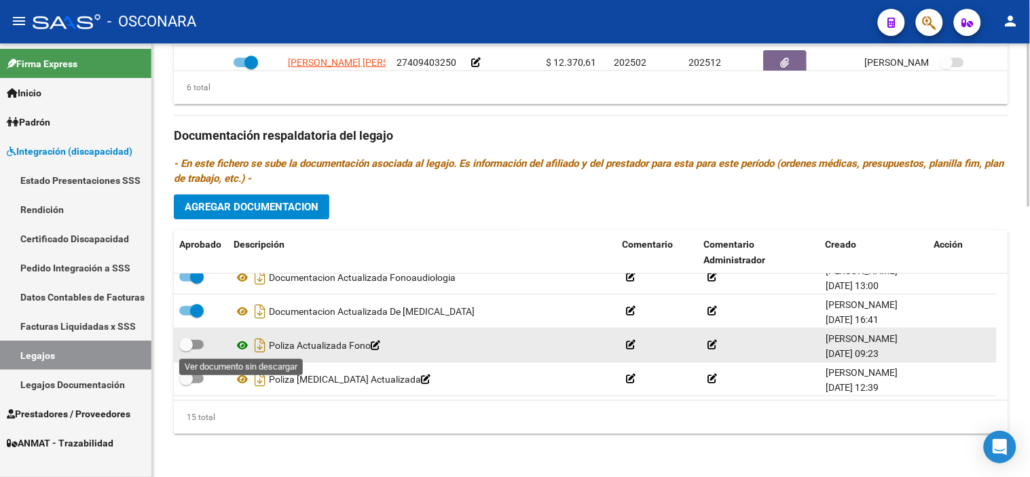
click at [244, 341] on icon at bounding box center [243, 345] width 18 height 16
click at [256, 343] on icon "Descargar documento" at bounding box center [260, 345] width 18 height 22
click at [189, 344] on span at bounding box center [186, 344] width 14 height 14
click at [186, 349] on input "checkbox" at bounding box center [185, 349] width 1 height 1
checkbox input "true"
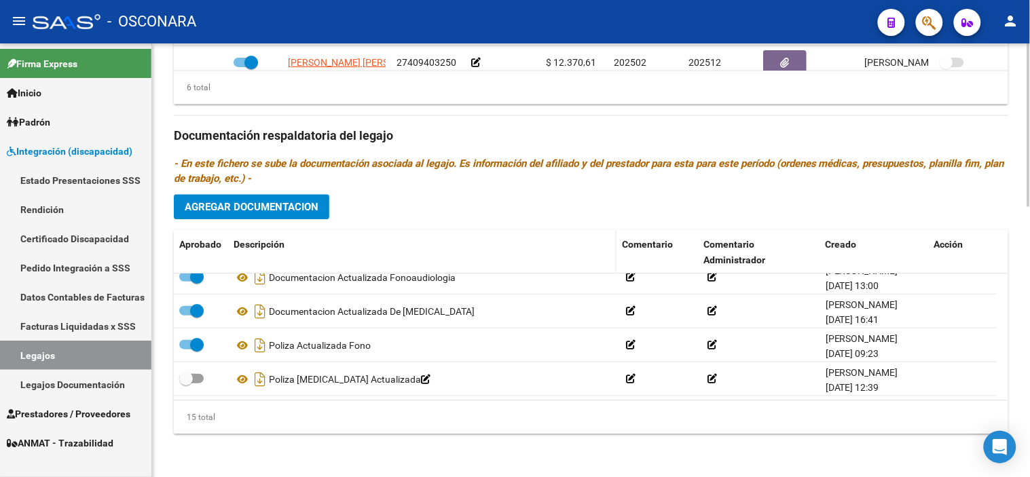
scroll to position [496, 0]
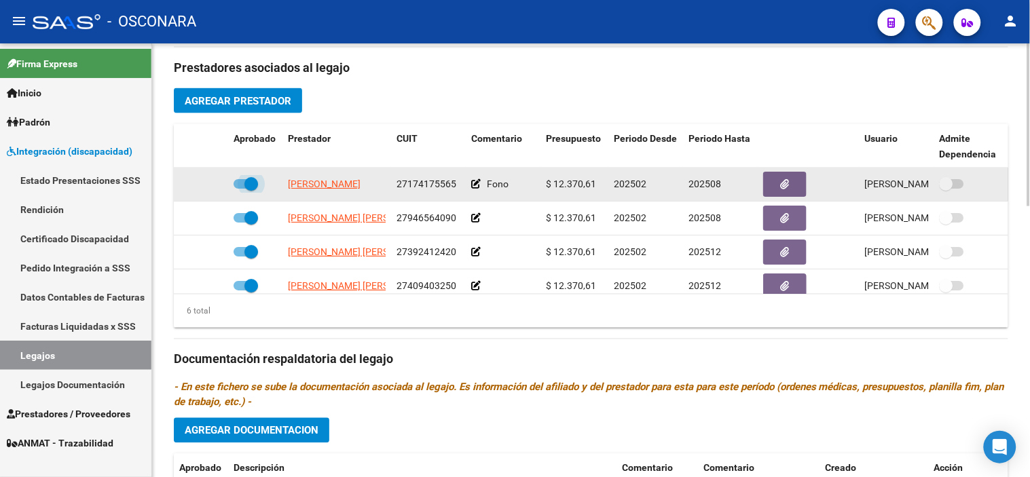
click at [252, 184] on span at bounding box center [251, 184] width 14 height 14
click at [240, 189] on input "checkbox" at bounding box center [240, 189] width 1 height 1
checkbox input "false"
click at [208, 185] on icon at bounding box center [209, 184] width 10 height 10
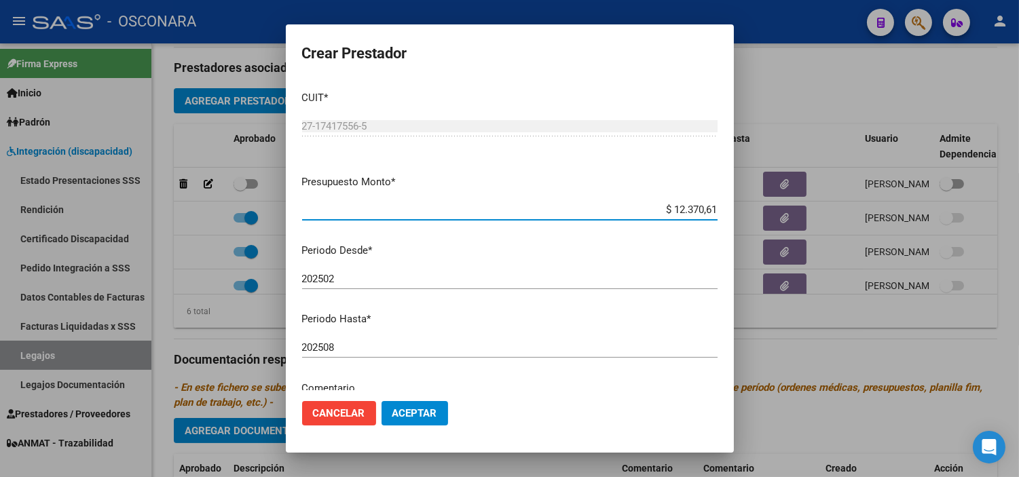
click at [388, 349] on input "202508" at bounding box center [509, 347] width 415 height 12
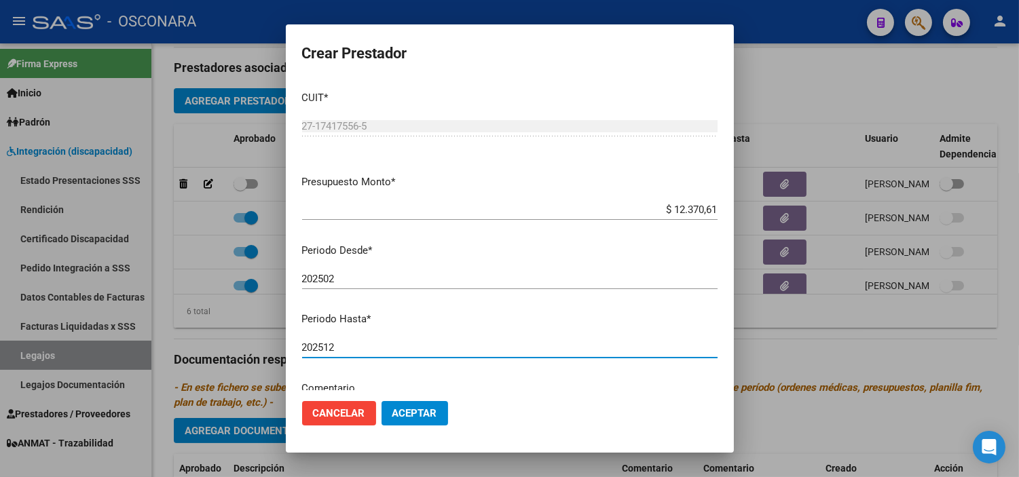
type input "202512"
click at [403, 411] on span "Aceptar" at bounding box center [414, 413] width 45 height 12
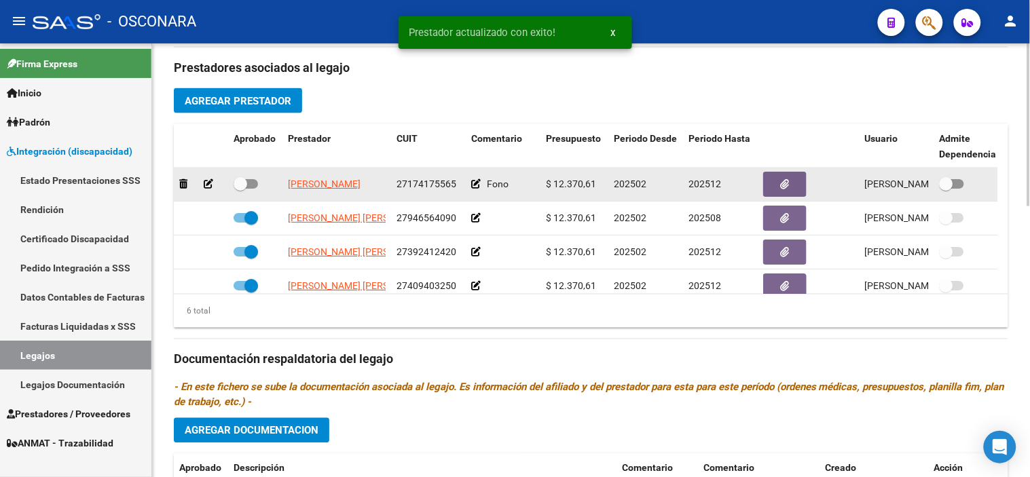
click at [244, 186] on span at bounding box center [241, 184] width 14 height 14
click at [240, 189] on input "checkbox" at bounding box center [240, 189] width 1 height 1
checkbox input "true"
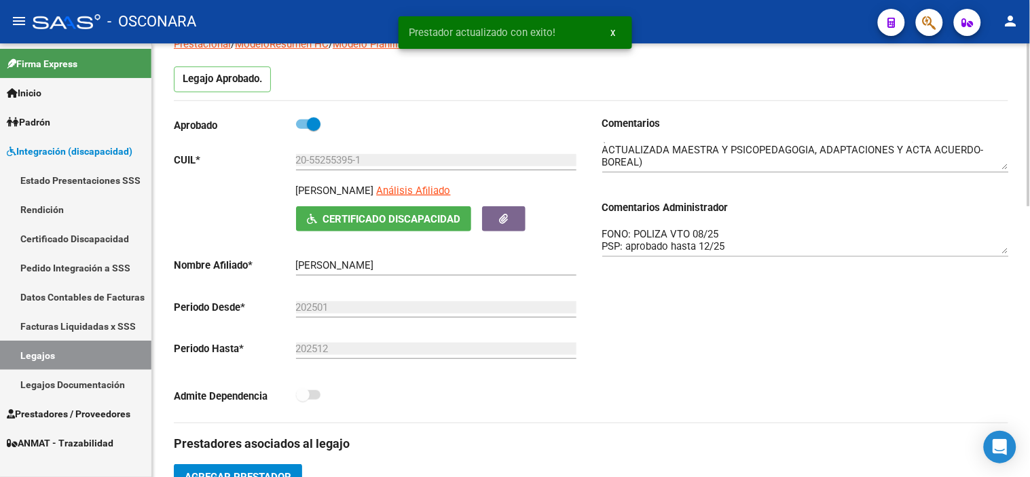
scroll to position [118, 0]
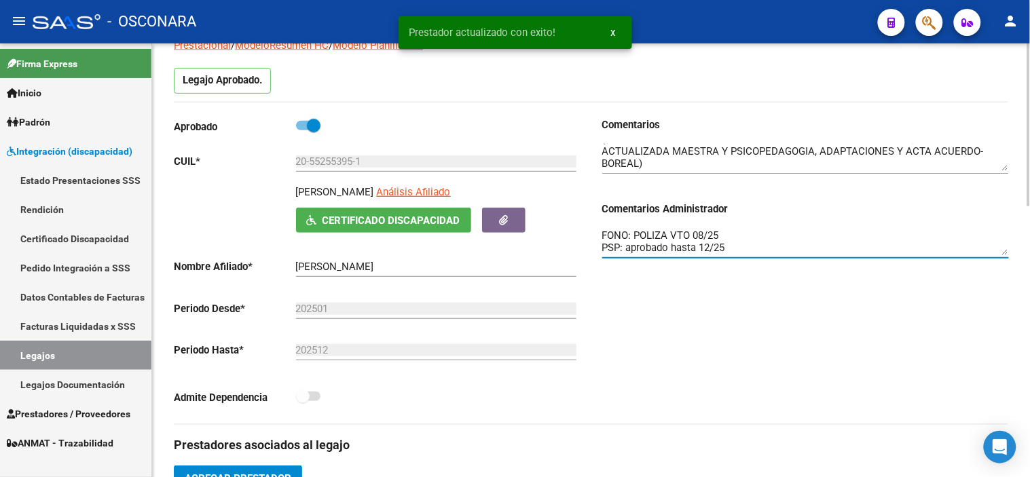
drag, startPoint x: 723, startPoint y: 235, endPoint x: 631, endPoint y: 235, distance: 91.6
click at [631, 235] on textarea "FONO: POLIZA VTO 08/25 PSP: aprobado hasta 12/25 MUSICO: POLIZA VTO 02/25, se h…" at bounding box center [805, 241] width 407 height 27
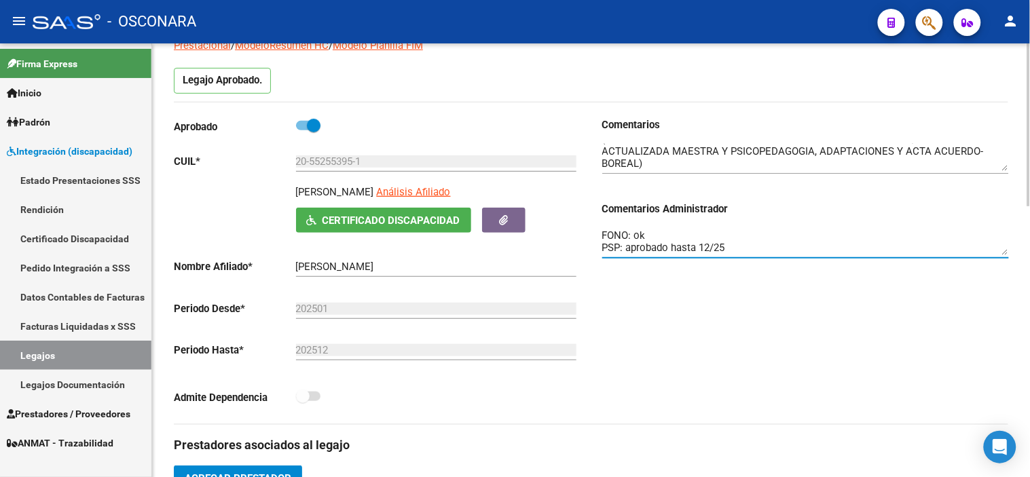
type textarea "FONO: ok PSP: aprobado hasta 12/25 MUSICO: POLIZA VTO 02/25, se habilita febrer…"
click at [709, 308] on div "Comentarios Comentarios Administrador FONO: ok PSP: aprobado hasta 12/25 MUSICO…" at bounding box center [799, 270] width 417 height 307
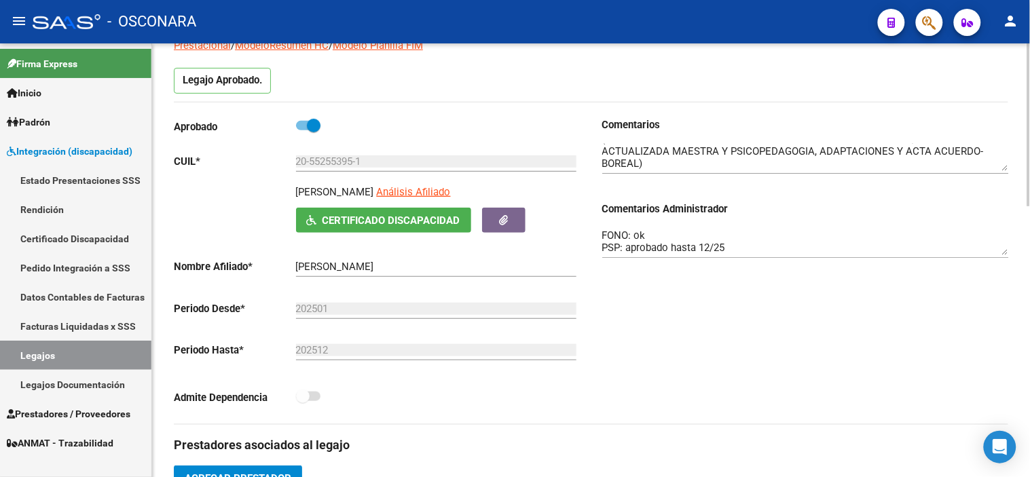
scroll to position [0, 0]
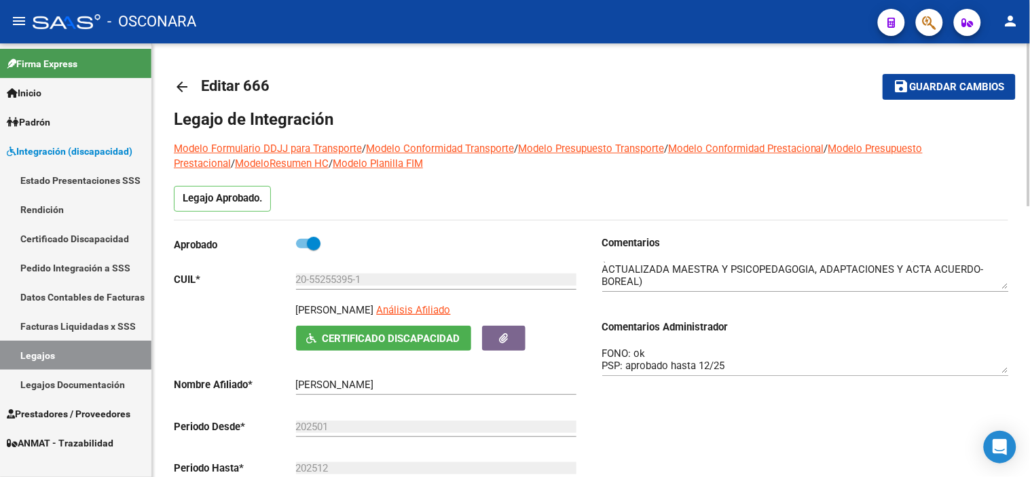
drag, startPoint x: 937, startPoint y: 88, endPoint x: 910, endPoint y: 124, distance: 45.1
click at [937, 88] on span "Guardar cambios" at bounding box center [957, 87] width 95 height 12
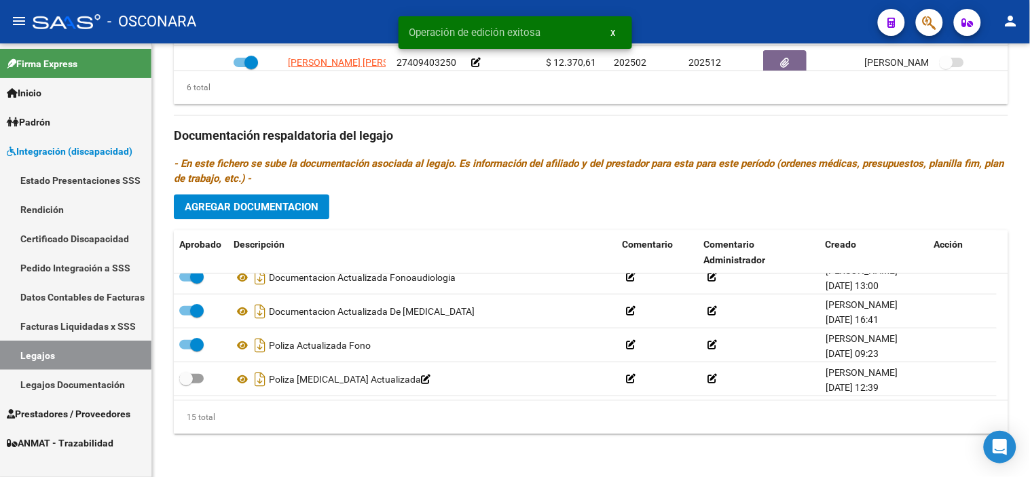
scroll to position [722, 0]
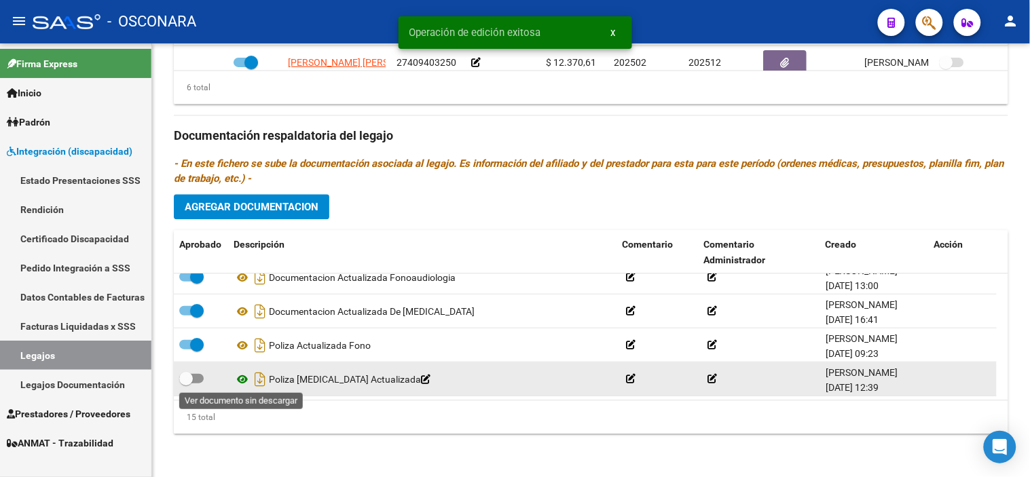
click at [246, 380] on icon at bounding box center [243, 379] width 18 height 16
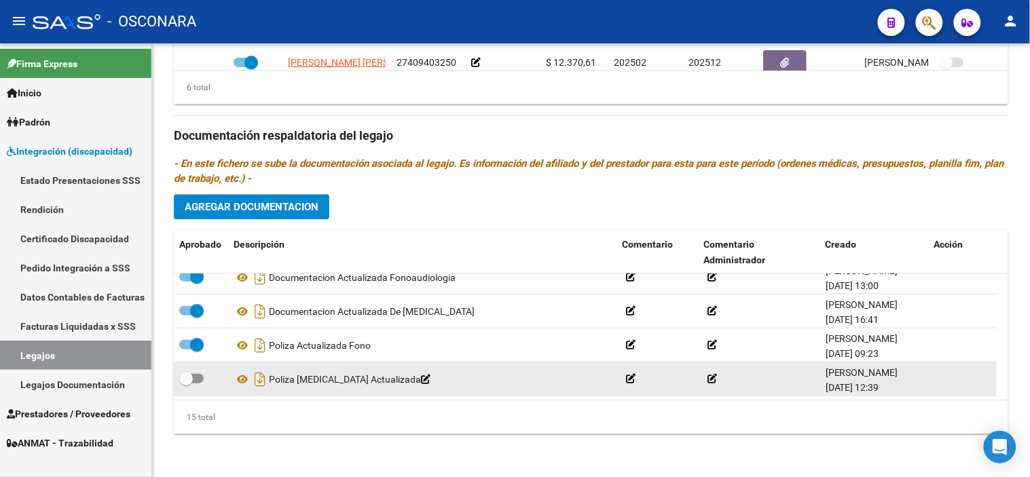
click at [181, 370] on label at bounding box center [191, 378] width 24 height 16
click at [185, 383] on input "checkbox" at bounding box center [185, 383] width 1 height 1
checkbox input "true"
click at [262, 382] on icon "Descargar documento" at bounding box center [260, 379] width 18 height 22
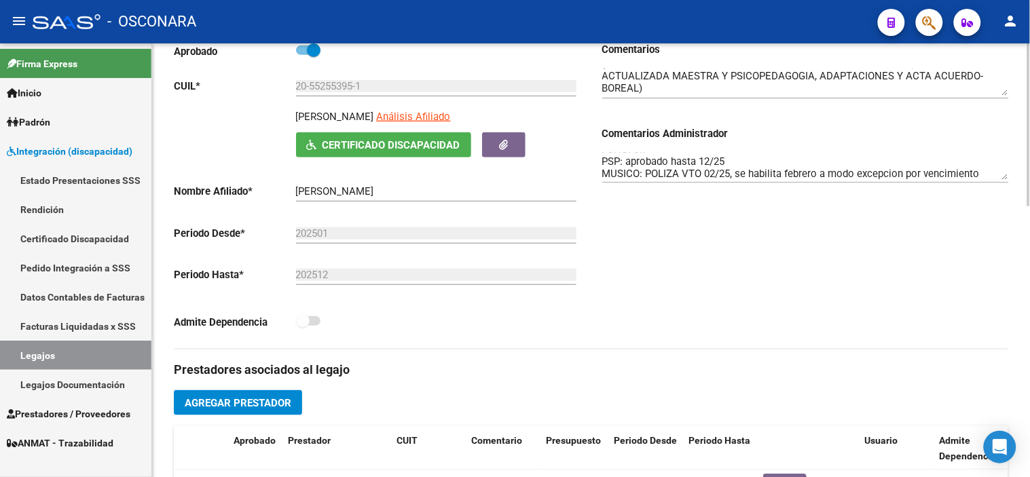
scroll to position [0, 0]
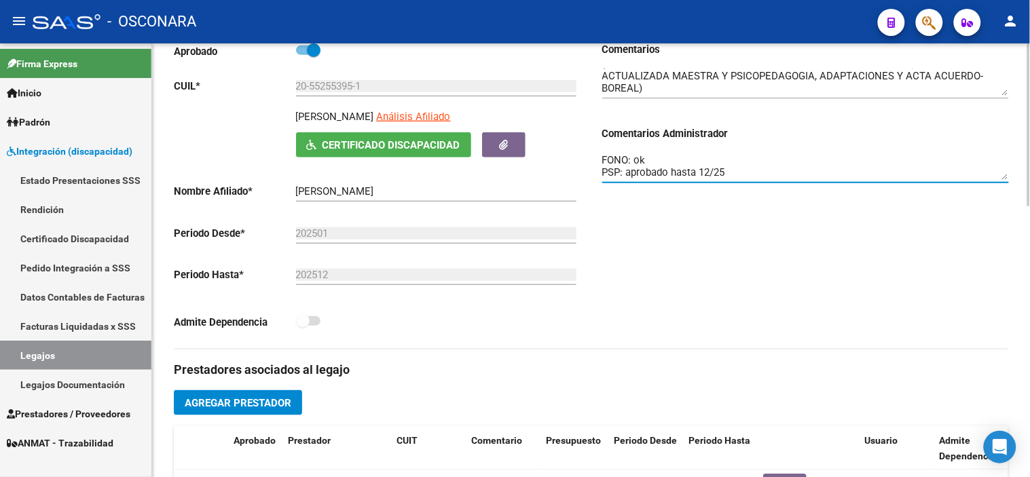
click at [743, 170] on textarea "FONO: ok PSP: aprobado hasta 12/25 MUSICO: POLIZA VTO 02/25, se habilita febrer…" at bounding box center [805, 166] width 407 height 27
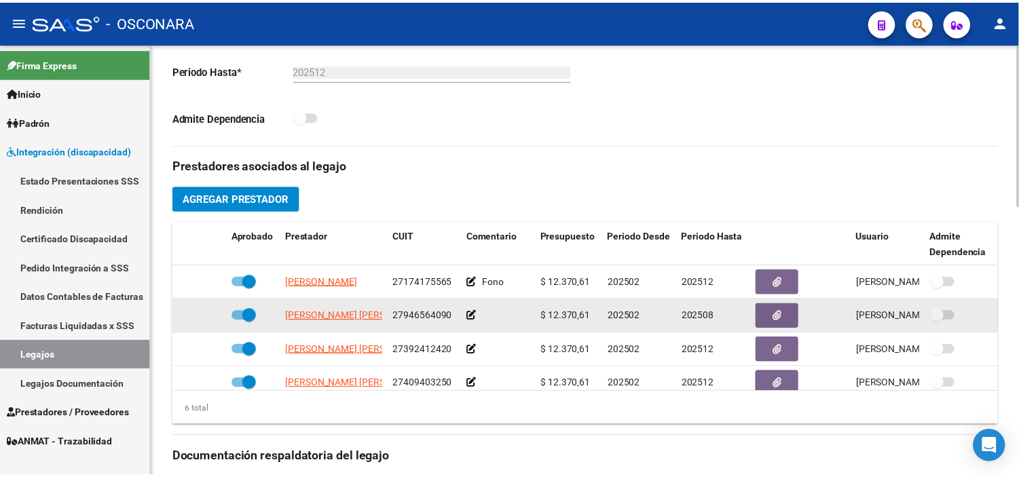
scroll to position [420, 0]
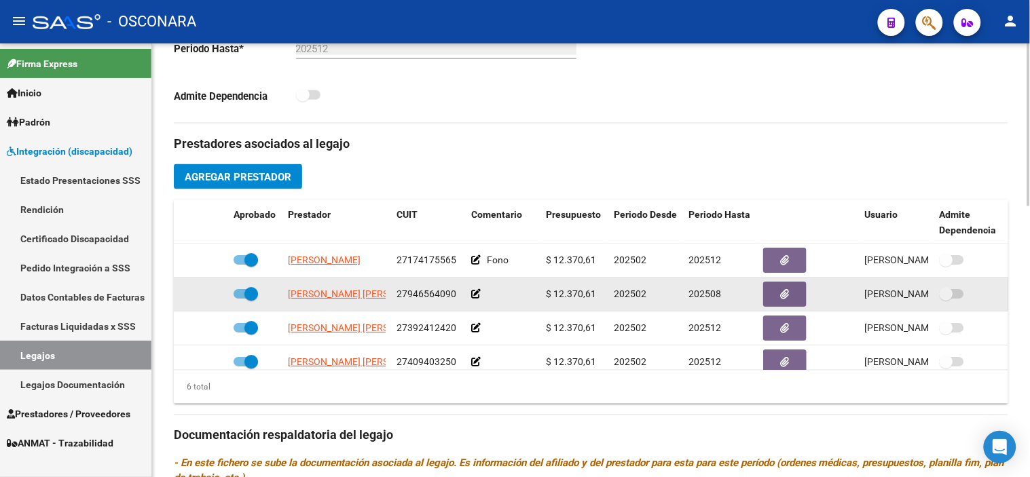
click at [257, 295] on span at bounding box center [251, 294] width 14 height 14
click at [240, 299] on input "checkbox" at bounding box center [240, 299] width 1 height 1
checkbox input "false"
click at [208, 297] on icon at bounding box center [209, 294] width 10 height 10
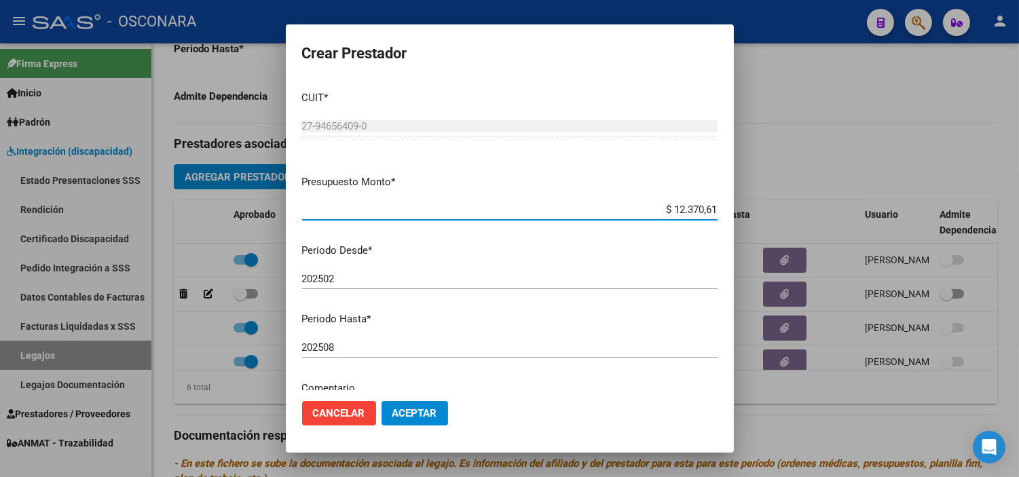
click at [358, 350] on input "202508" at bounding box center [509, 347] width 415 height 12
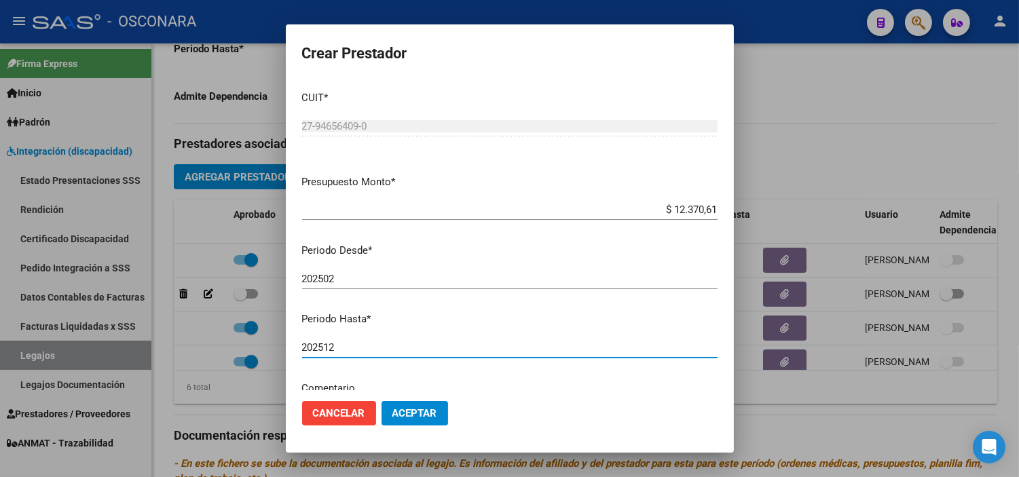
type input "202512"
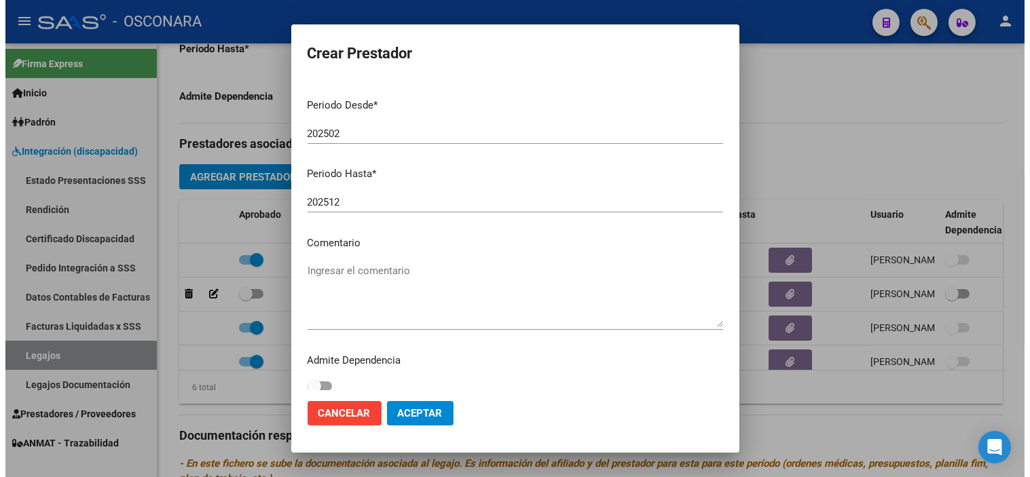
scroll to position [151, 0]
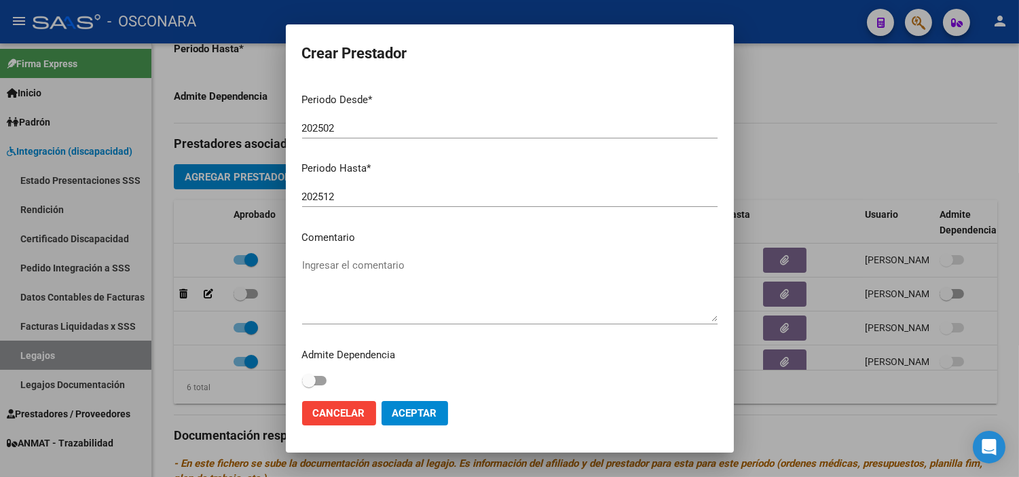
click at [360, 281] on textarea "Ingresar el comentario" at bounding box center [509, 290] width 415 height 64
type textarea "MUSICO"
click at [403, 417] on span "Aceptar" at bounding box center [414, 413] width 45 height 12
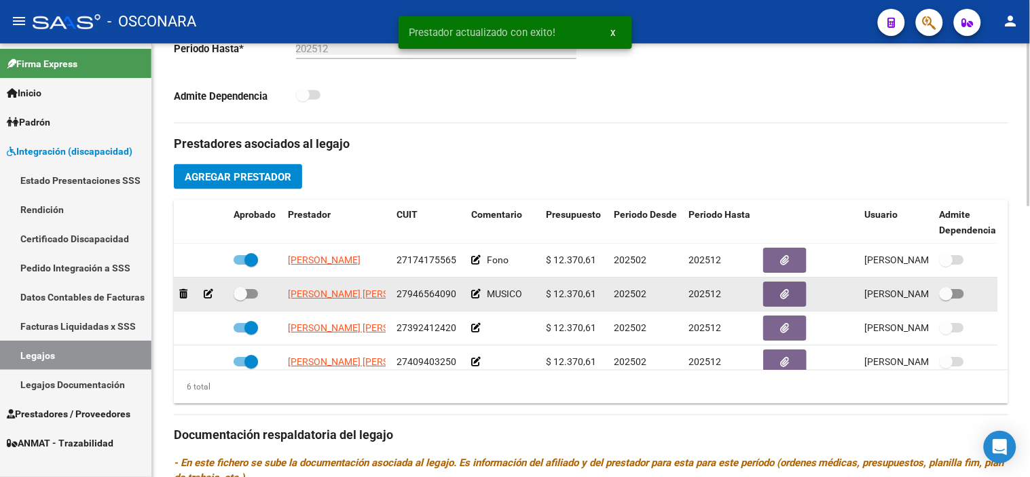
click at [241, 301] on span at bounding box center [241, 294] width 14 height 14
click at [240, 299] on input "checkbox" at bounding box center [240, 299] width 1 height 1
checkbox input "true"
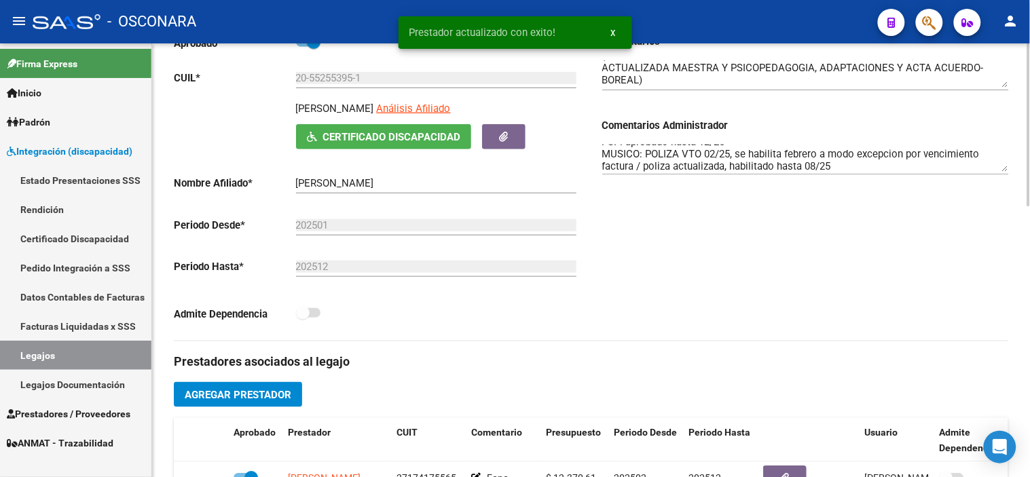
scroll to position [193, 0]
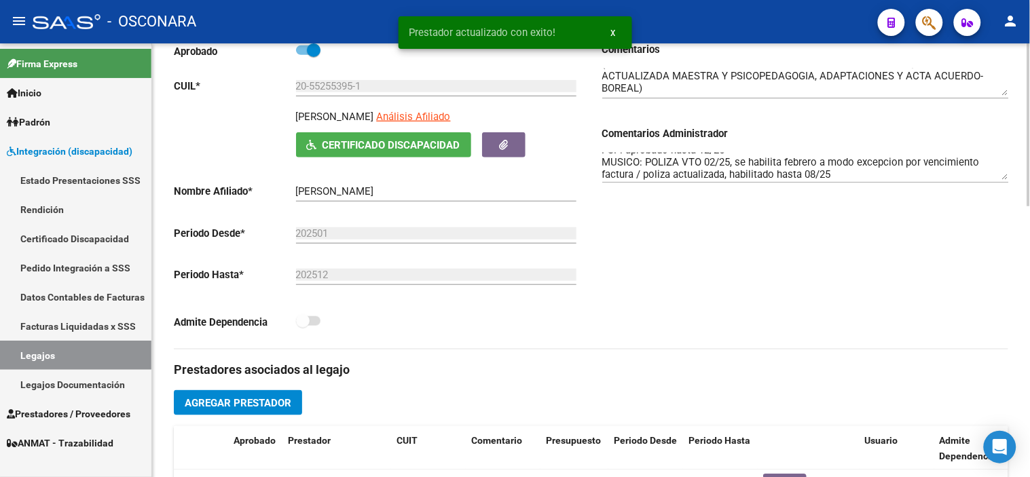
click at [863, 174] on textarea "FONO: ok PSP: aprobado hasta 12/25 MUSICO: POLIZA VTO 02/25, se habilita febrer…" at bounding box center [805, 166] width 407 height 27
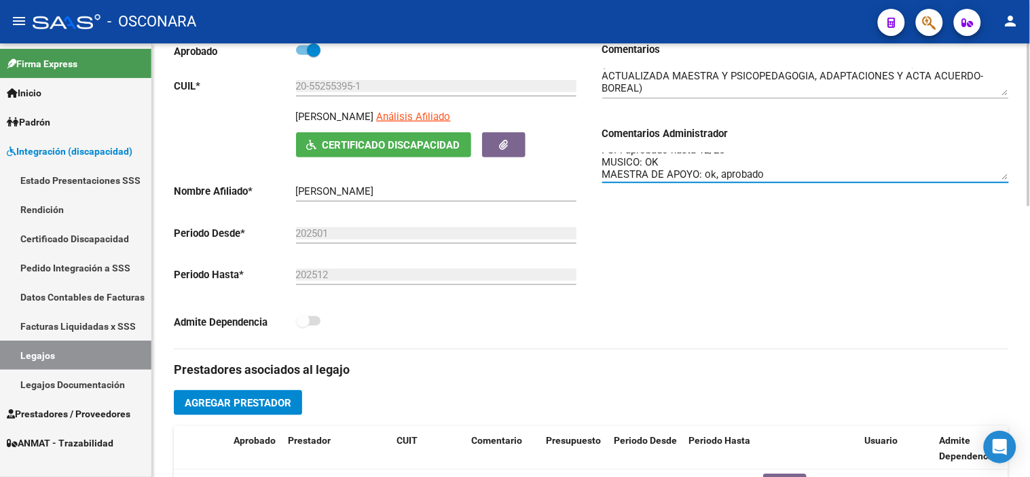
click at [863, 174] on textarea "FONO: ok PSP: aprobado hasta 12/25 MUSICO: OK MAESTRA DE APOYO: ok, aprobado" at bounding box center [805, 166] width 407 height 27
click at [846, 303] on div "Comentarios Comentarios Administrador FONO: ok PSP: aprobado hasta 12/25 MUSICO…" at bounding box center [799, 195] width 417 height 307
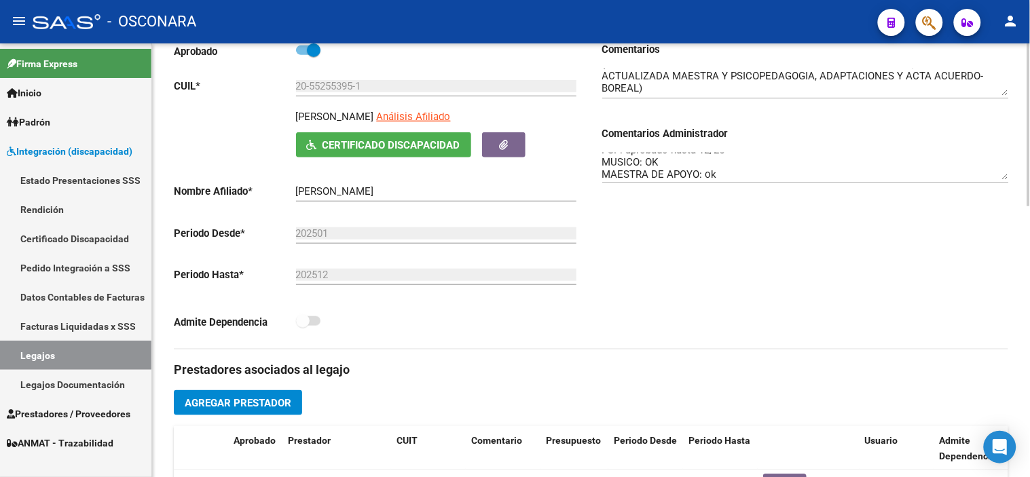
scroll to position [0, 0]
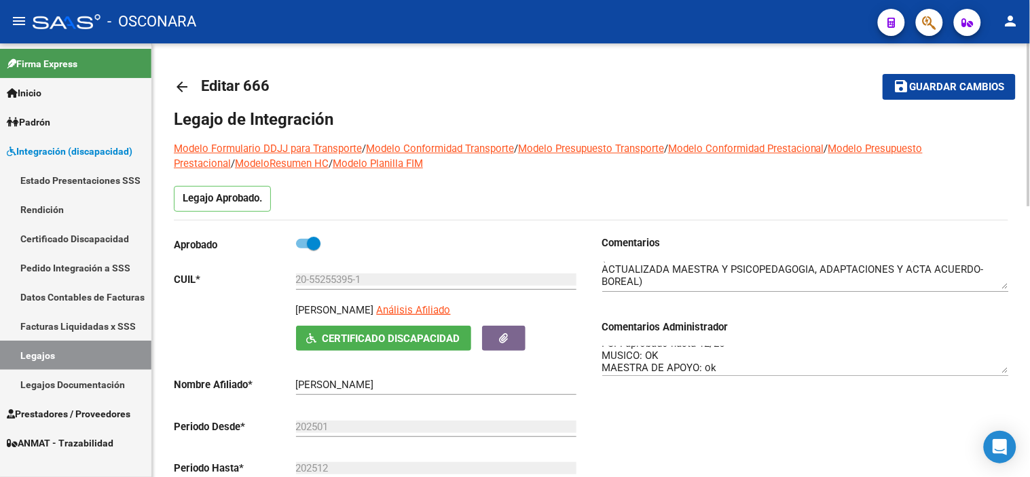
click at [933, 92] on span "Guardar cambios" at bounding box center [957, 87] width 95 height 12
drag, startPoint x: 601, startPoint y: 352, endPoint x: 638, endPoint y: 353, distance: 36.7
click at [638, 353] on textarea "FONO: ok PSP: aprobado hasta 12/25 MUSICO: OK MAESTRA DE APOYO: ok" at bounding box center [805, 359] width 407 height 27
click at [643, 369] on textarea "FONO: ok PSP: aprobado hasta 12/25 MUSICO: OK MAESTRA DE APOYO: ok" at bounding box center [805, 359] width 407 height 27
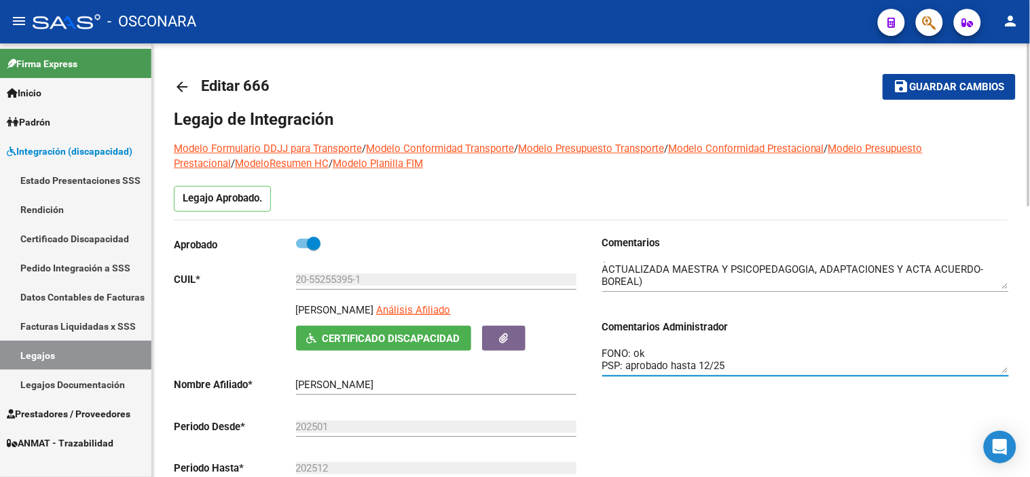
drag, startPoint x: 735, startPoint y: 364, endPoint x: 619, endPoint y: 360, distance: 115.5
click at [619, 360] on textarea "FONO: ok PSP: aprobado hasta 12/25 MUSICO: OK MAESTRA DE APOYO: ok" at bounding box center [805, 359] width 407 height 27
click at [673, 368] on textarea "FONO: ok PSP: aprobado hasta 12/25 MUSICO: OK MAESTRA DE APOYO: ok" at bounding box center [805, 359] width 407 height 27
click at [730, 367] on textarea "FONO: ok PSP: aprobado hasta 12/25 MUSICO: OK MAESTRA DE APOYO: ok" at bounding box center [805, 359] width 407 height 27
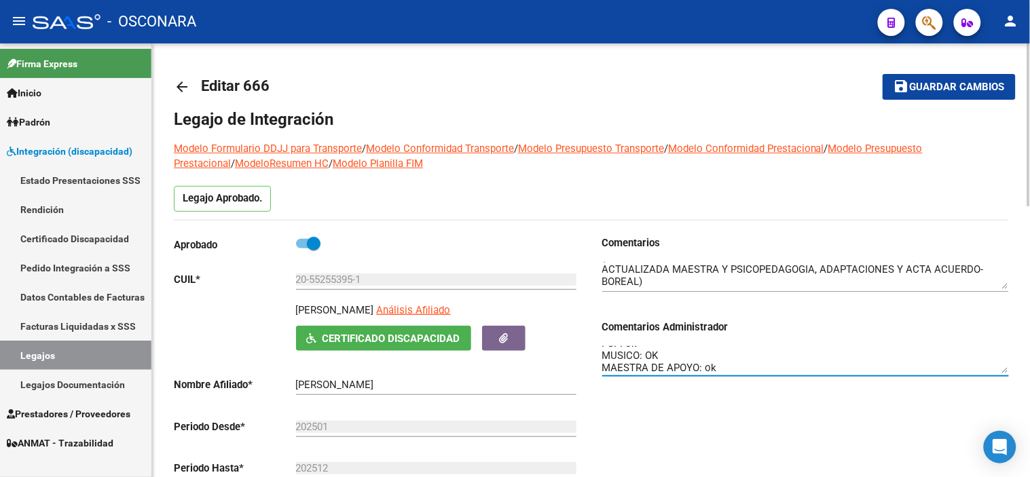
type textarea "FONO: ok PSP: ok MUSICO: OK MAESTRA DE APOYO: ok"
click at [978, 82] on span "Guardar cambios" at bounding box center [957, 87] width 95 height 12
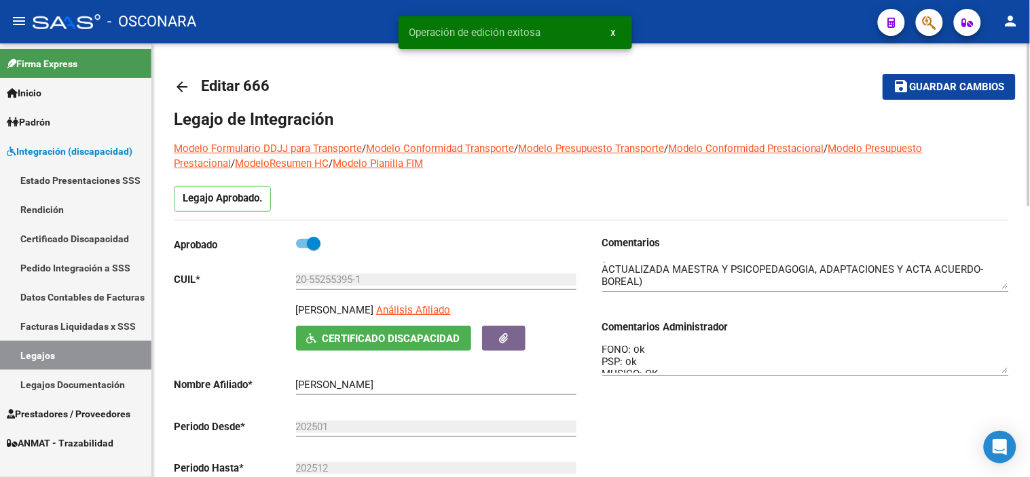
scroll to position [0, 0]
click at [601, 351] on div "Comentarios Comentarios Administrador FONO: ok PSP: ok MUSICO: OK MAESTRA DE AP…" at bounding box center [799, 389] width 417 height 307
drag, startPoint x: 601, startPoint y: 353, endPoint x: 769, endPoint y: 396, distance: 173.2
click at [769, 396] on div "Comentarios Comentarios Administrador FONO: ok PSP: ok MUSICO: OK MAESTRA DE AP…" at bounding box center [799, 389] width 417 height 307
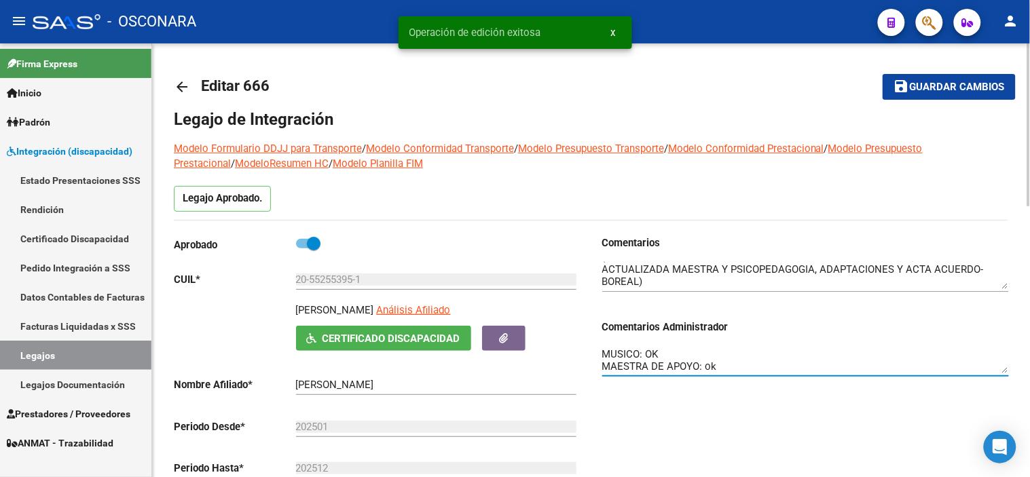
click at [738, 413] on div "Comentarios Comentarios Administrador FONO: ok PSP: ok MUSICO: OK MAESTRA DE AP…" at bounding box center [799, 389] width 417 height 307
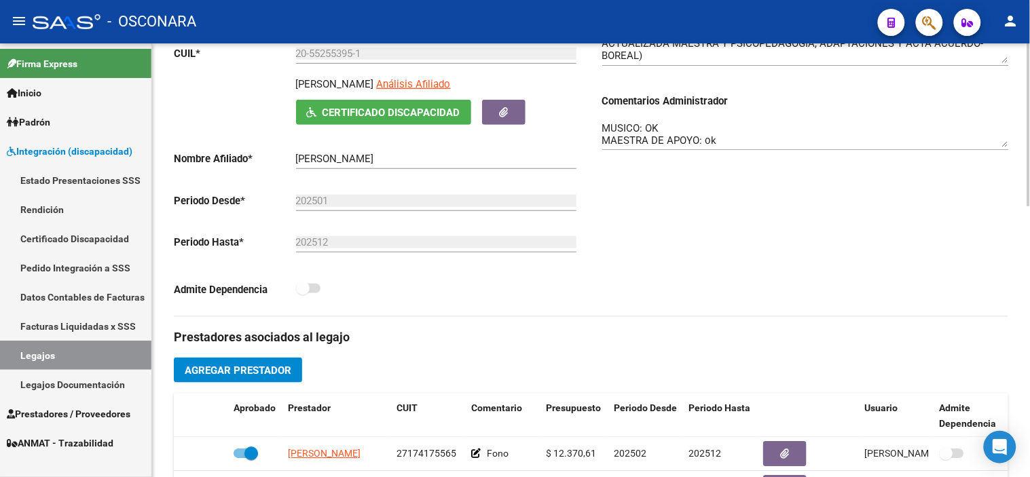
scroll to position [0, 0]
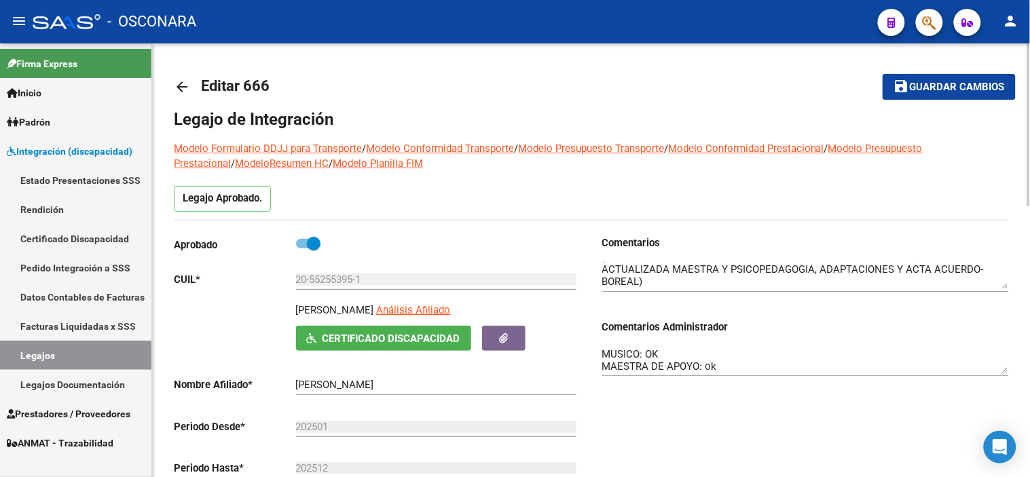
click at [923, 86] on span "Guardar cambios" at bounding box center [957, 87] width 95 height 12
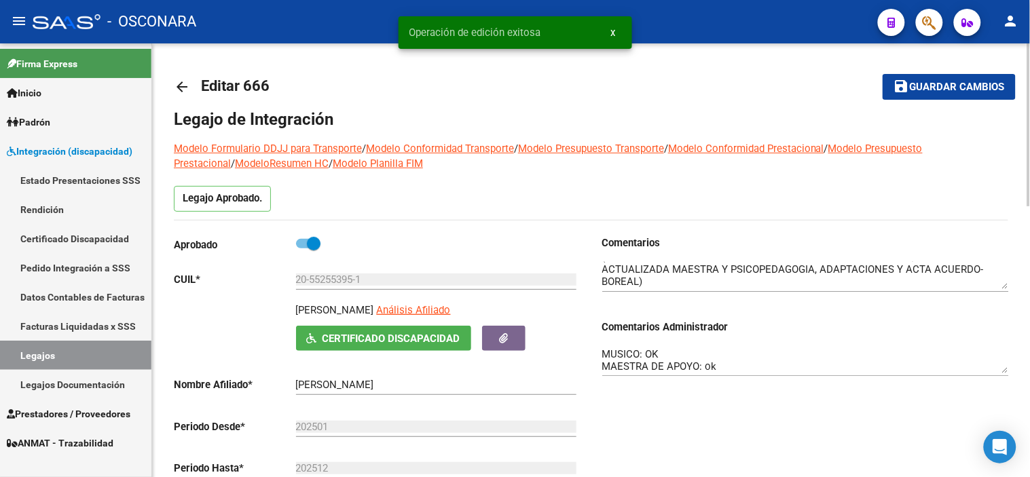
click at [179, 86] on mat-icon "arrow_back" at bounding box center [182, 87] width 16 height 16
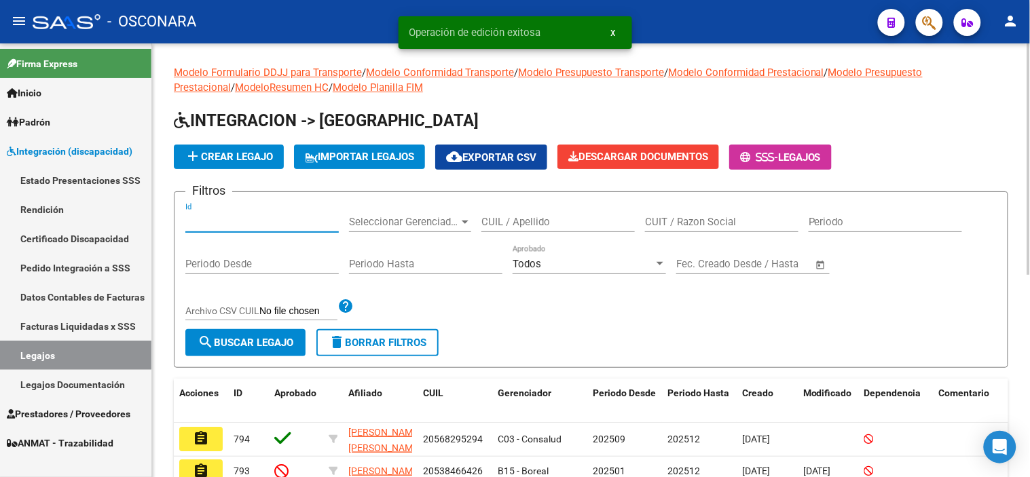
click at [256, 216] on input "Id" at bounding box center [261, 222] width 153 height 12
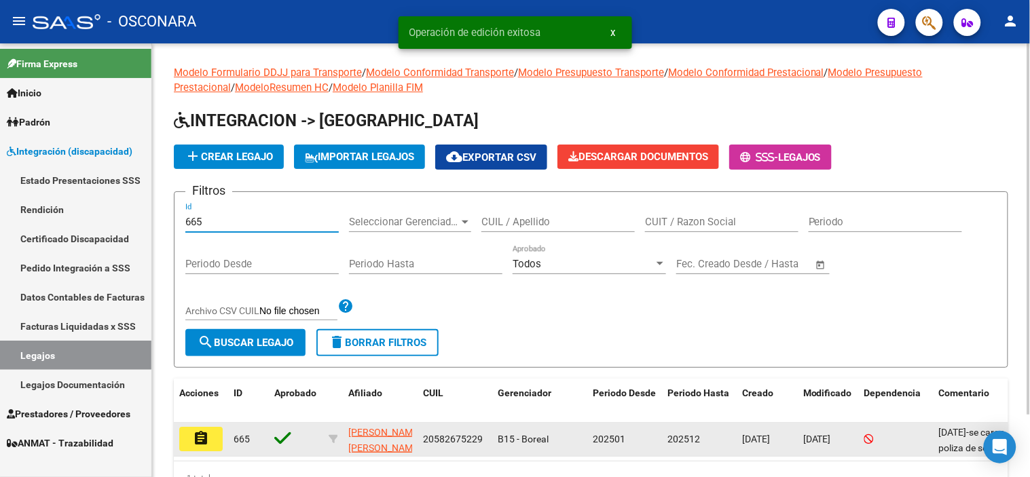
type input "665"
click at [190, 446] on button "assignment" at bounding box center [200, 439] width 43 height 24
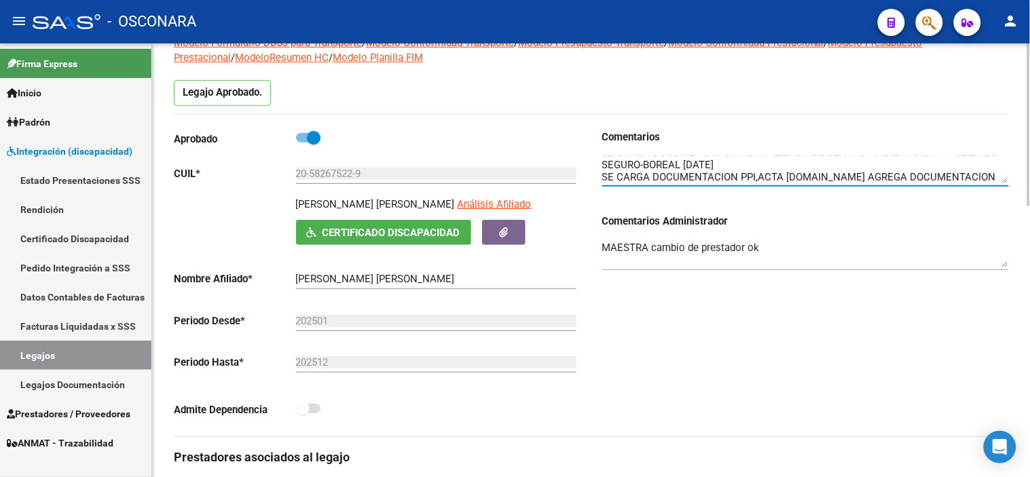
scroll to position [151, 0]
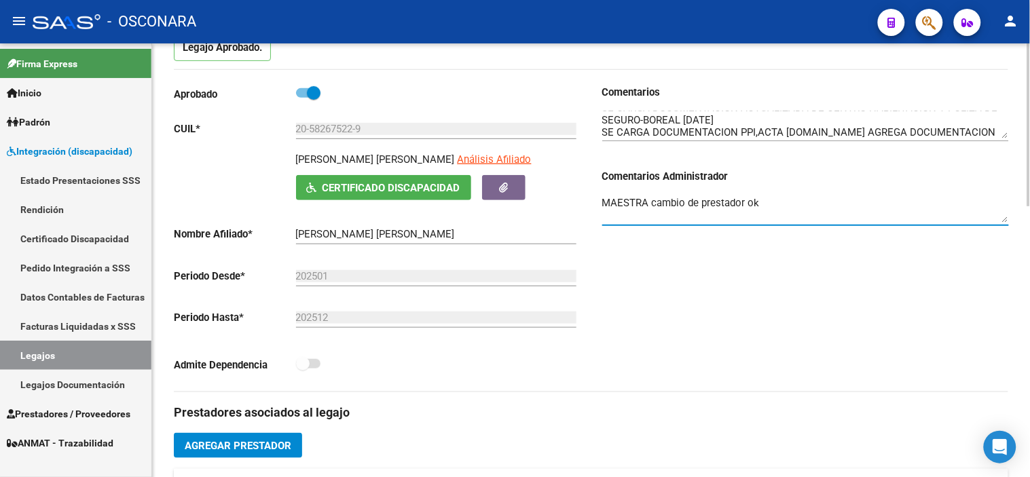
click at [789, 204] on textarea "MAESTRA cambio de prestador ok" at bounding box center [805, 209] width 407 height 27
click at [597, 341] on div "Comentarios Comentarios Administrador MAESTRA cambio de prestador ok" at bounding box center [799, 238] width 417 height 307
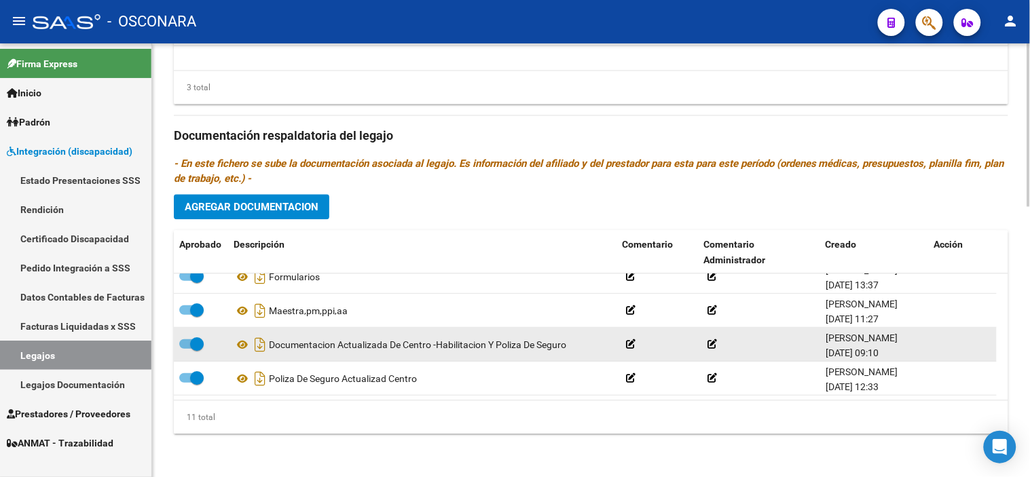
scroll to position [175, 0]
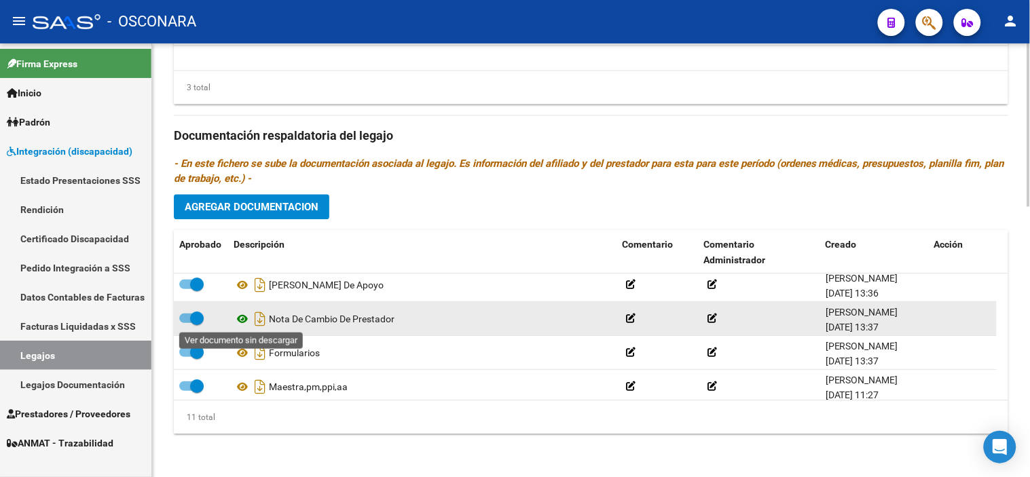
click at [245, 316] on icon at bounding box center [243, 319] width 18 height 16
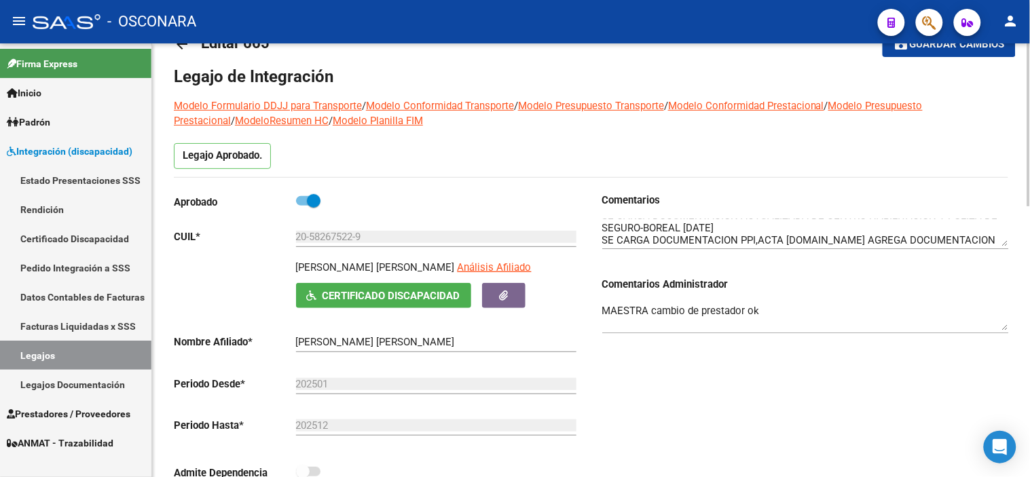
scroll to position [0, 0]
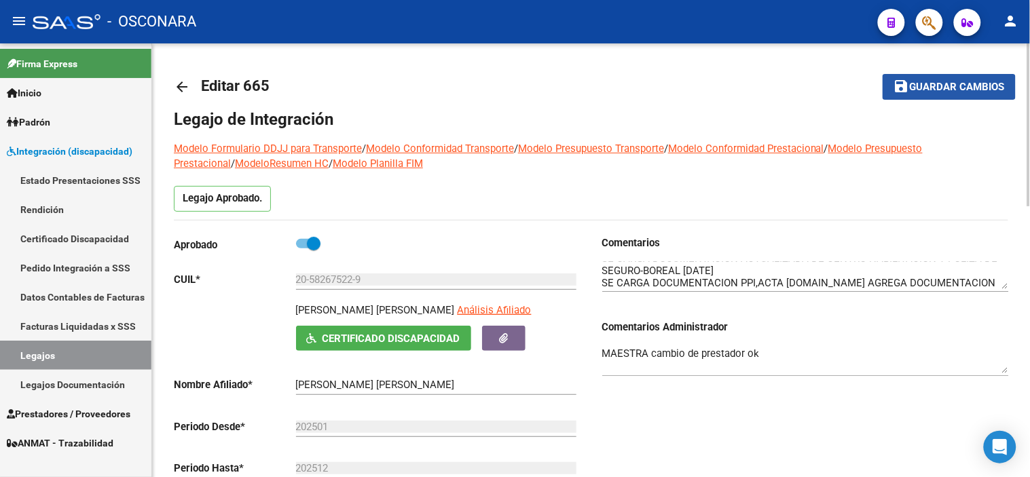
click at [931, 83] on span "Guardar cambios" at bounding box center [957, 87] width 95 height 12
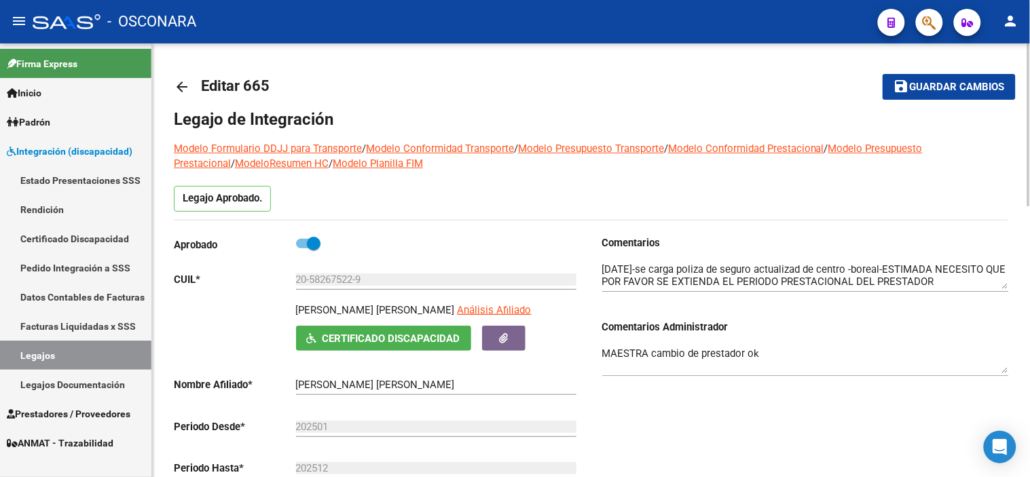
click at [655, 266] on textarea at bounding box center [805, 275] width 407 height 27
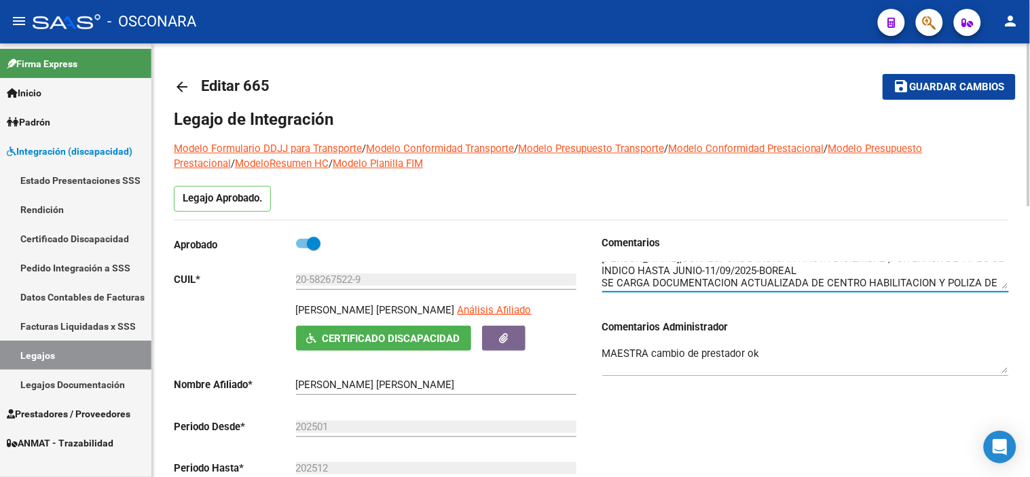
scroll to position [48, 0]
click at [758, 433] on div "Comentarios Comentarios Administrador MAESTRA cambio de prestador ok" at bounding box center [799, 389] width 417 height 307
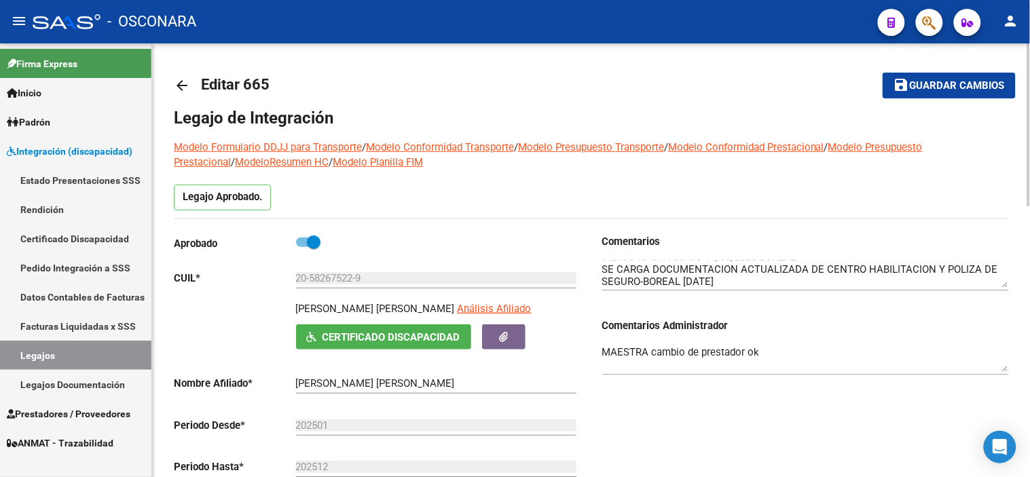
scroll to position [0, 0]
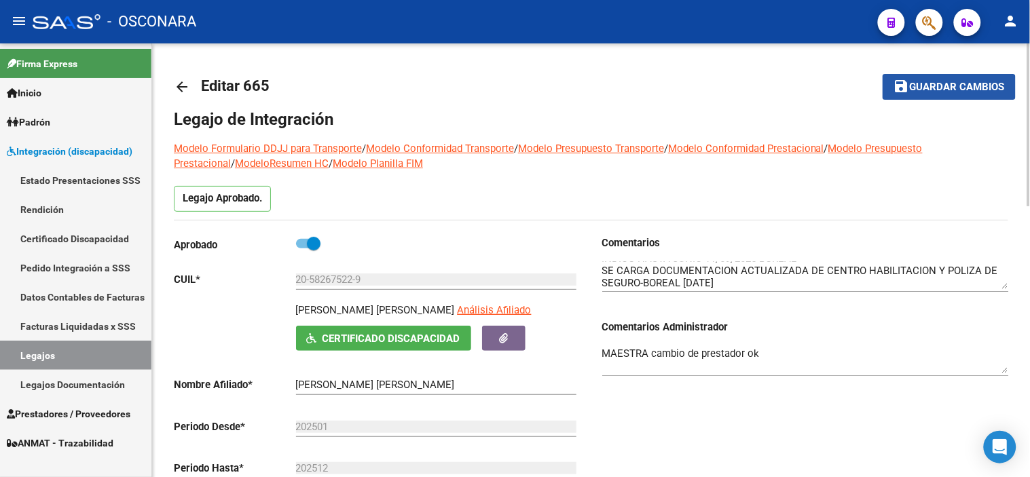
click at [921, 93] on button "save Guardar cambios" at bounding box center [949, 86] width 133 height 25
click at [939, 83] on span "Guardar cambios" at bounding box center [957, 87] width 95 height 12
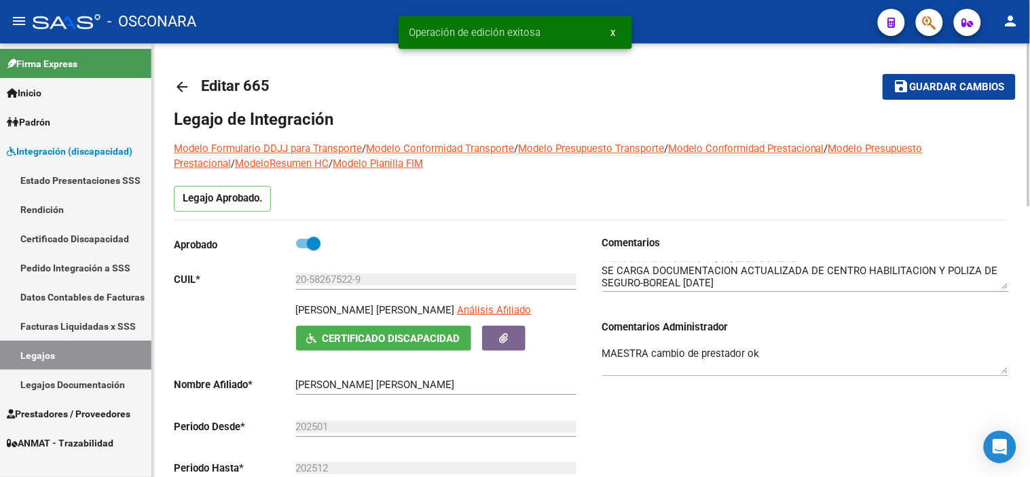
click at [184, 85] on mat-icon "arrow_back" at bounding box center [182, 87] width 16 height 16
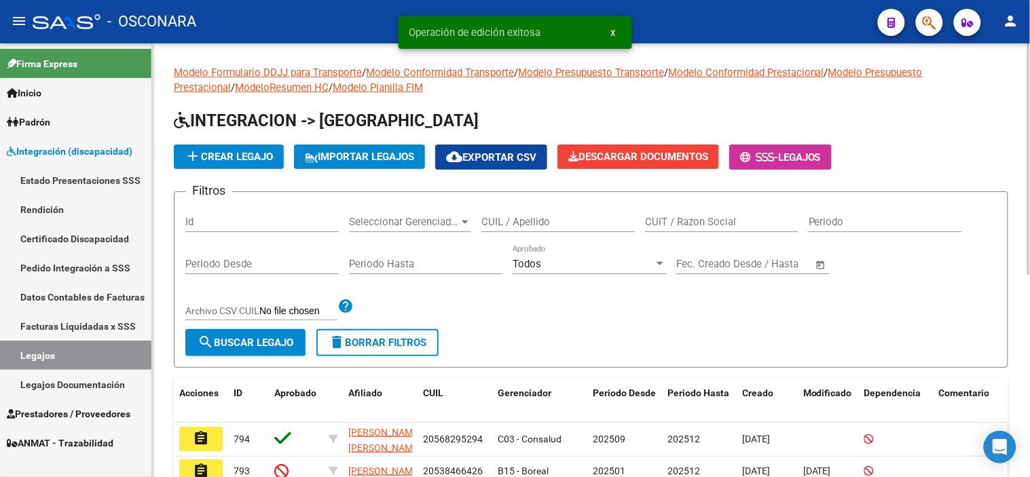
click at [276, 222] on input "Id" at bounding box center [261, 222] width 153 height 12
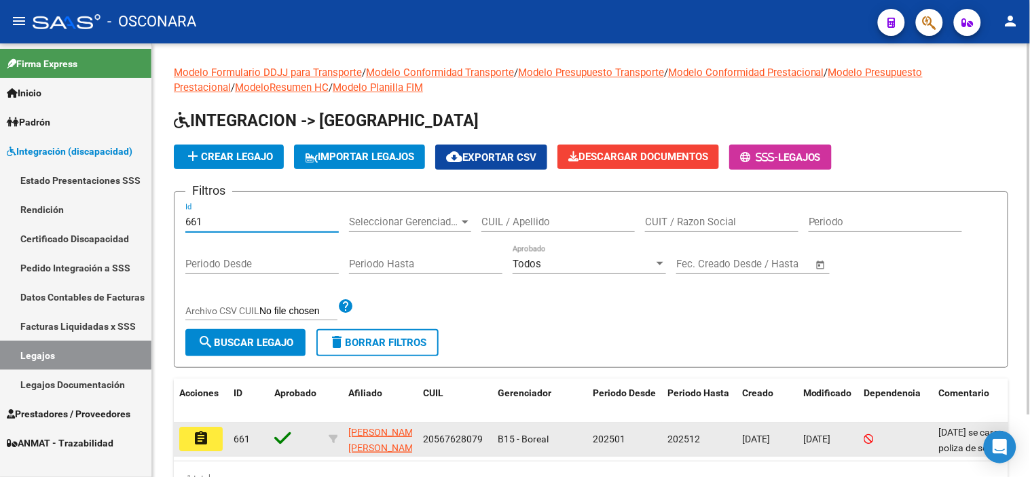
type input "661"
click at [210, 436] on button "assignment" at bounding box center [200, 439] width 43 height 24
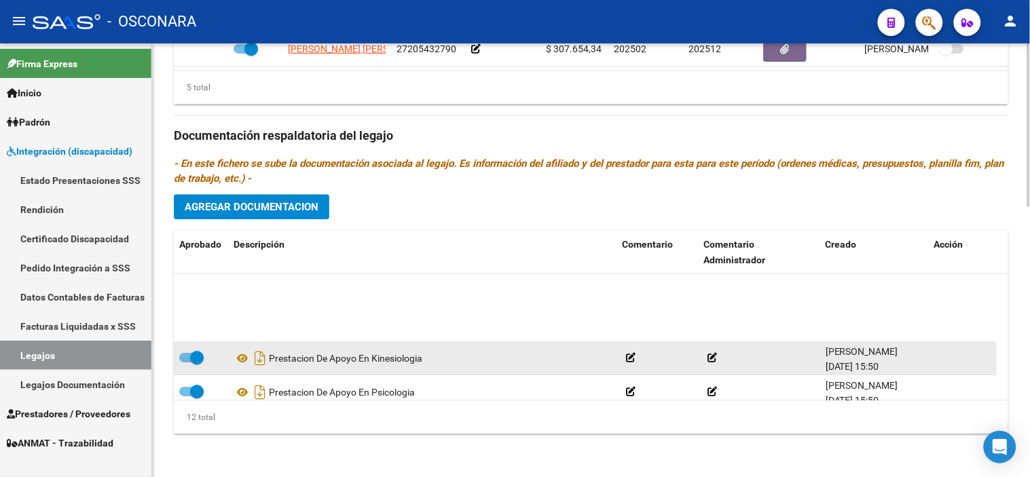
scroll to position [285, 0]
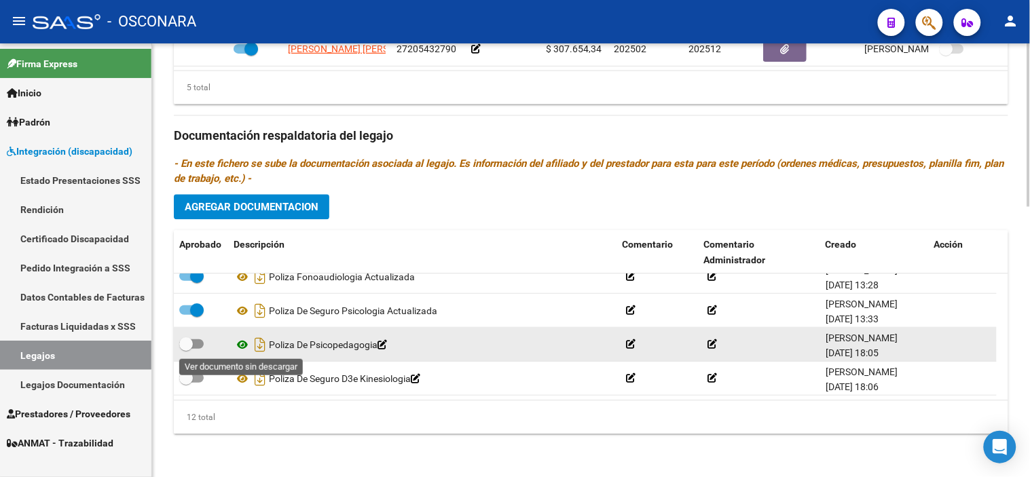
click at [245, 346] on icon at bounding box center [243, 345] width 18 height 16
click at [239, 346] on icon at bounding box center [243, 345] width 18 height 16
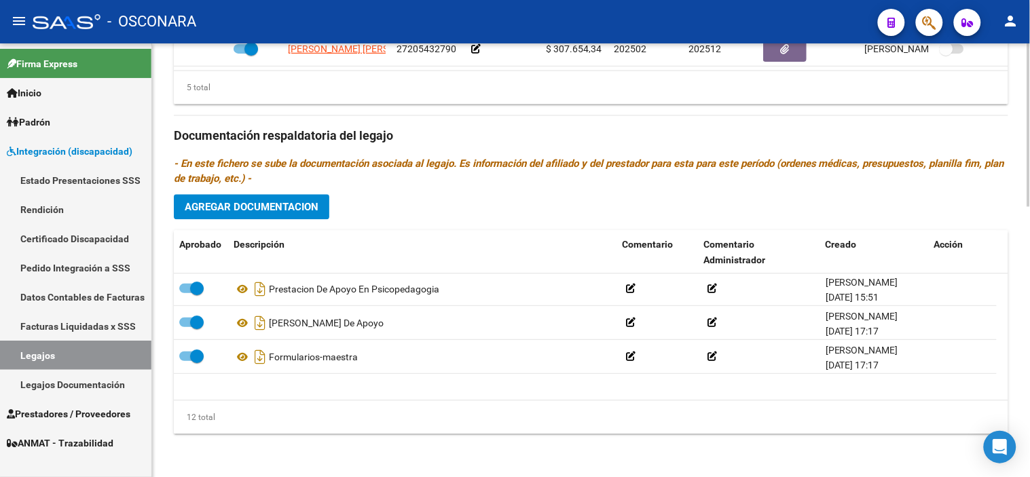
scroll to position [134, 0]
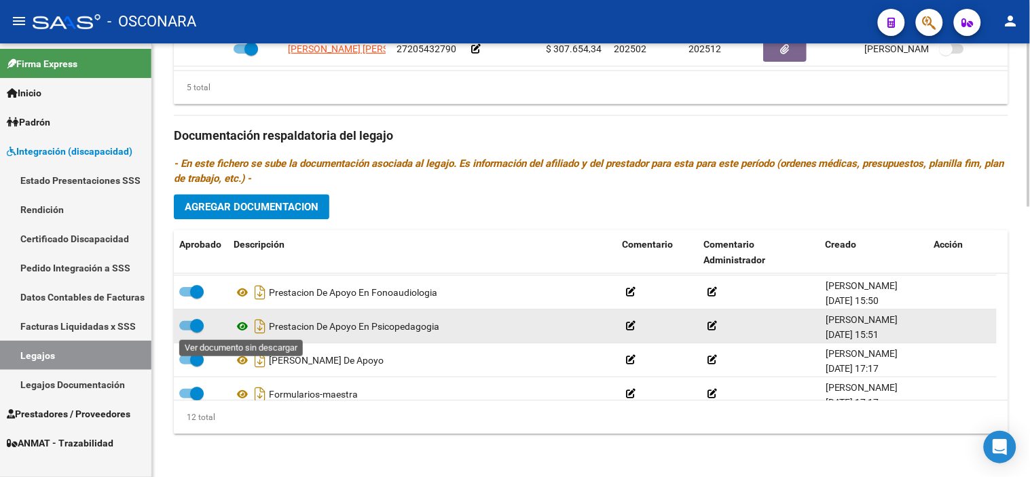
click at [239, 331] on icon at bounding box center [243, 326] width 18 height 16
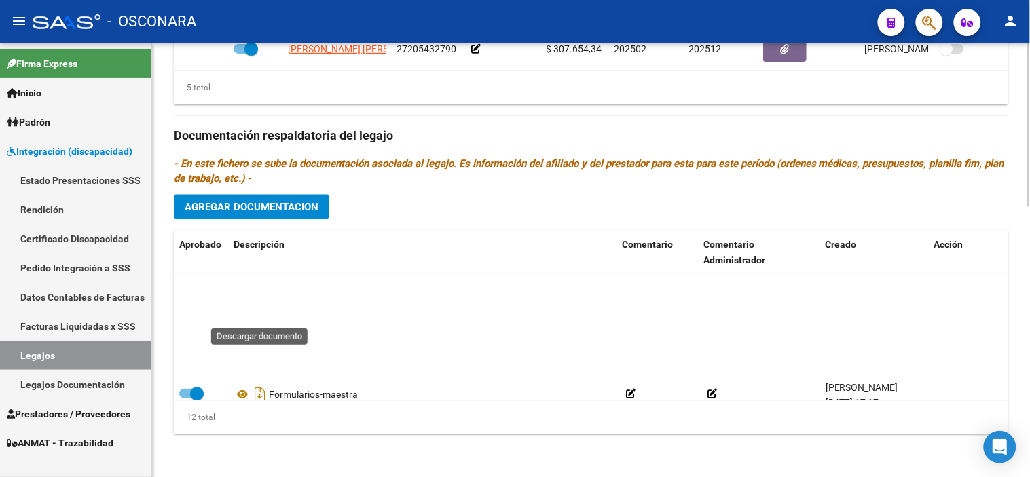
scroll to position [285, 0]
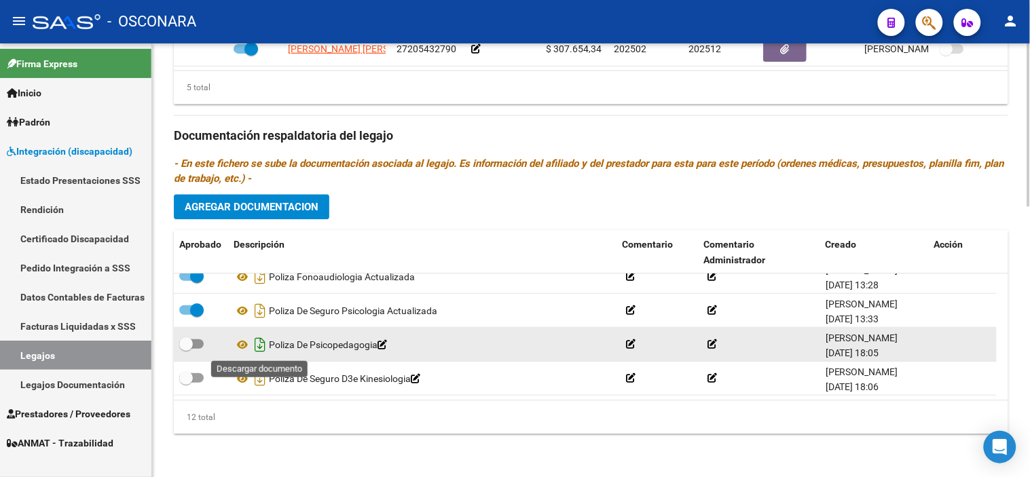
click at [261, 345] on icon "Descargar documento" at bounding box center [260, 345] width 18 height 22
click at [185, 342] on span at bounding box center [186, 344] width 14 height 14
click at [185, 349] on input "checkbox" at bounding box center [185, 349] width 1 height 1
checkbox input "true"
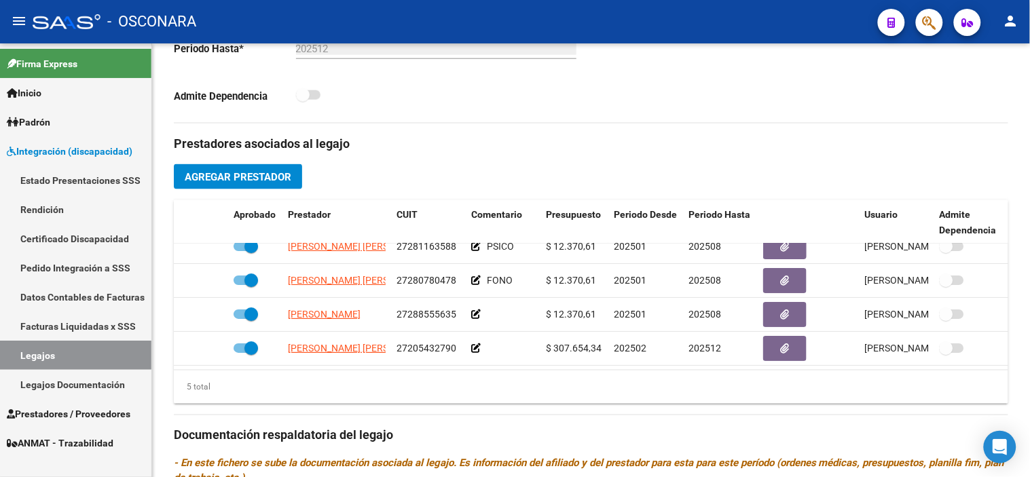
scroll to position [58, 0]
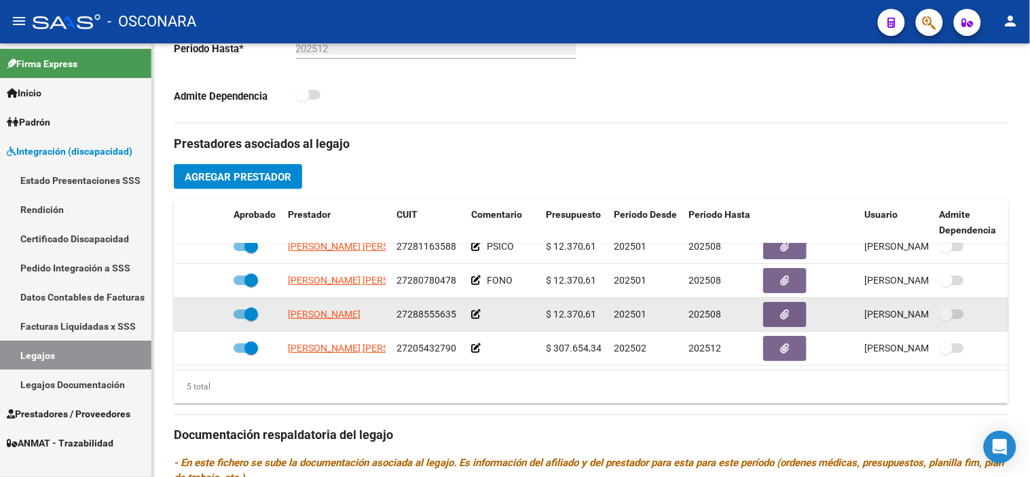
click at [250, 308] on span at bounding box center [251, 315] width 14 height 14
click at [240, 319] on input "checkbox" at bounding box center [240, 319] width 1 height 1
checkbox input "false"
click at [209, 310] on icon at bounding box center [209, 315] width 10 height 10
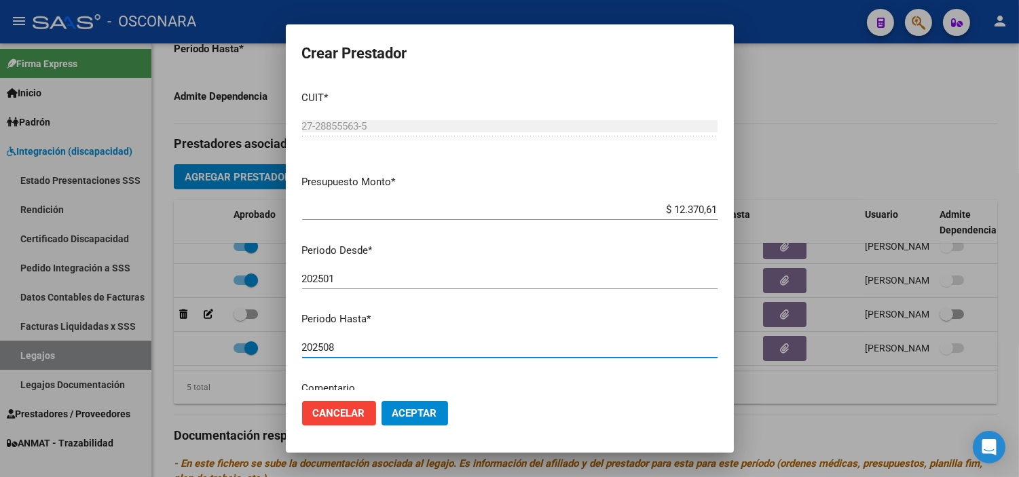
click at [382, 343] on input "202508" at bounding box center [509, 347] width 415 height 12
type input "202512"
click at [392, 411] on span "Aceptar" at bounding box center [414, 413] width 45 height 12
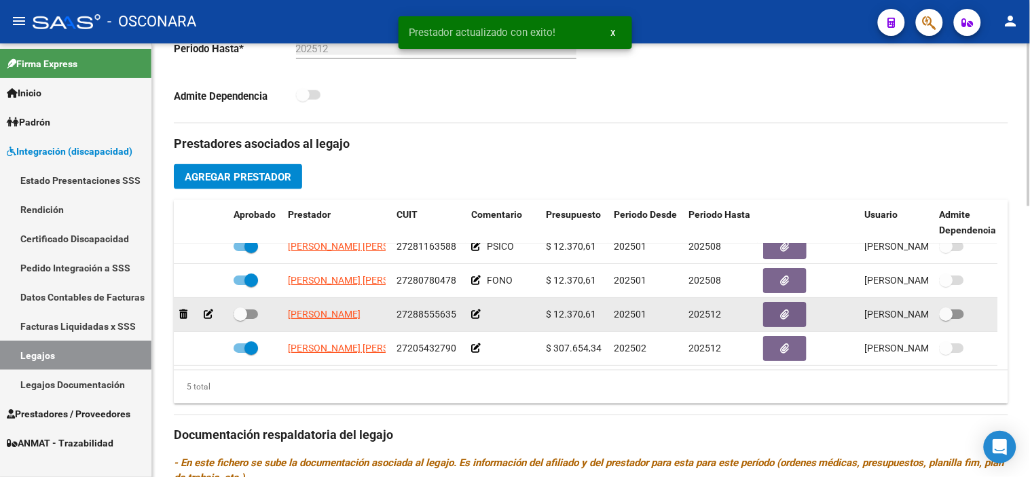
click at [246, 308] on span at bounding box center [241, 315] width 14 height 14
click at [240, 319] on input "checkbox" at bounding box center [240, 319] width 1 height 1
checkbox input "true"
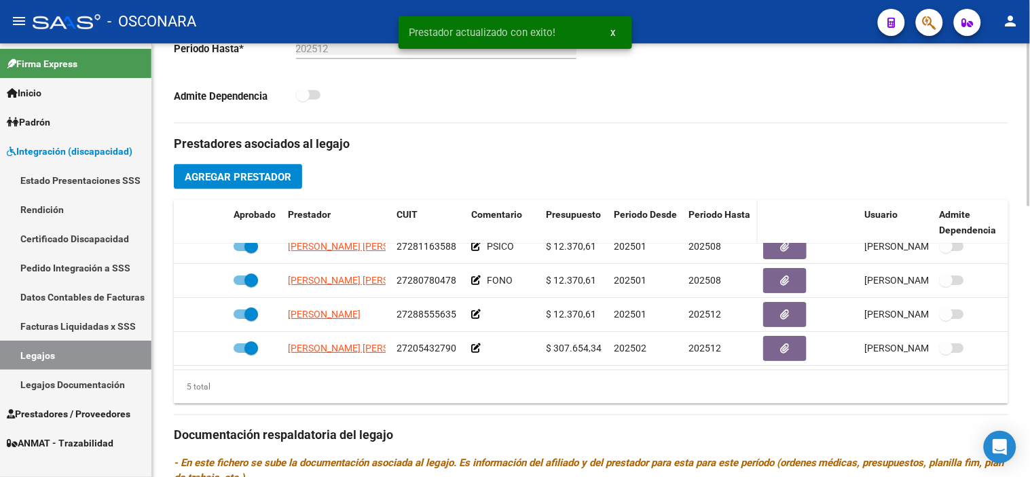
scroll to position [193, 0]
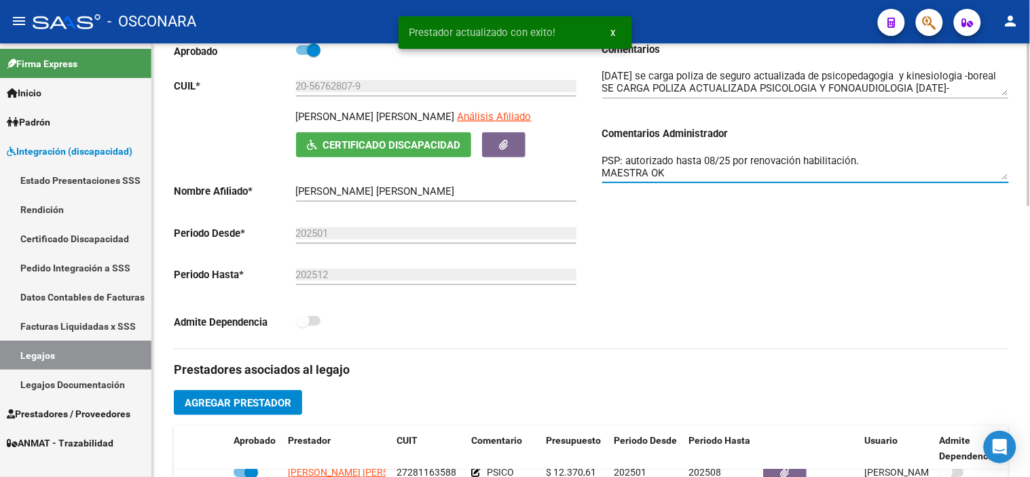
click at [724, 167] on textarea "KINESIO autorizado hasta 08/25 por renovación habilitación. PSICO 08/25 renovar…" at bounding box center [805, 166] width 407 height 27
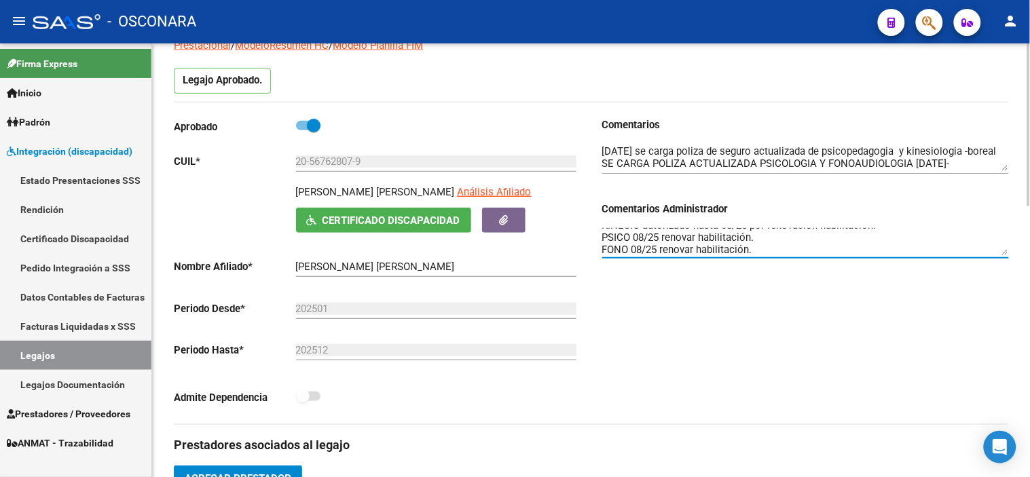
scroll to position [22, 0]
type textarea "KINESIO autorizado hasta 08/25 por renovación habilitación. PSICO 08/25 renovar…"
click at [823, 317] on div "Comentarios Comentarios Administrador KINESIO autorizado hasta 08/25 por renova…" at bounding box center [799, 270] width 417 height 307
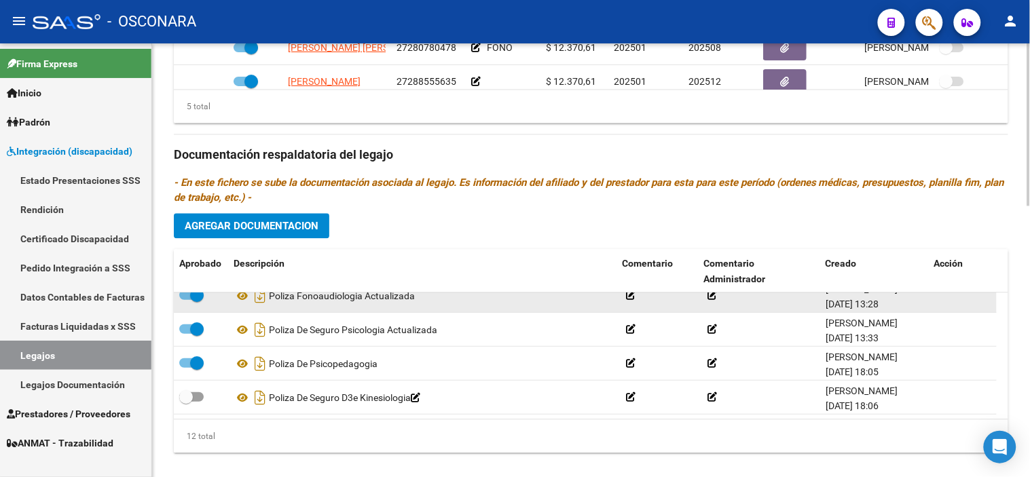
scroll to position [722, 0]
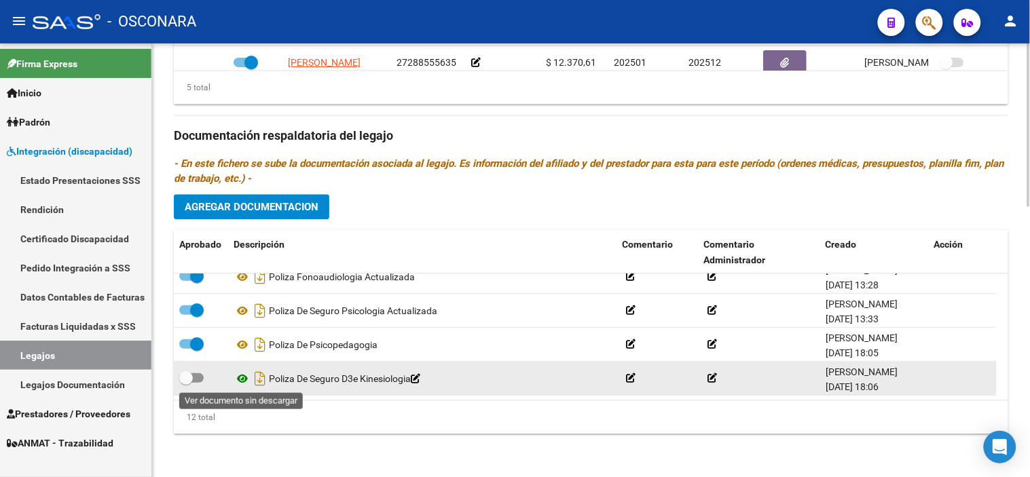
click at [240, 382] on icon at bounding box center [243, 379] width 18 height 16
click at [191, 375] on span at bounding box center [186, 378] width 14 height 14
click at [186, 383] on input "checkbox" at bounding box center [185, 383] width 1 height 1
checkbox input "true"
click at [255, 373] on icon "Descargar documento" at bounding box center [260, 379] width 18 height 22
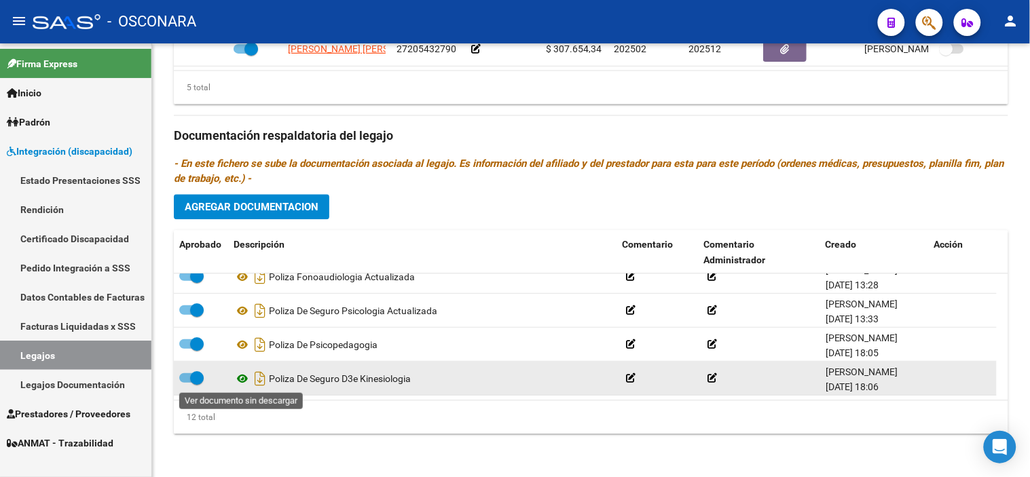
click at [240, 382] on icon at bounding box center [243, 379] width 18 height 16
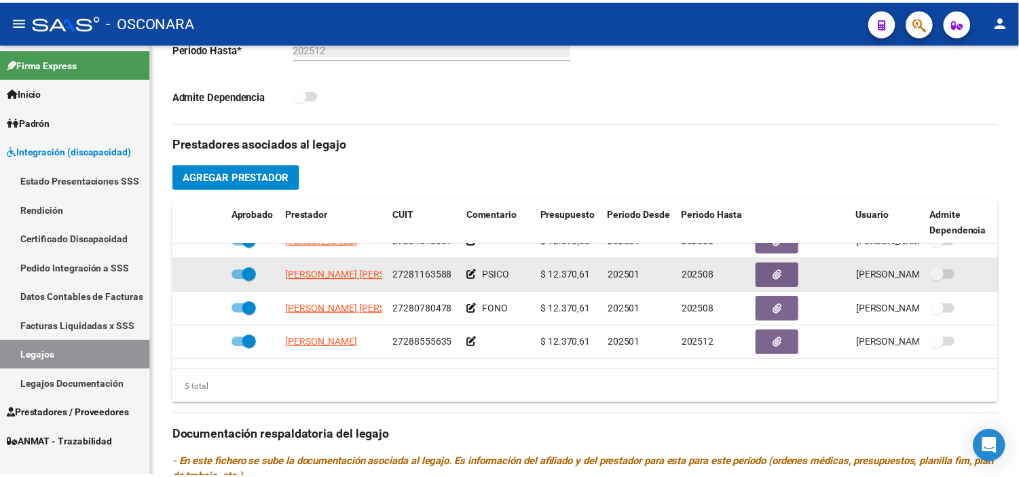
scroll to position [0, 0]
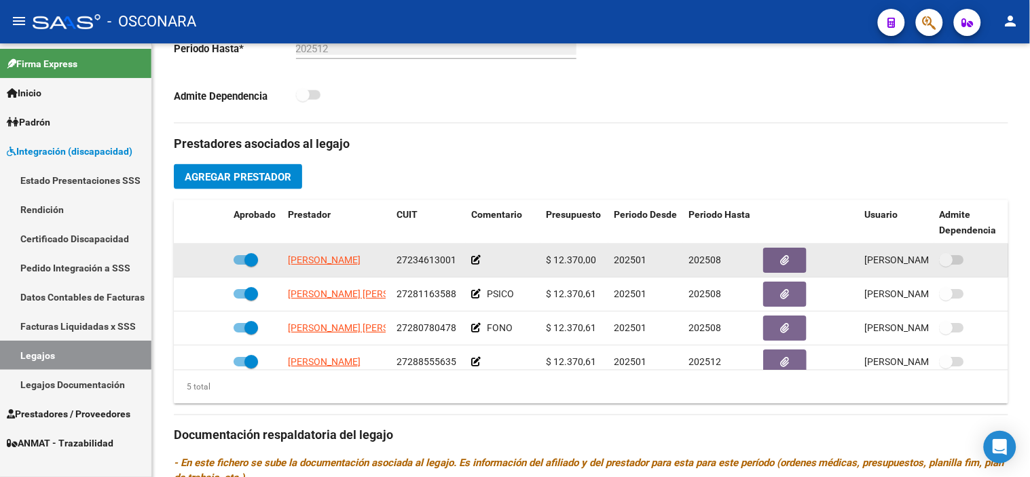
click at [250, 262] on span at bounding box center [251, 260] width 14 height 14
click at [240, 265] on input "checkbox" at bounding box center [240, 265] width 1 height 1
checkbox input "false"
click at [206, 261] on icon at bounding box center [209, 260] width 10 height 10
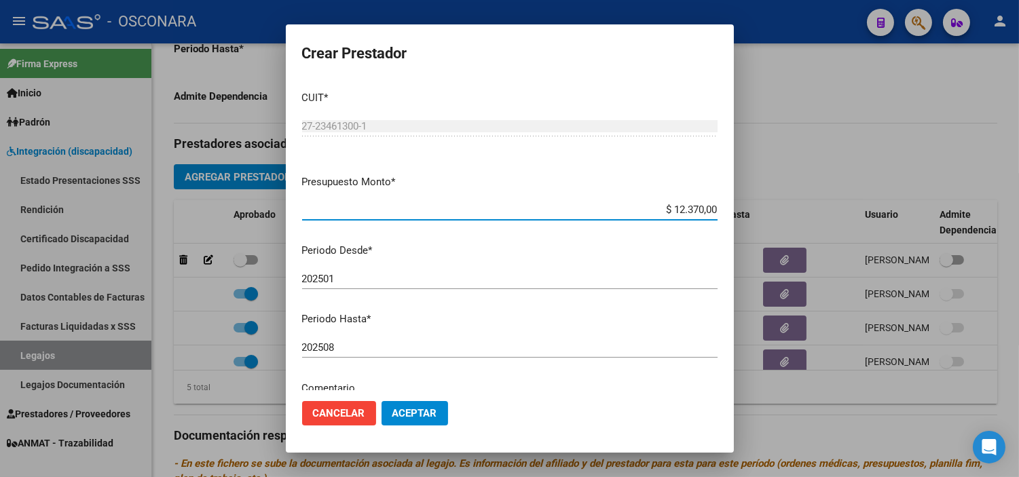
click at [362, 345] on input "202508" at bounding box center [509, 347] width 415 height 12
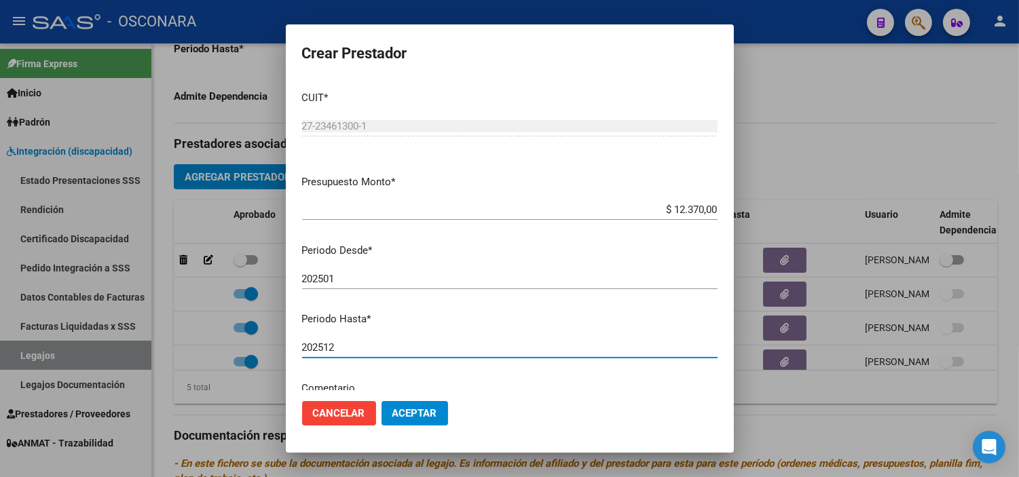
type input "202512"
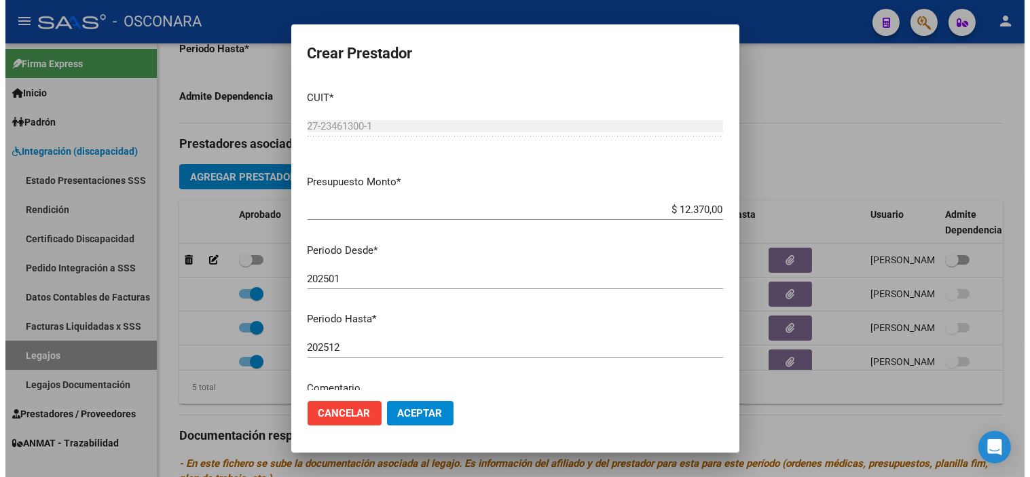
scroll to position [155, 0]
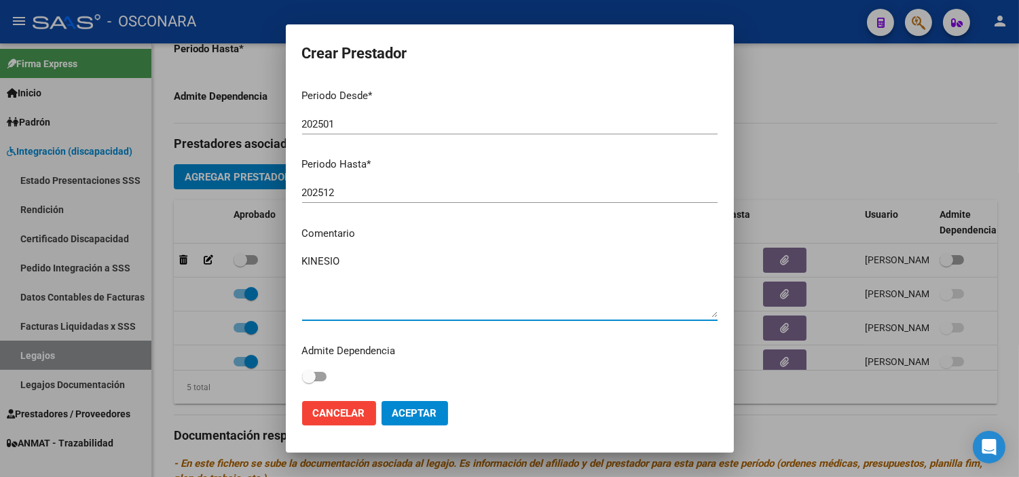
type textarea "KINESIO"
click at [415, 412] on span "Aceptar" at bounding box center [414, 413] width 45 height 12
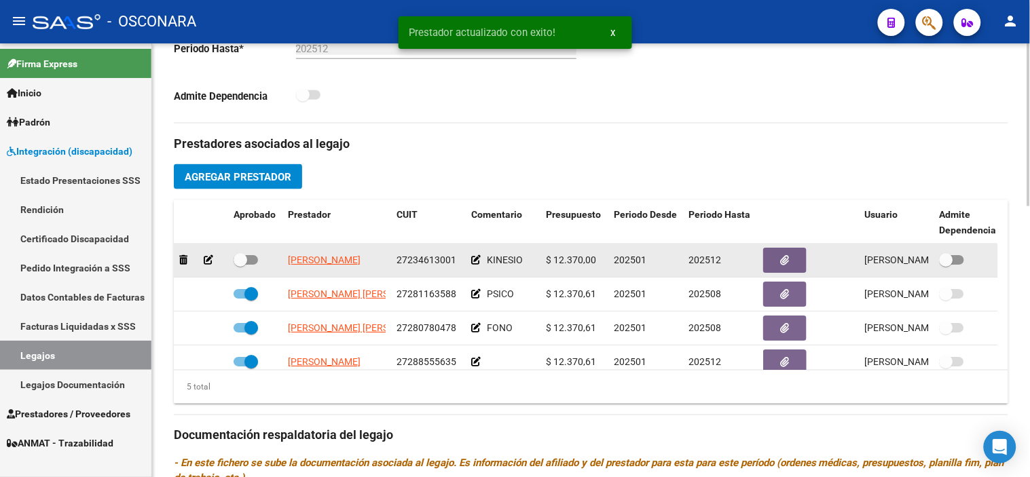
click at [240, 262] on span at bounding box center [241, 260] width 14 height 14
click at [240, 265] on input "checkbox" at bounding box center [240, 265] width 1 height 1
checkbox input "true"
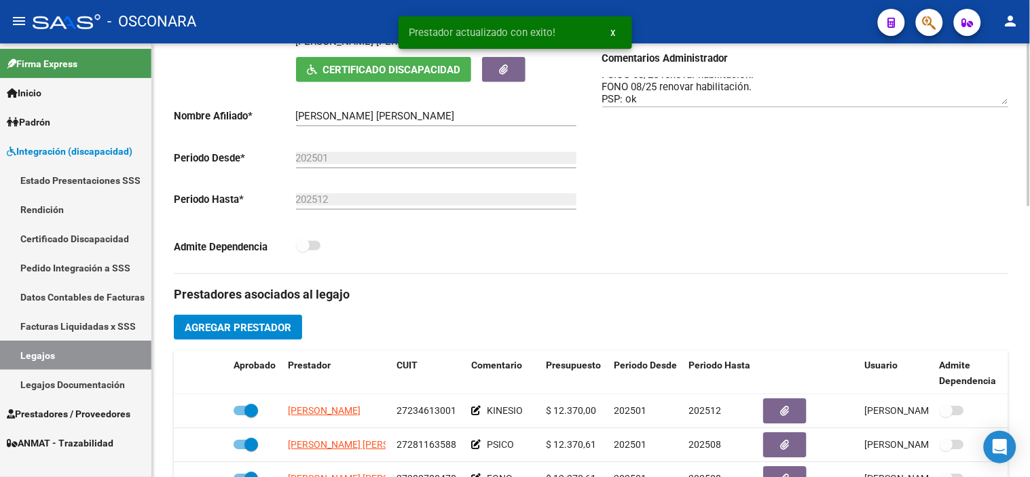
scroll to position [118, 0]
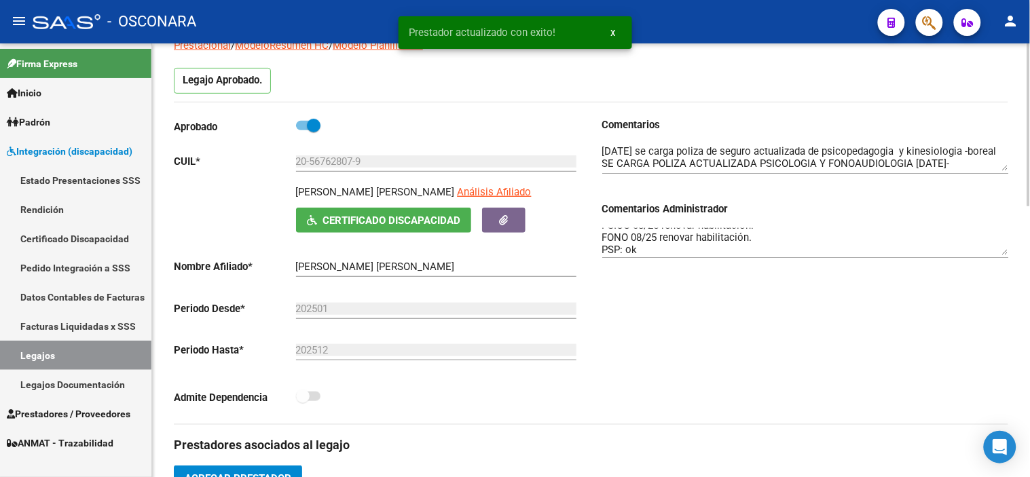
click at [675, 254] on textarea "KINESIO autorizado hasta 08/25 por renovación habilitación. PSICO 08/25 renovar…" at bounding box center [805, 241] width 407 height 27
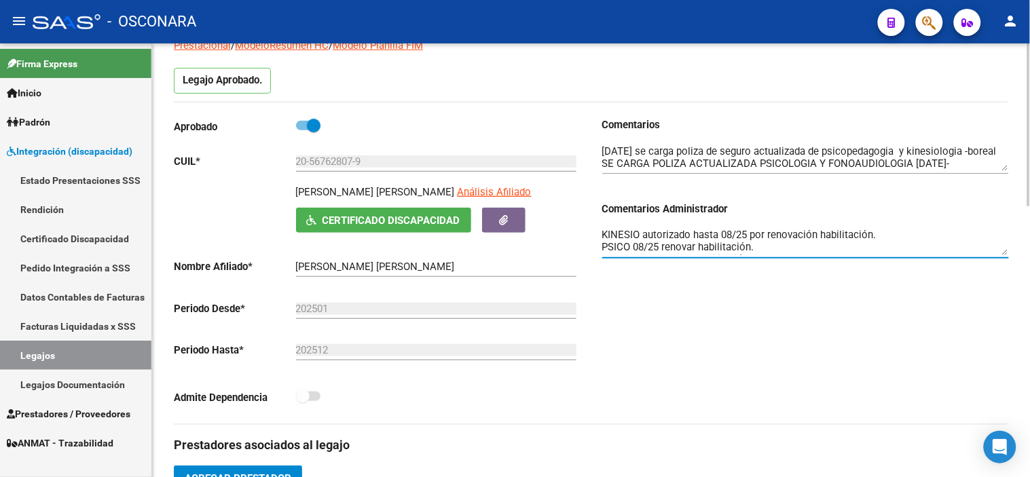
scroll to position [0, 0]
drag, startPoint x: 642, startPoint y: 234, endPoint x: 873, endPoint y: 240, distance: 231.6
click at [873, 240] on textarea "KINESIO autorizado hasta 08/25 por renovación habilitación. PSICO 08/25 renovar…" at bounding box center [805, 241] width 407 height 27
click at [792, 297] on div "Comentarios Comentarios Administrador KINESIO OK PSICO 08/25 renovar habilitaci…" at bounding box center [799, 270] width 417 height 307
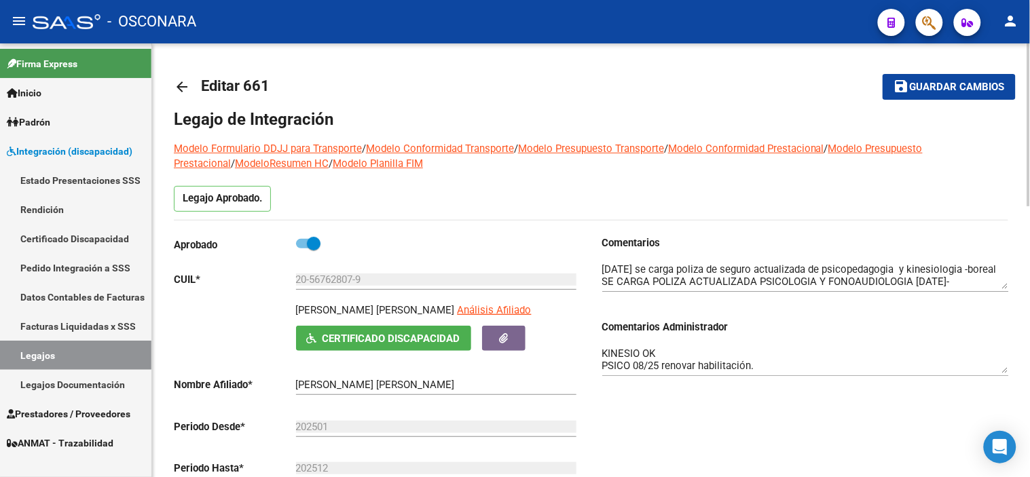
click at [986, 83] on span "Guardar cambios" at bounding box center [957, 87] width 95 height 12
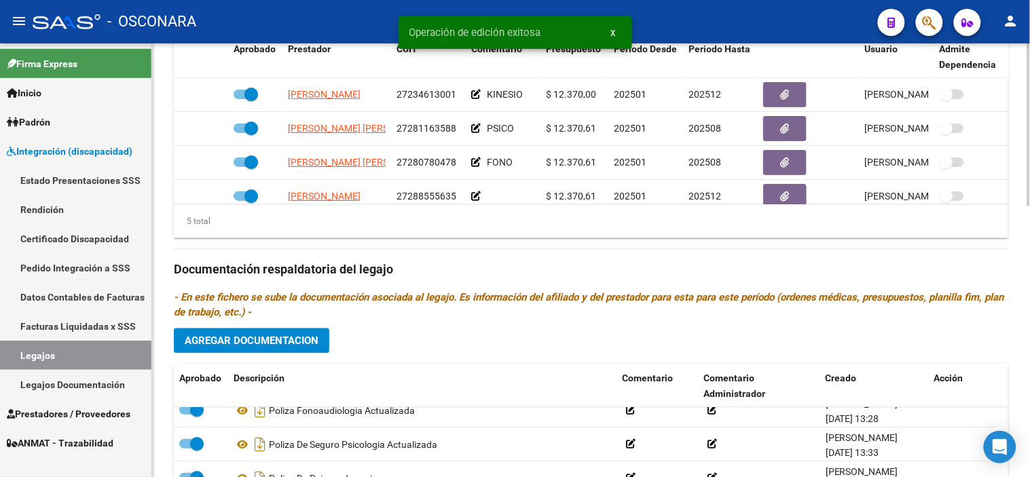
scroll to position [722, 0]
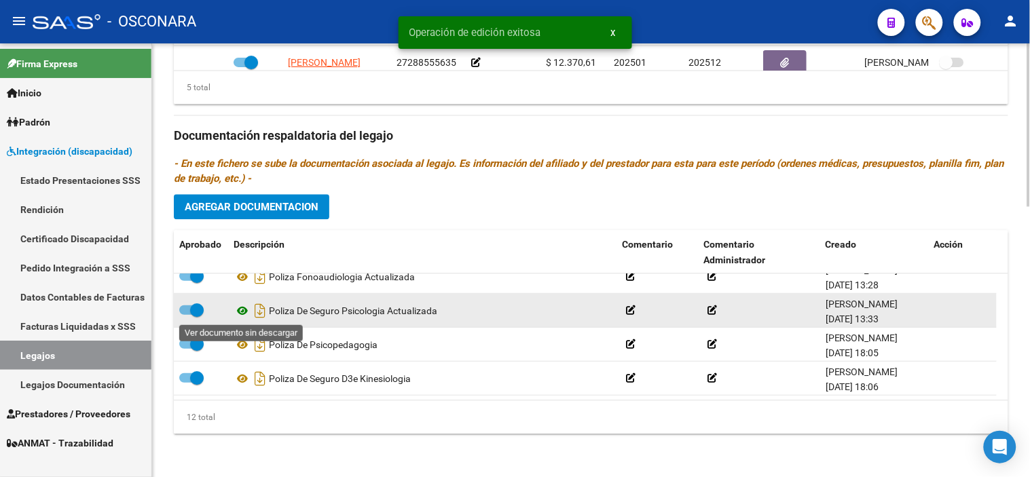
click at [240, 311] on icon at bounding box center [243, 311] width 18 height 16
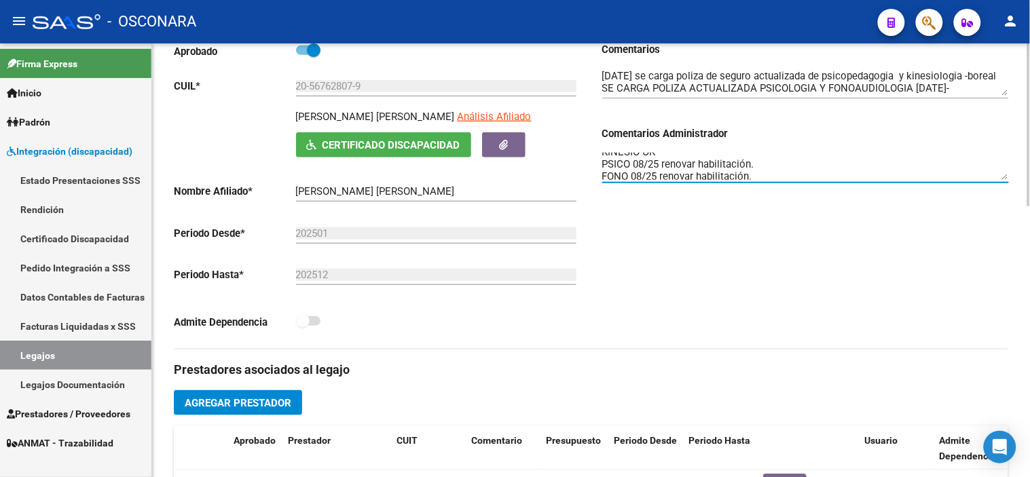
scroll to position [0, 0]
drag, startPoint x: 762, startPoint y: 172, endPoint x: 632, endPoint y: 162, distance: 130.8
click at [632, 162] on textarea "KINESIO OK PSICO 08/25 renovar habilitación. FONO 08/25 renovar habilitación. P…" at bounding box center [805, 166] width 407 height 27
type textarea "KINESIO OK PSICO OK FONO 08/25 renovar habilitación. PSP: ok MAESTRA OK"
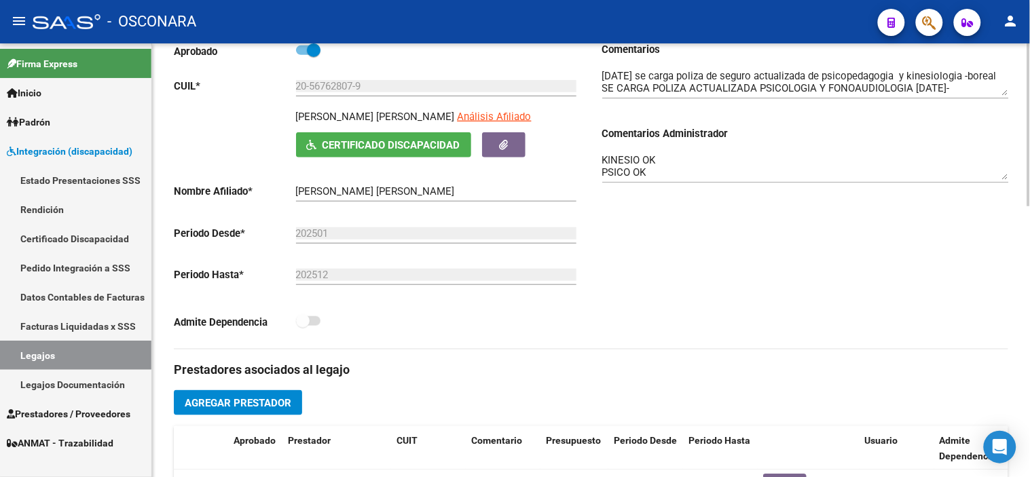
click at [952, 193] on div "KINESIO OK PSICO OK FONO 08/25 renovar habilitación. PSP: ok MAESTRA OK" at bounding box center [805, 168] width 407 height 54
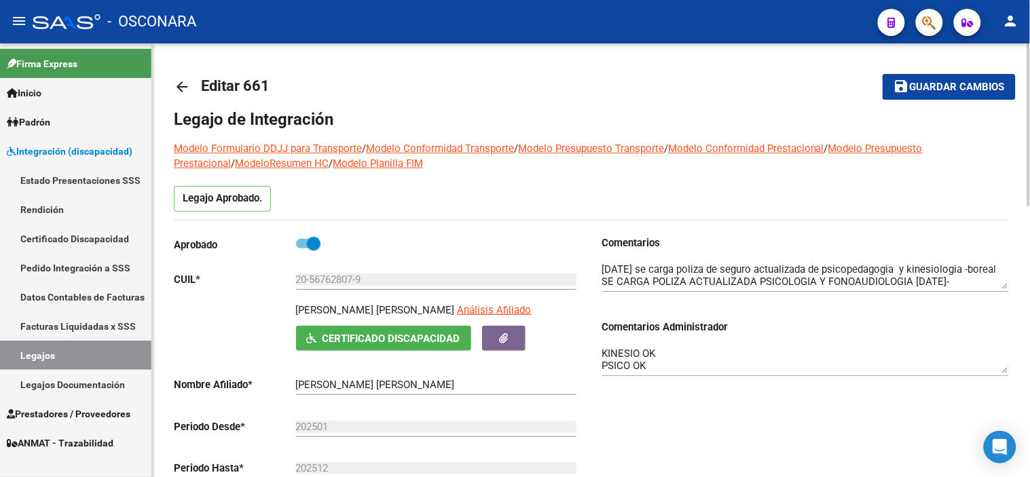
click at [947, 83] on span "Guardar cambios" at bounding box center [957, 87] width 95 height 12
click at [764, 350] on textarea "KINESIO OK PSICO OK FONO 08/25 renovar habilitación. PSP: ok MAESTRA OK" at bounding box center [805, 359] width 407 height 27
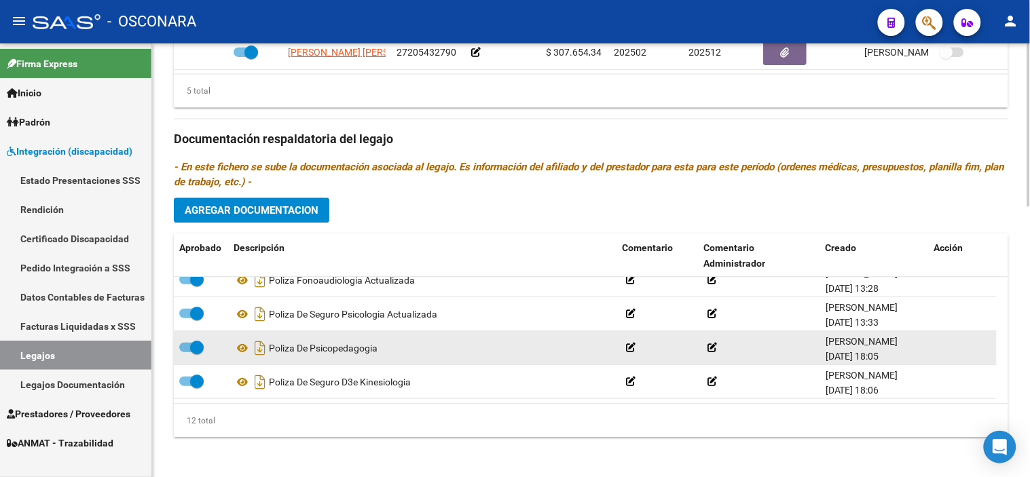
scroll to position [722, 0]
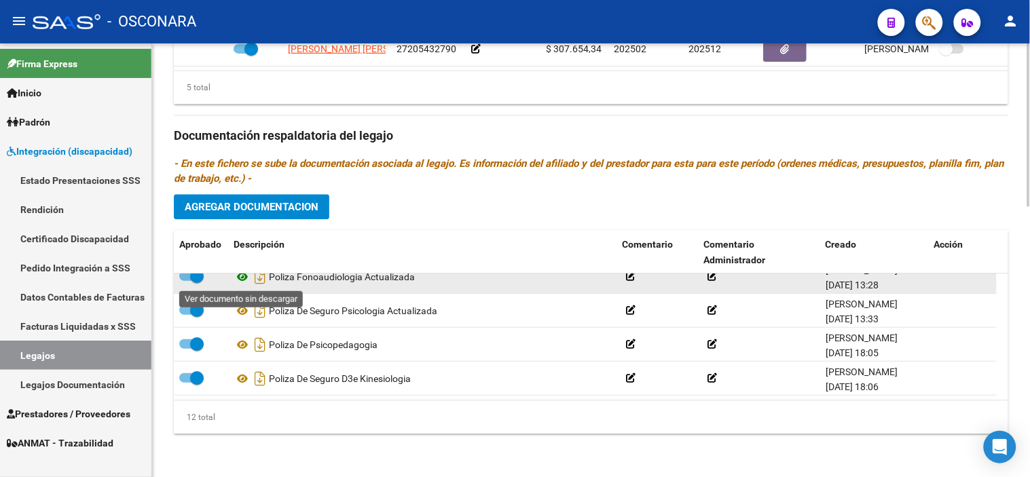
click at [241, 279] on icon at bounding box center [243, 277] width 18 height 16
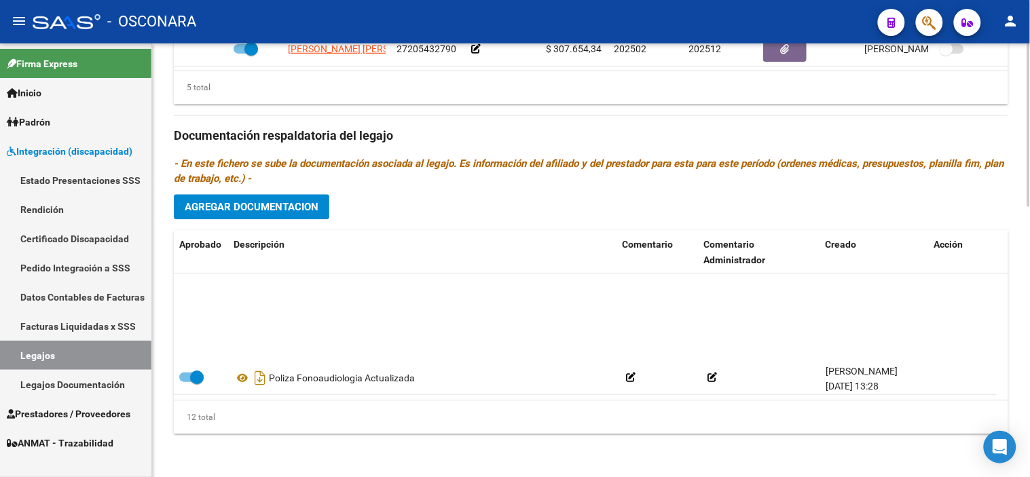
scroll to position [285, 0]
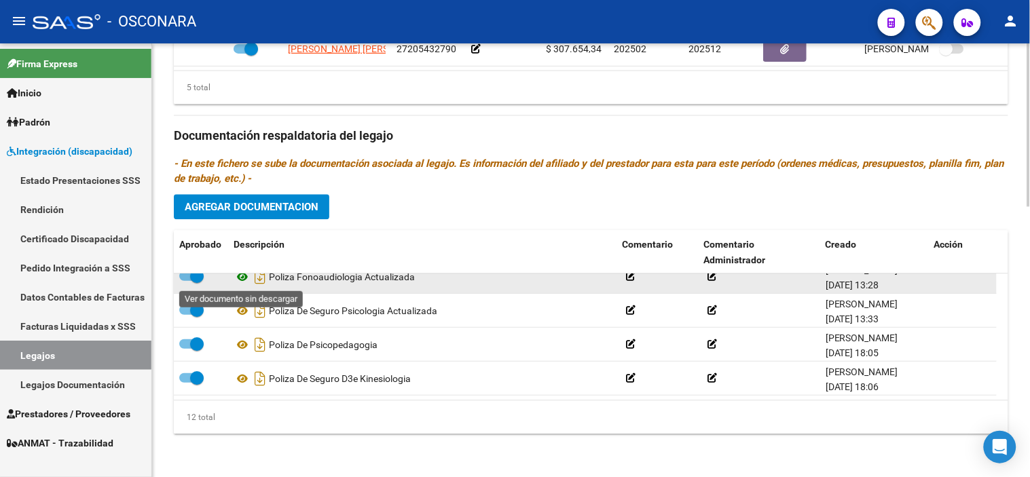
click at [245, 282] on icon at bounding box center [243, 277] width 18 height 16
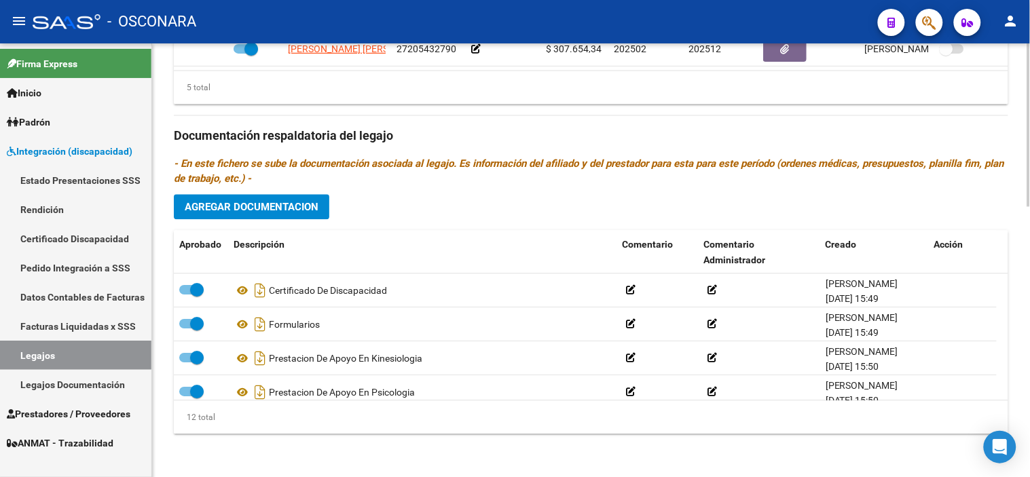
scroll to position [496, 0]
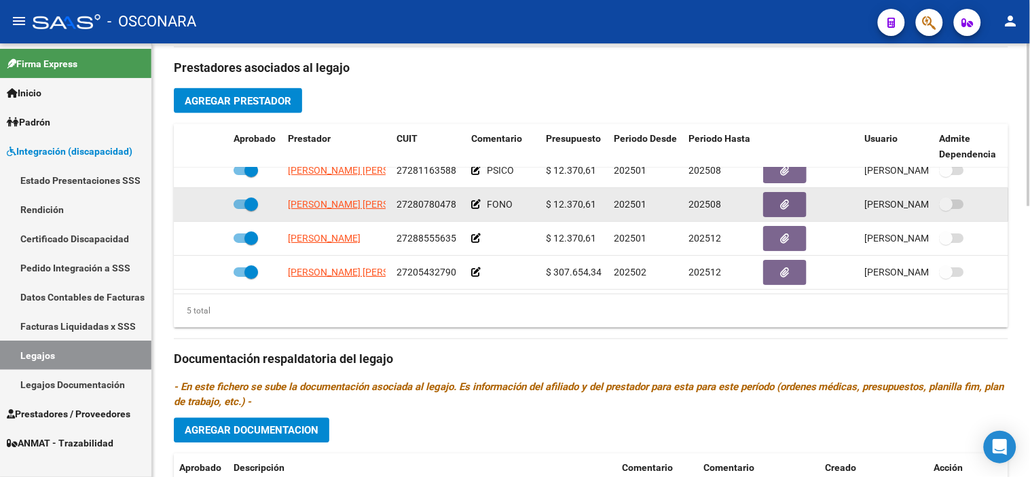
click at [252, 198] on span at bounding box center [251, 205] width 14 height 14
click at [240, 209] on input "checkbox" at bounding box center [240, 209] width 1 height 1
checkbox input "false"
click at [209, 200] on icon at bounding box center [209, 205] width 10 height 10
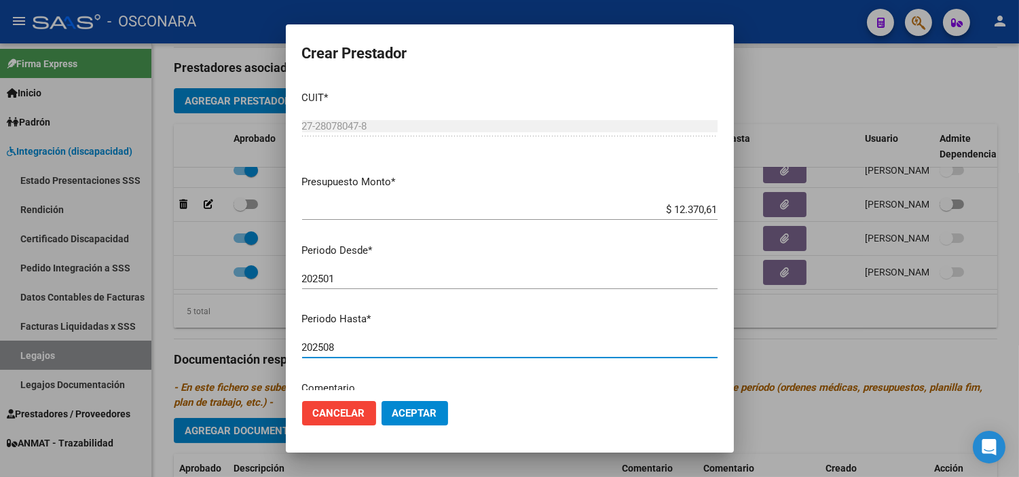
click at [396, 346] on input "202508" at bounding box center [509, 347] width 415 height 12
type input "202512"
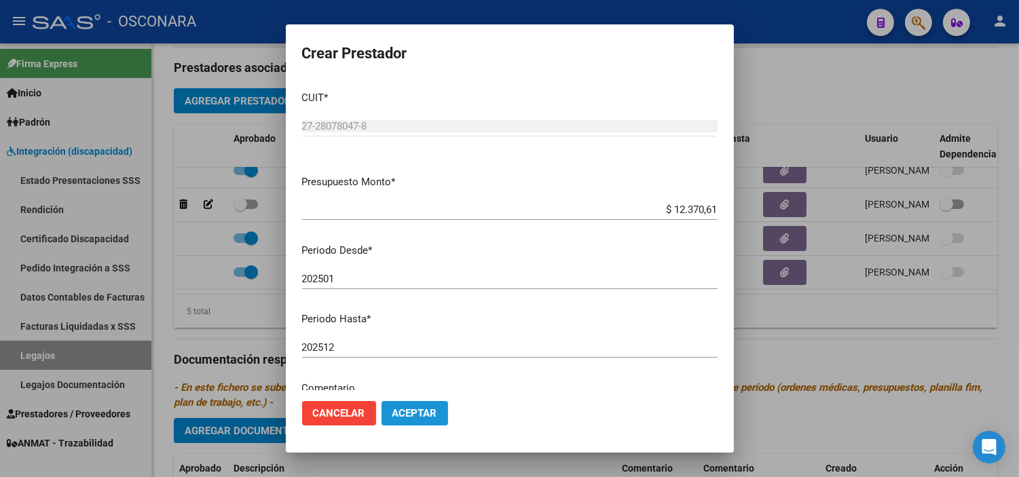
click at [443, 419] on button "Aceptar" at bounding box center [415, 413] width 67 height 24
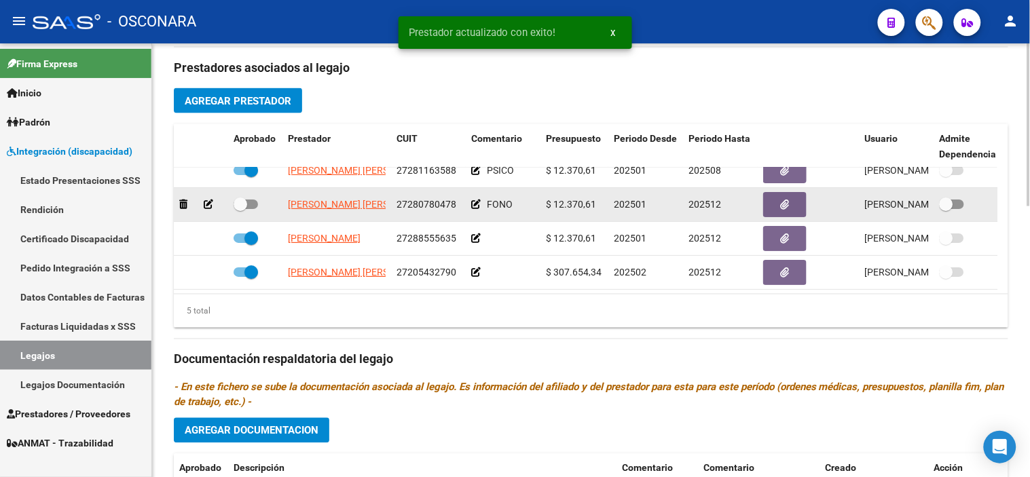
click at [240, 198] on span at bounding box center [241, 205] width 14 height 14
click at [240, 209] on input "checkbox" at bounding box center [240, 209] width 1 height 1
checkbox input "true"
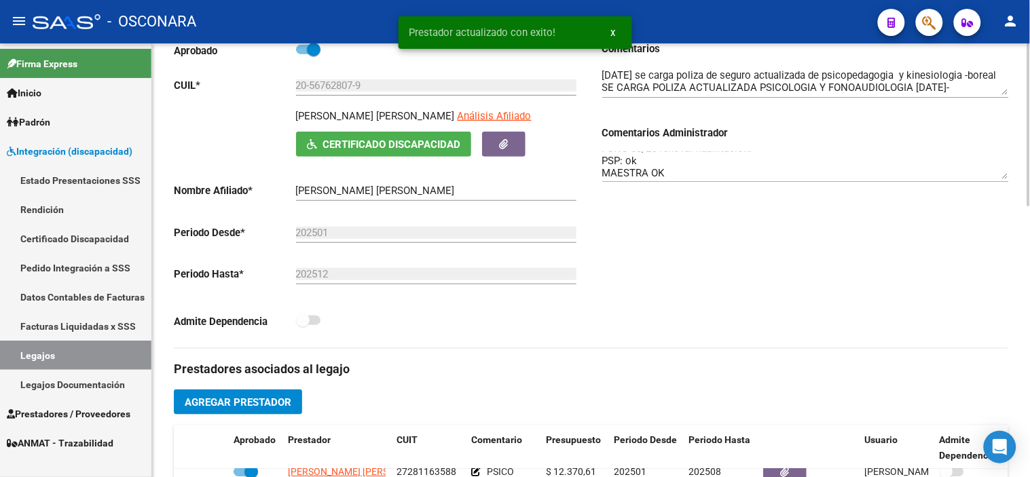
scroll to position [193, 0]
click at [711, 170] on textarea "KINESIO OK PSICO OK FONO 08/25 renovar habilitación. PSP: ok MAESTRA OK" at bounding box center [805, 166] width 407 height 27
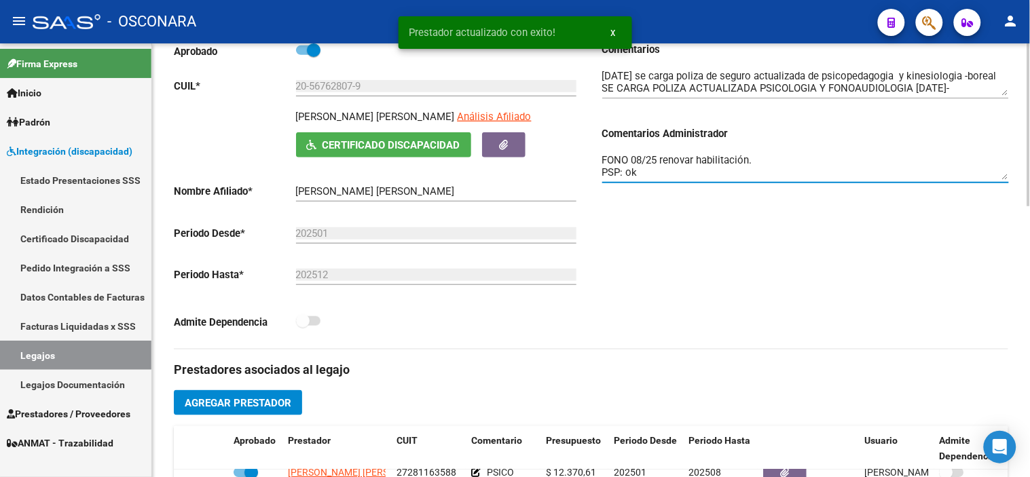
scroll to position [12, 0]
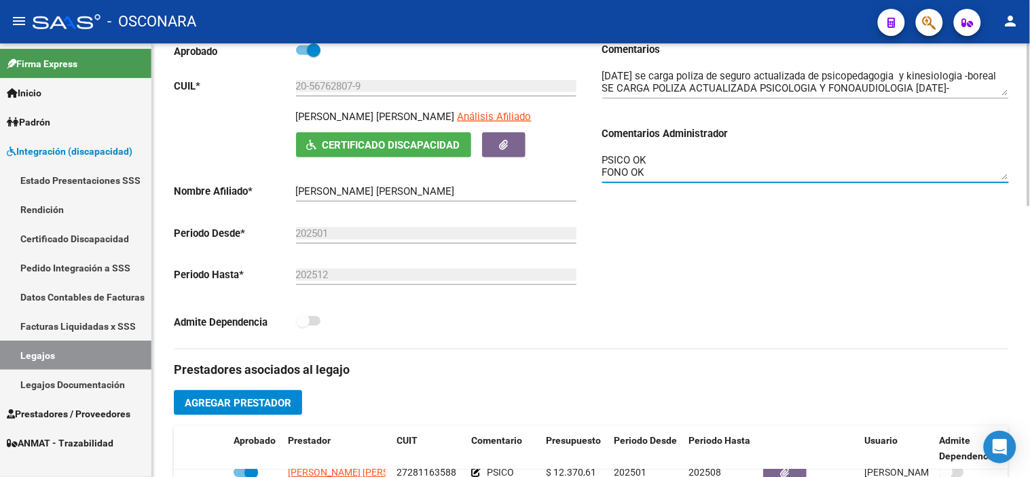
type textarea "KINESIO OK PSICO OK FONO OK PSP: ok MAESTRA OK"
click at [735, 221] on div "Comentarios Comentarios Administrador KINESIO OK PSICO OK FONO OK PSP: ok MAEST…" at bounding box center [799, 195] width 417 height 307
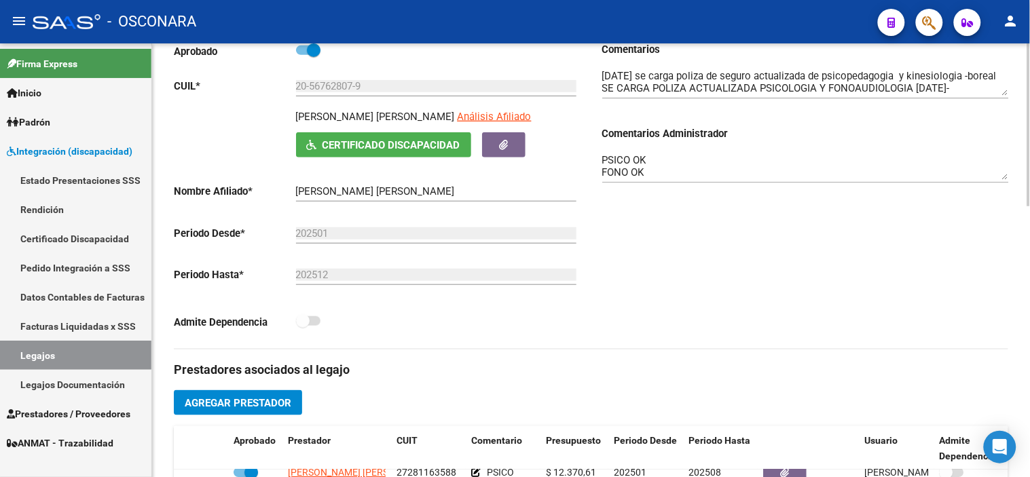
scroll to position [0, 0]
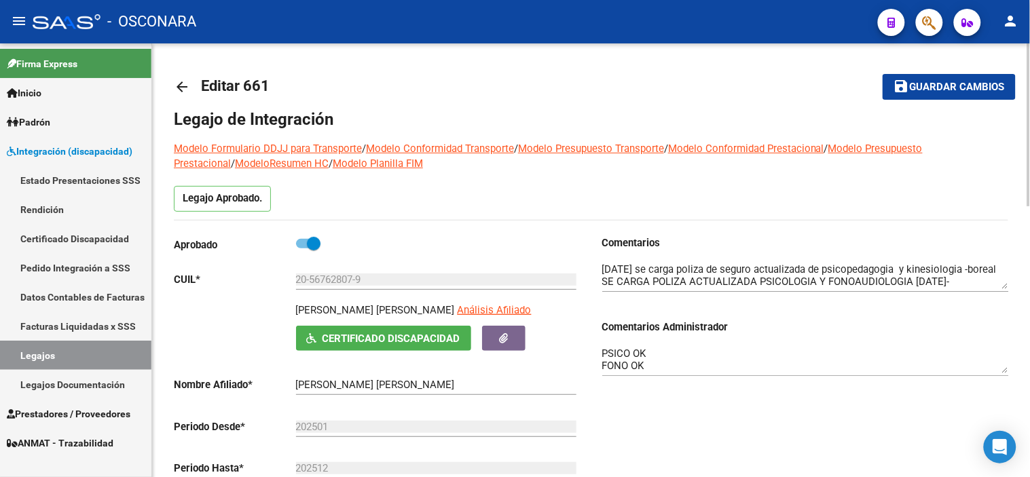
click at [916, 89] on span "Guardar cambios" at bounding box center [957, 87] width 95 height 12
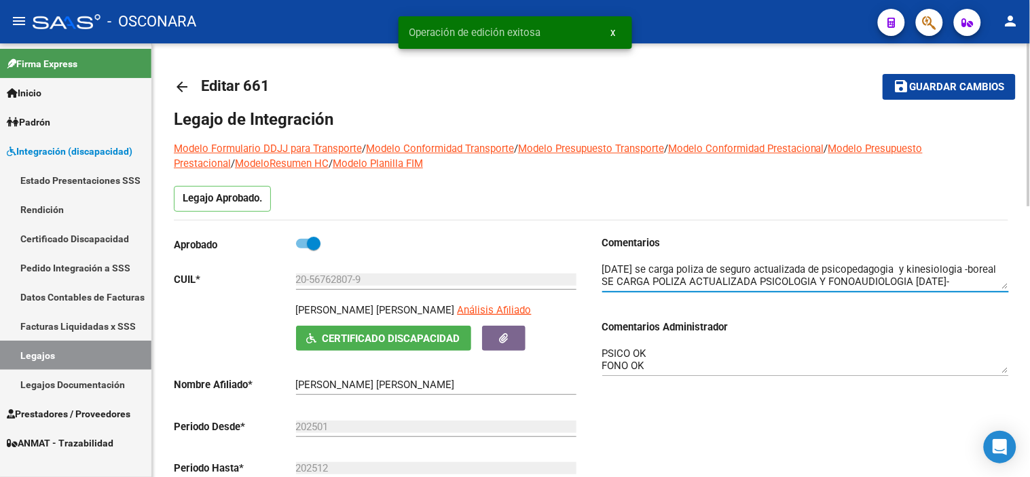
click at [676, 270] on textarea at bounding box center [805, 275] width 407 height 27
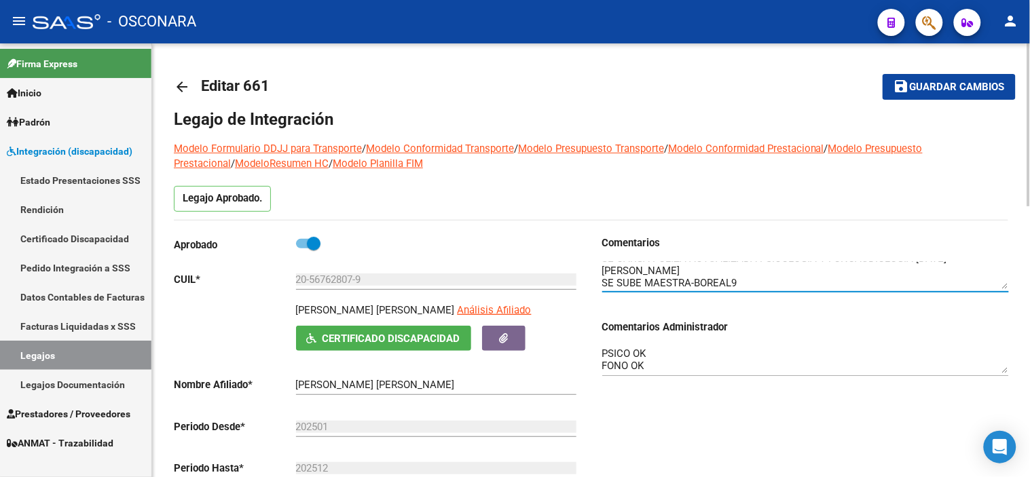
scroll to position [35, 0]
click at [602, 349] on textarea "KINESIO OK PSICO OK FONO OK PSP: ok MAESTRA OK" at bounding box center [805, 359] width 407 height 27
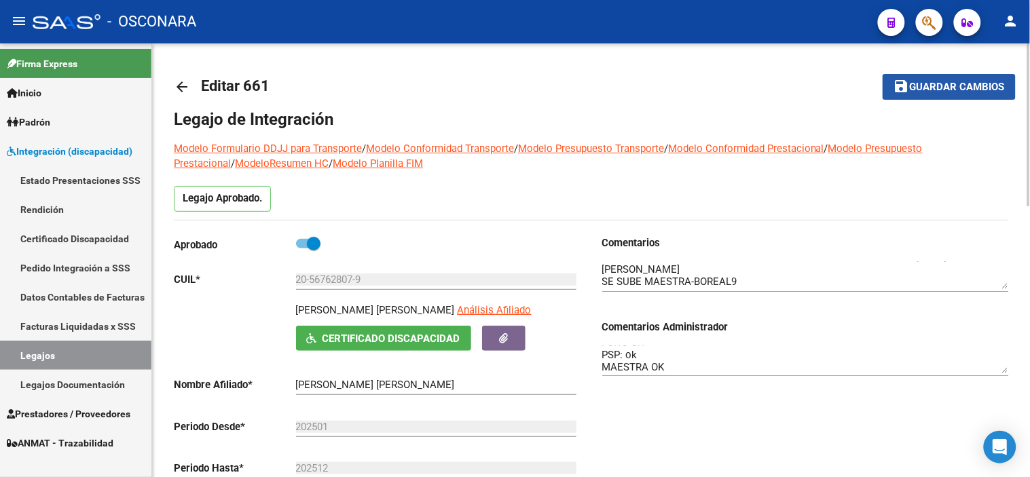
click at [978, 88] on span "Guardar cambios" at bounding box center [957, 87] width 95 height 12
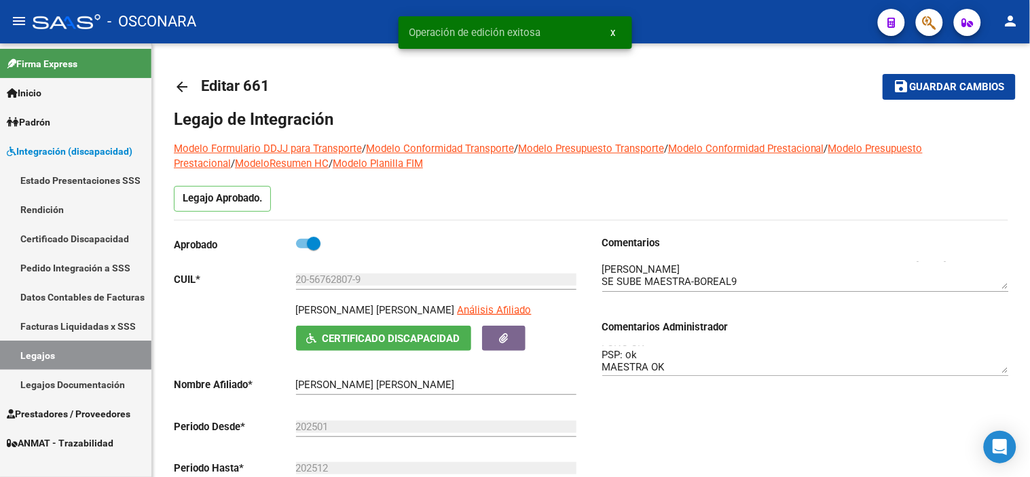
drag, startPoint x: 100, startPoint y: 243, endPoint x: 110, endPoint y: 239, distance: 10.3
click at [100, 243] on link "Certificado Discapacidad" at bounding box center [75, 238] width 151 height 29
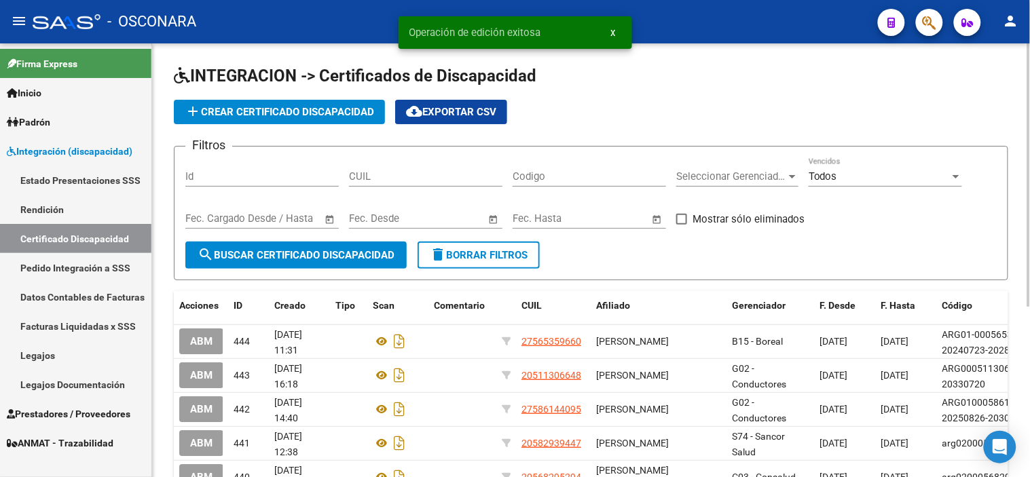
click at [246, 107] on span "add Crear Certificado Discapacidad" at bounding box center [279, 112] width 189 height 12
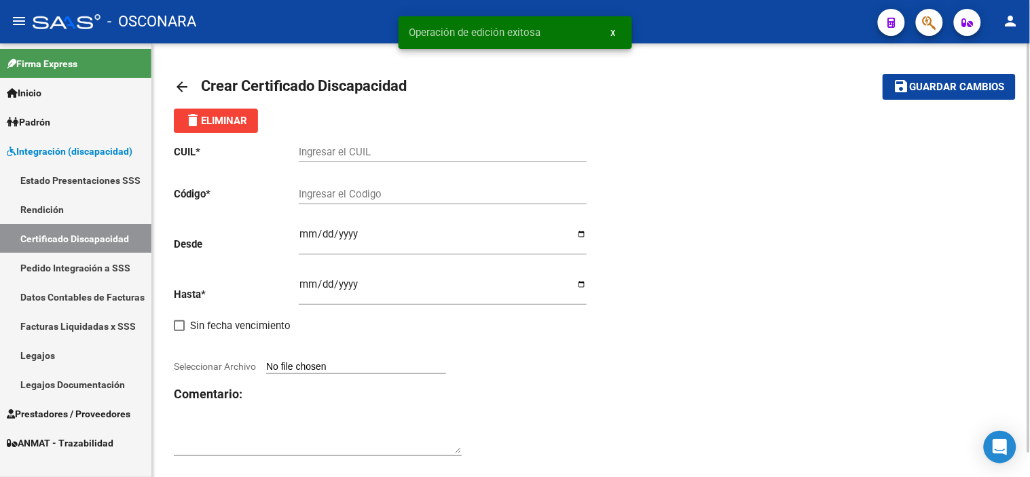
click at [384, 149] on input "Ingresar el CUIL" at bounding box center [443, 152] width 288 height 12
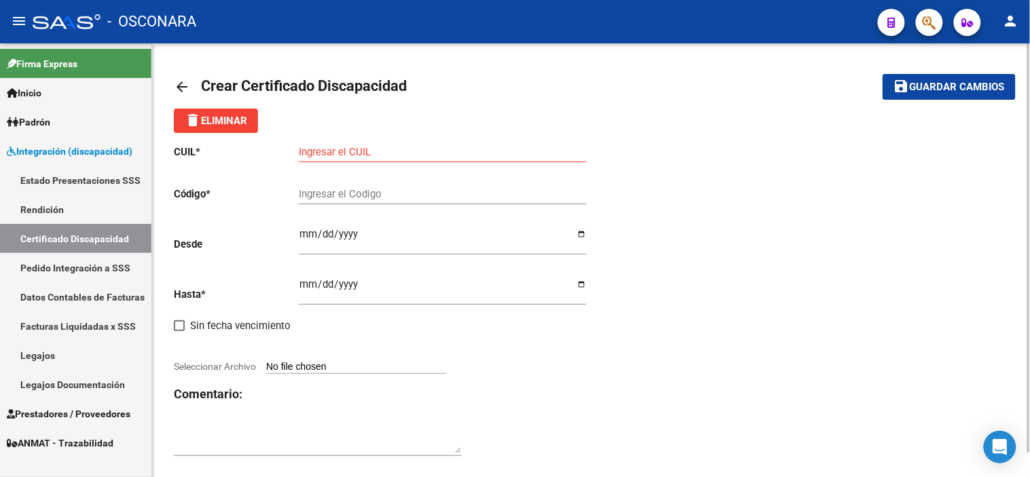
drag, startPoint x: 857, startPoint y: 220, endPoint x: 797, endPoint y: 227, distance: 60.2
click at [857, 220] on div "CUIL * Ingresar el CUIL Código * Ingresar el Codigo Desde Ingresar fec. Desde H…" at bounding box center [591, 301] width 834 height 336
click at [378, 152] on input "Ingresar el CUIL" at bounding box center [443, 152] width 288 height 12
type input "20-57827813-4"
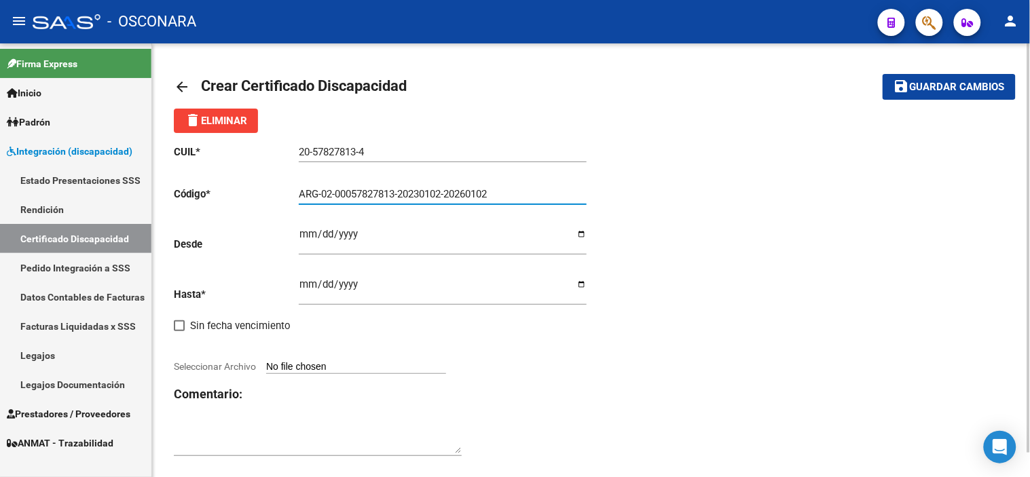
type input "ARG-02-00057827813-20230102-20260102"
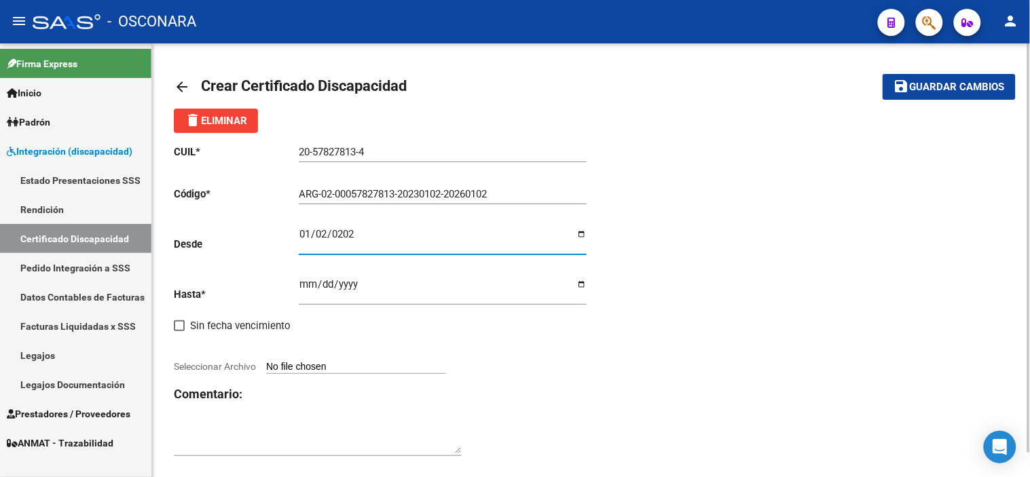
type input "[DATE]"
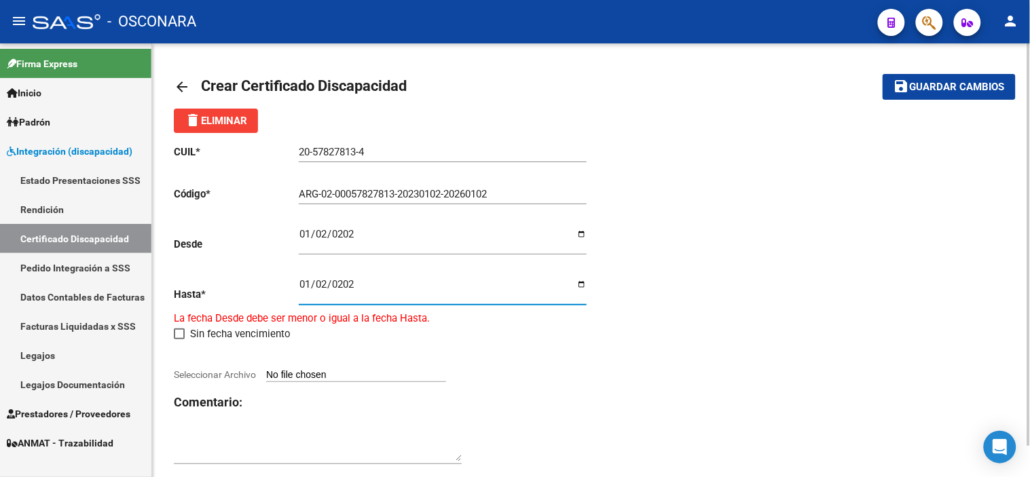
type input "[DATE]"
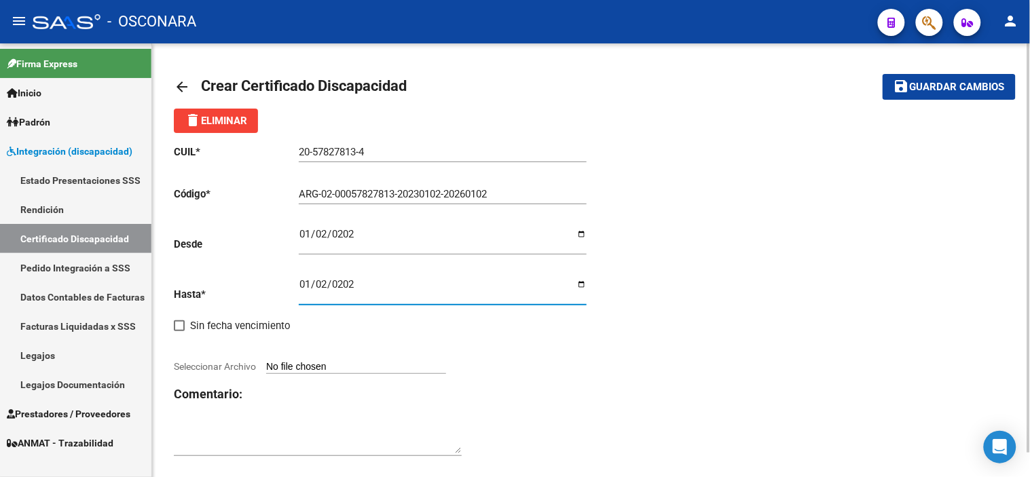
click at [364, 365] on input "Seleccionar Archivo" at bounding box center [356, 367] width 180 height 13
type input "C:\fakepath\WhatsApp Image [DATE] 13.54.04.jpeg"
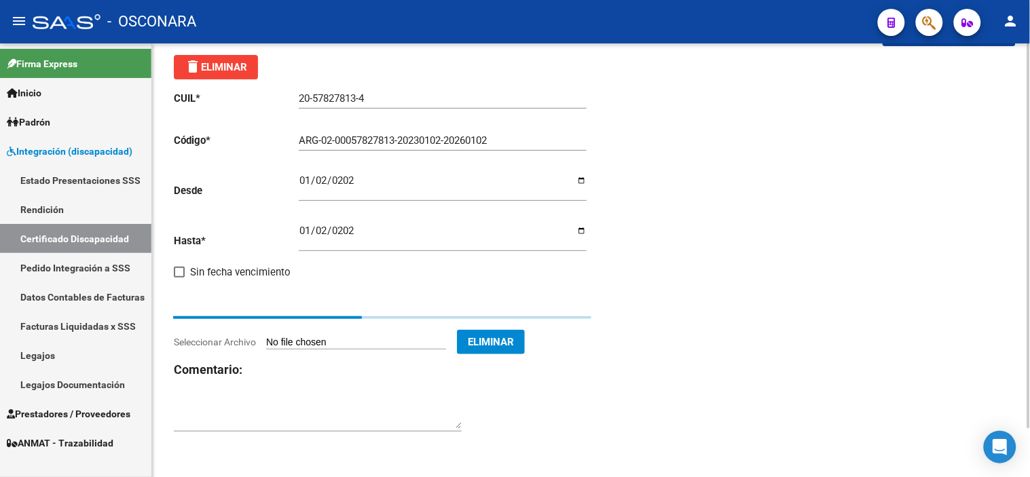
scroll to position [10, 0]
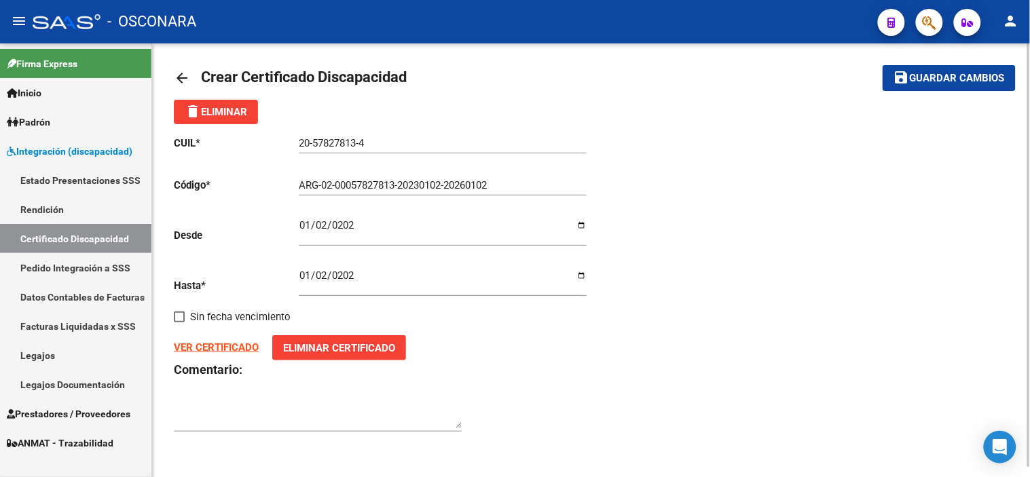
click at [927, 75] on span "Guardar cambios" at bounding box center [957, 79] width 95 height 12
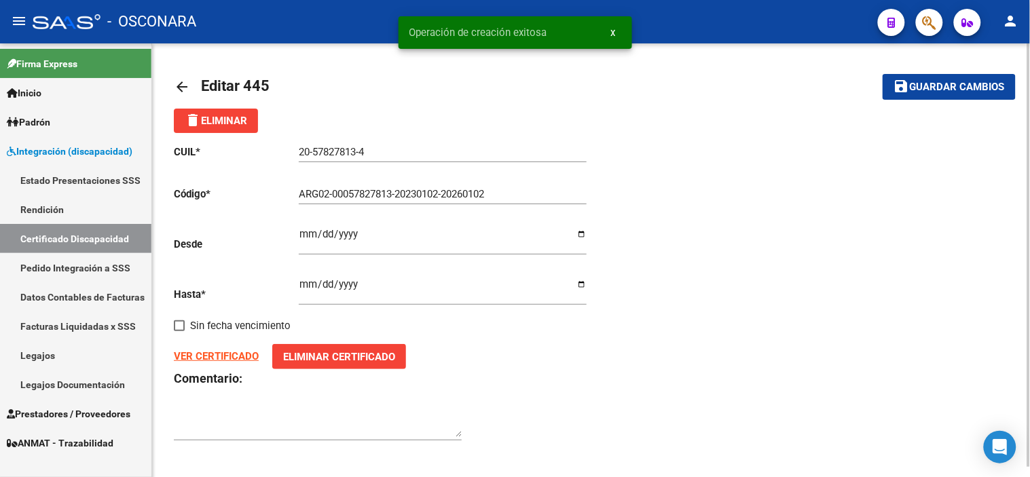
click at [913, 94] on button "save Guardar cambios" at bounding box center [949, 86] width 133 height 25
type input "ARG0200057827813-20230102-20260102"
click at [179, 82] on mat-icon "arrow_back" at bounding box center [182, 87] width 16 height 16
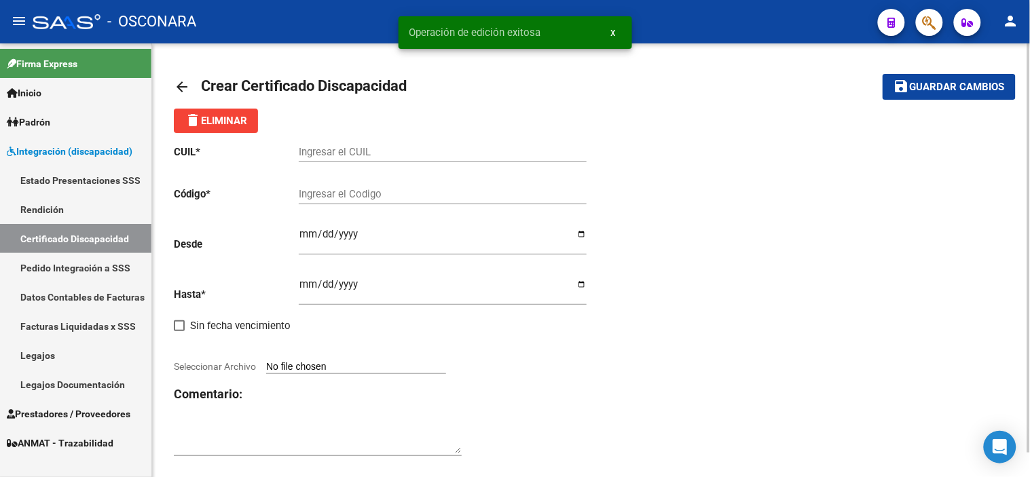
click at [177, 88] on mat-icon "arrow_back" at bounding box center [182, 87] width 16 height 16
